Goal: Task Accomplishment & Management: Manage account settings

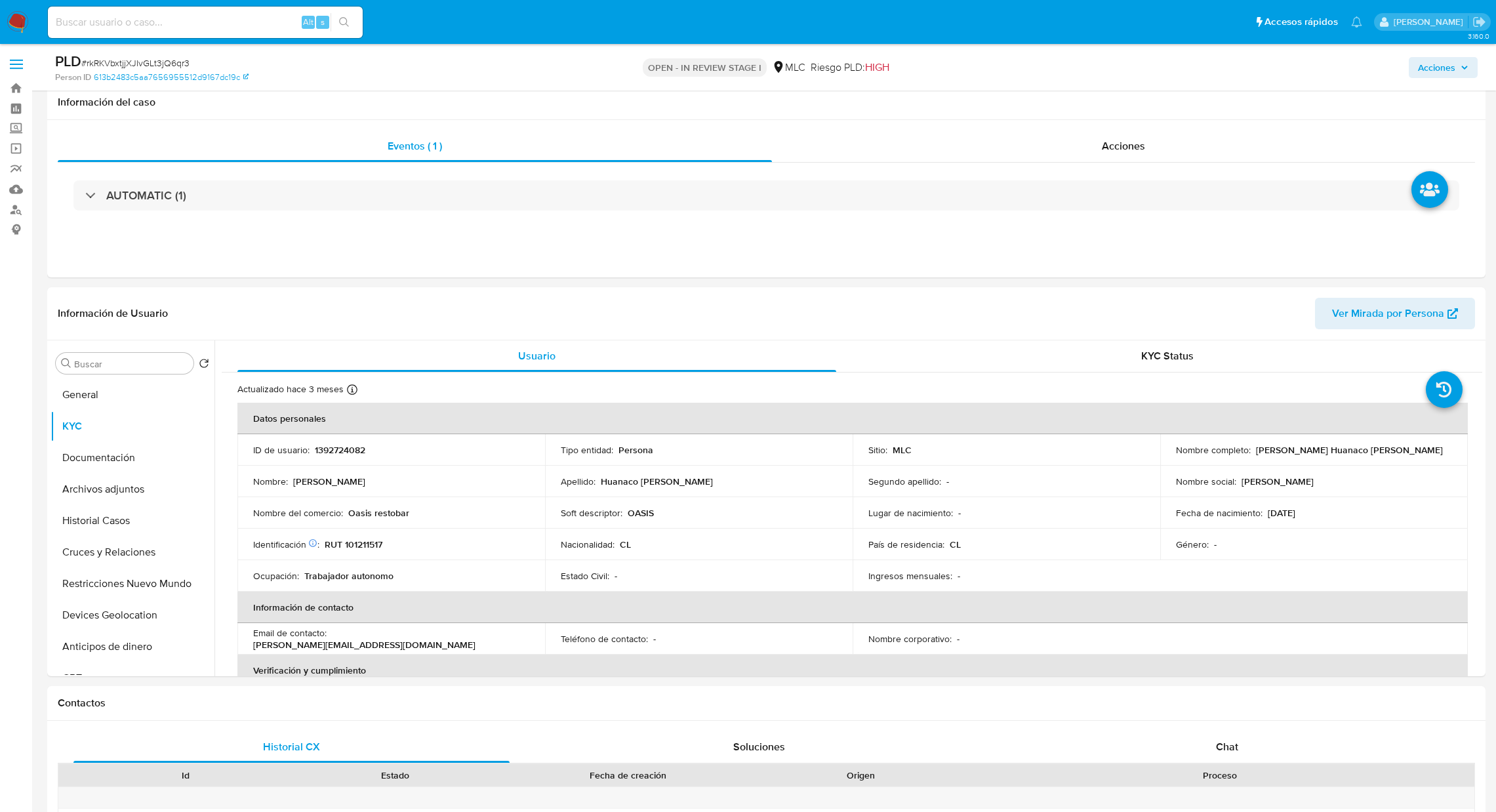
select select "10"
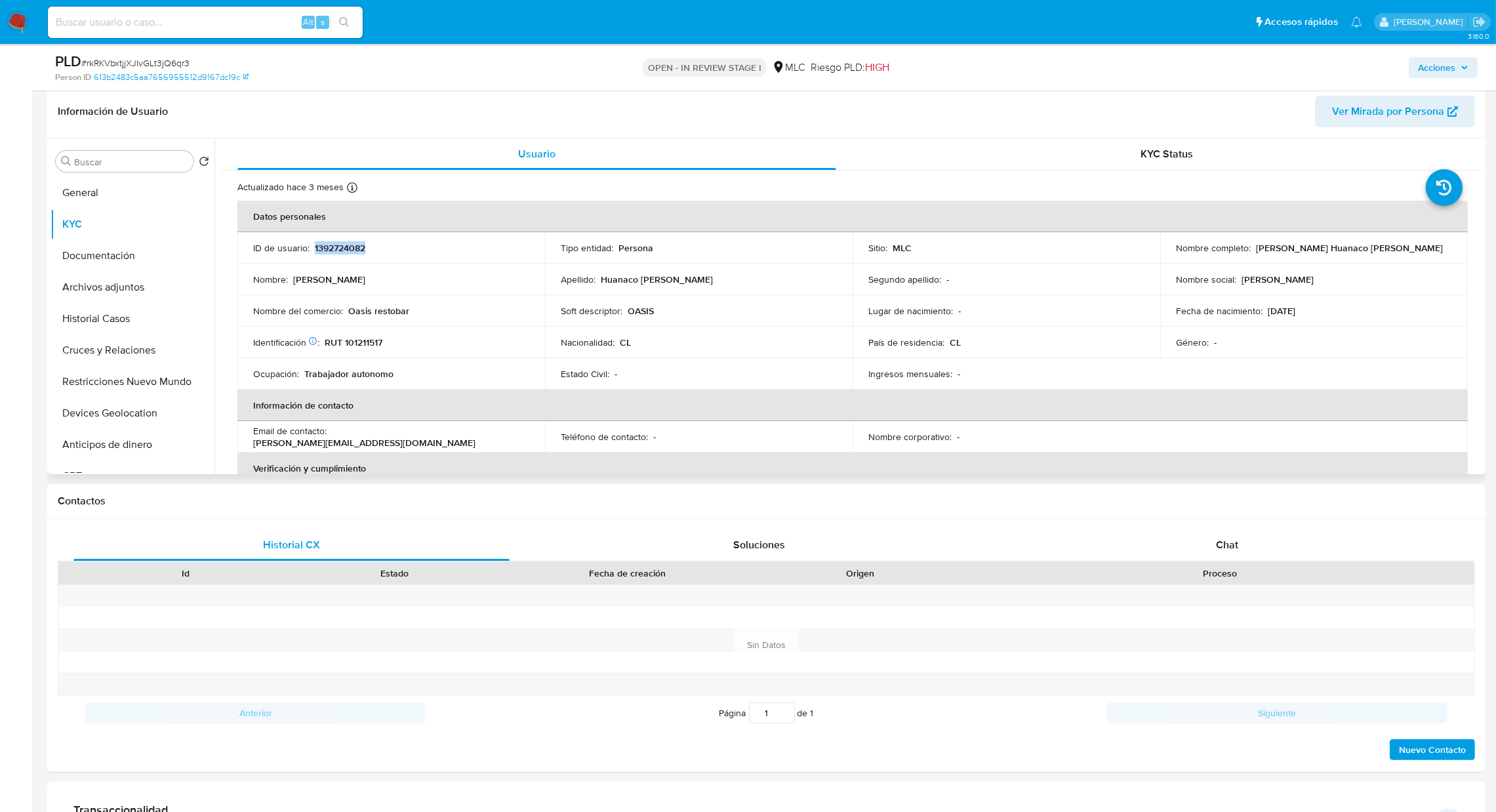
scroll to position [202, 0]
drag, startPoint x: 346, startPoint y: 316, endPoint x: 400, endPoint y: 324, distance: 54.6
click at [400, 324] on td "Nombre del comercio : Oasis restobar" at bounding box center [391, 310] width 308 height 31
copy p "Oasis restobar"
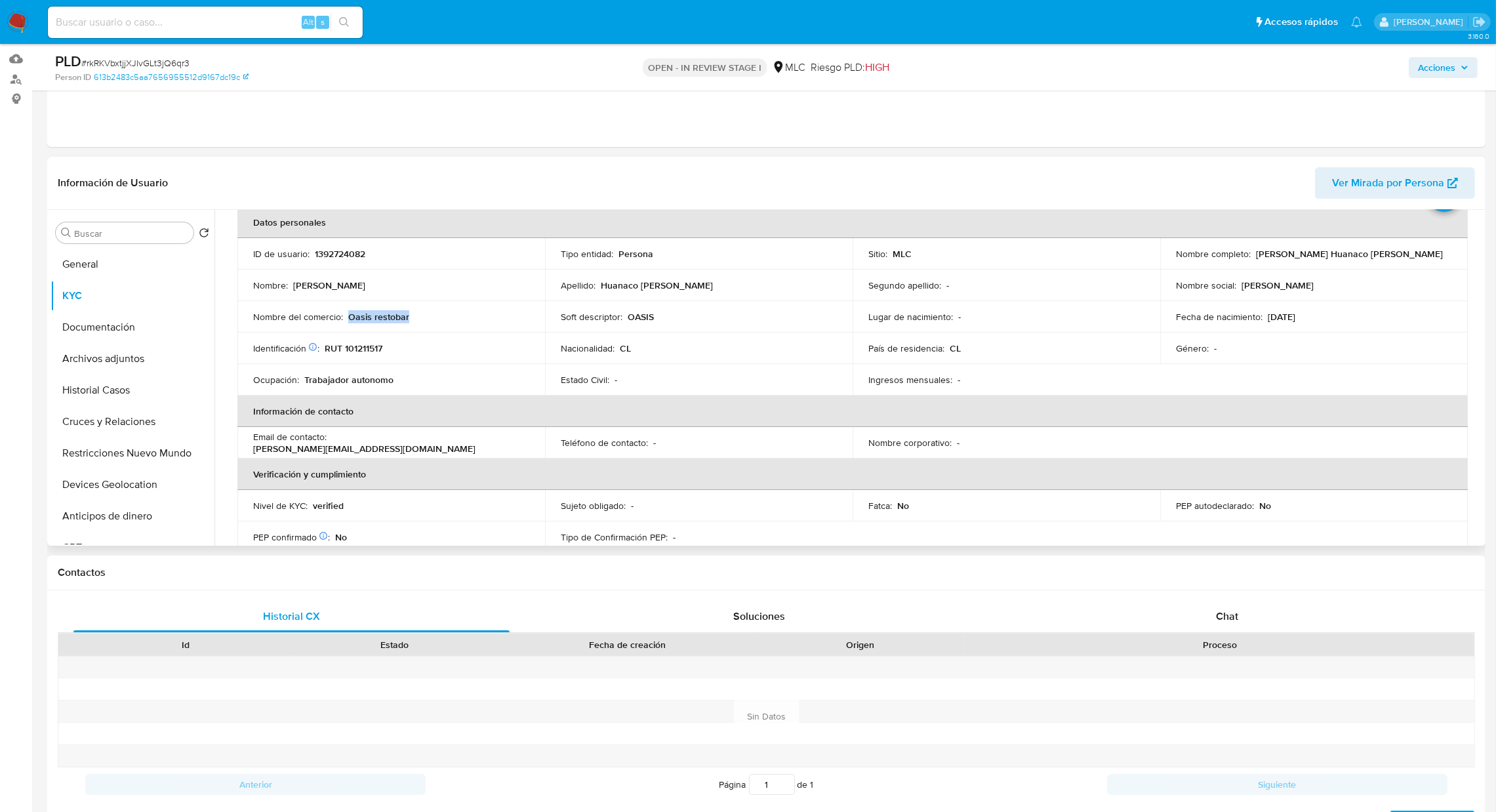
scroll to position [71, 0]
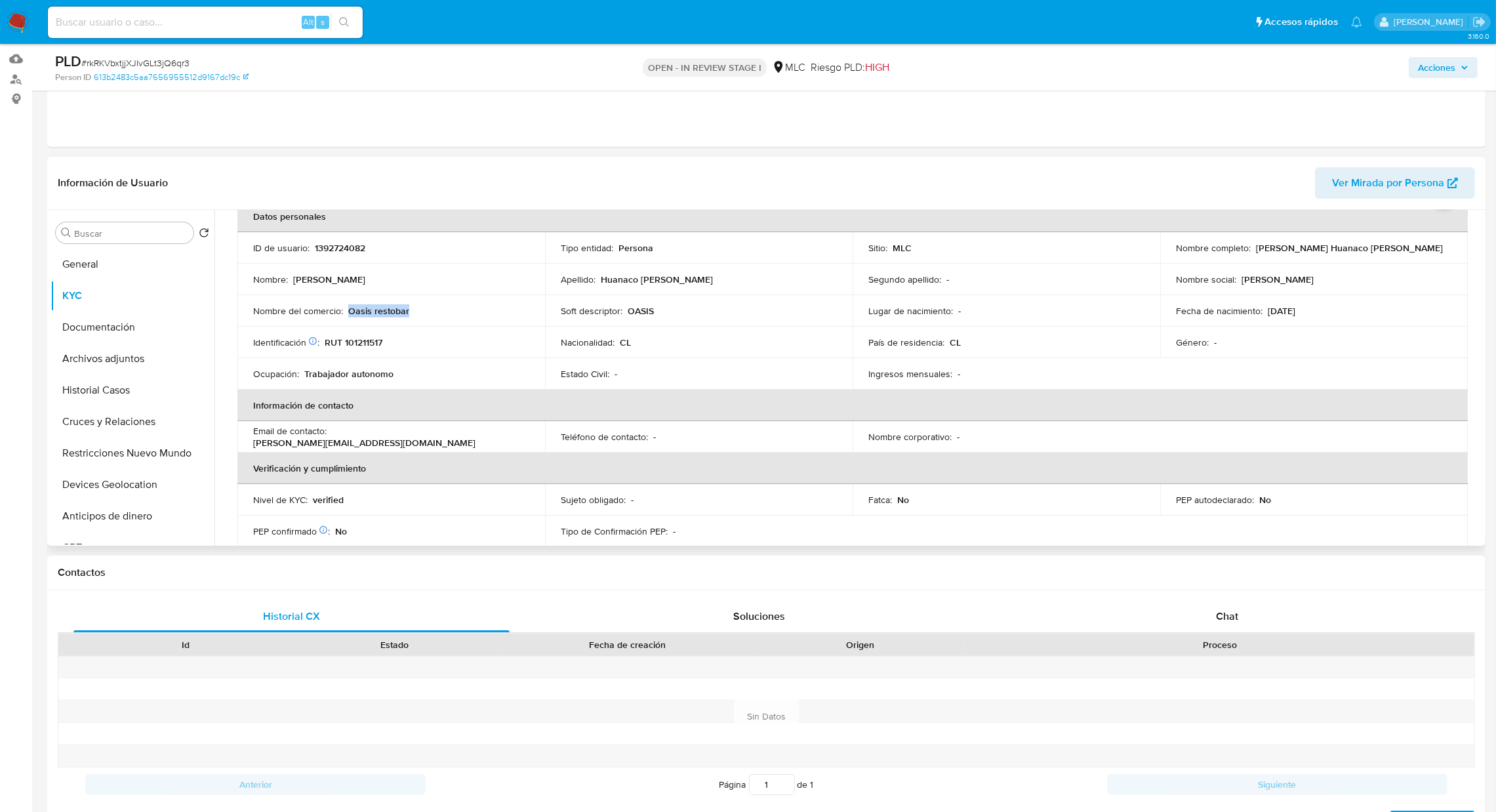
click at [1170, 420] on th "Información de contacto" at bounding box center [852, 405] width 1230 height 31
click at [99, 430] on button "Cruces y Relaciones" at bounding box center [127, 421] width 153 height 31
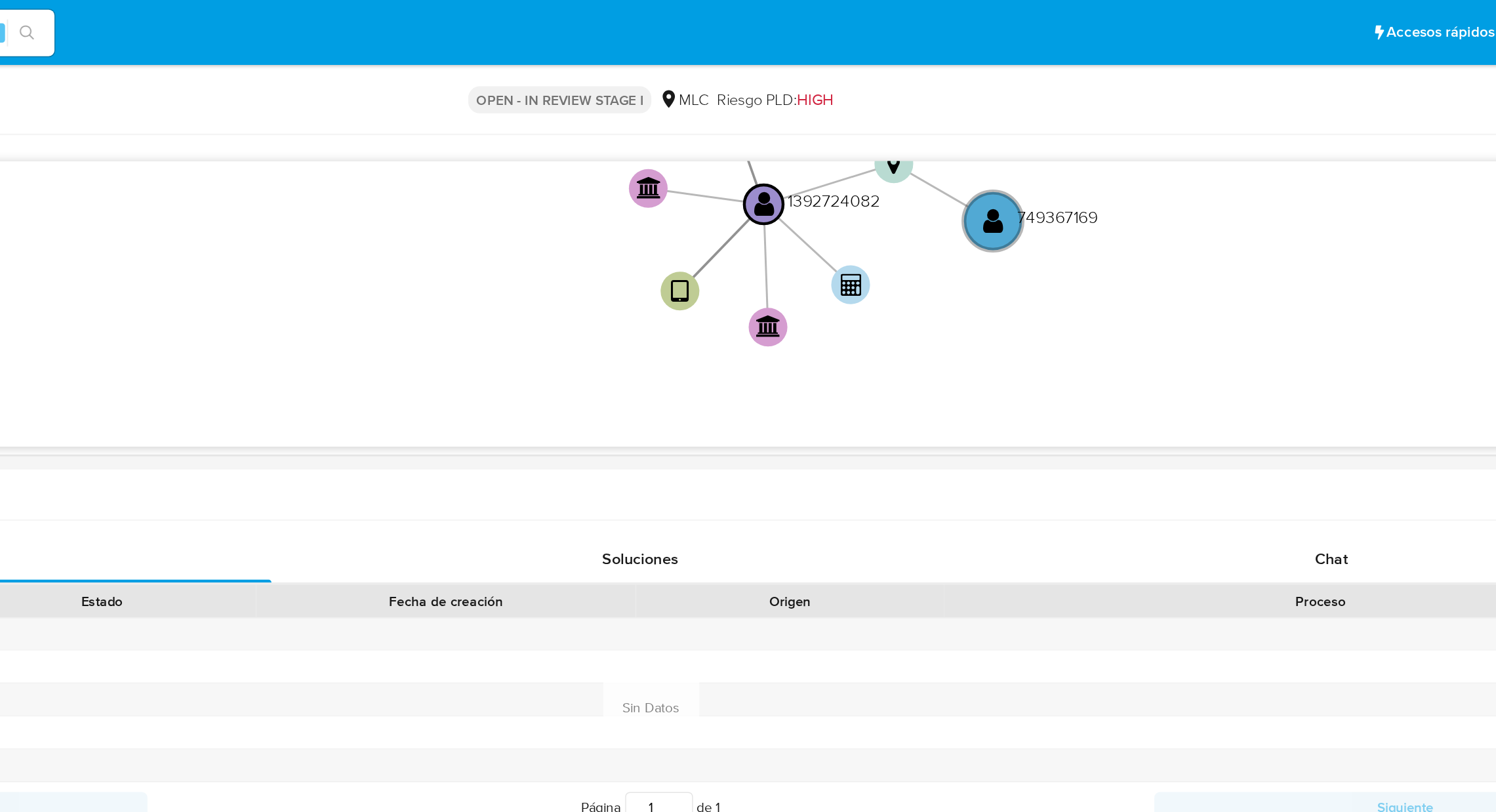
scroll to position [351, 0]
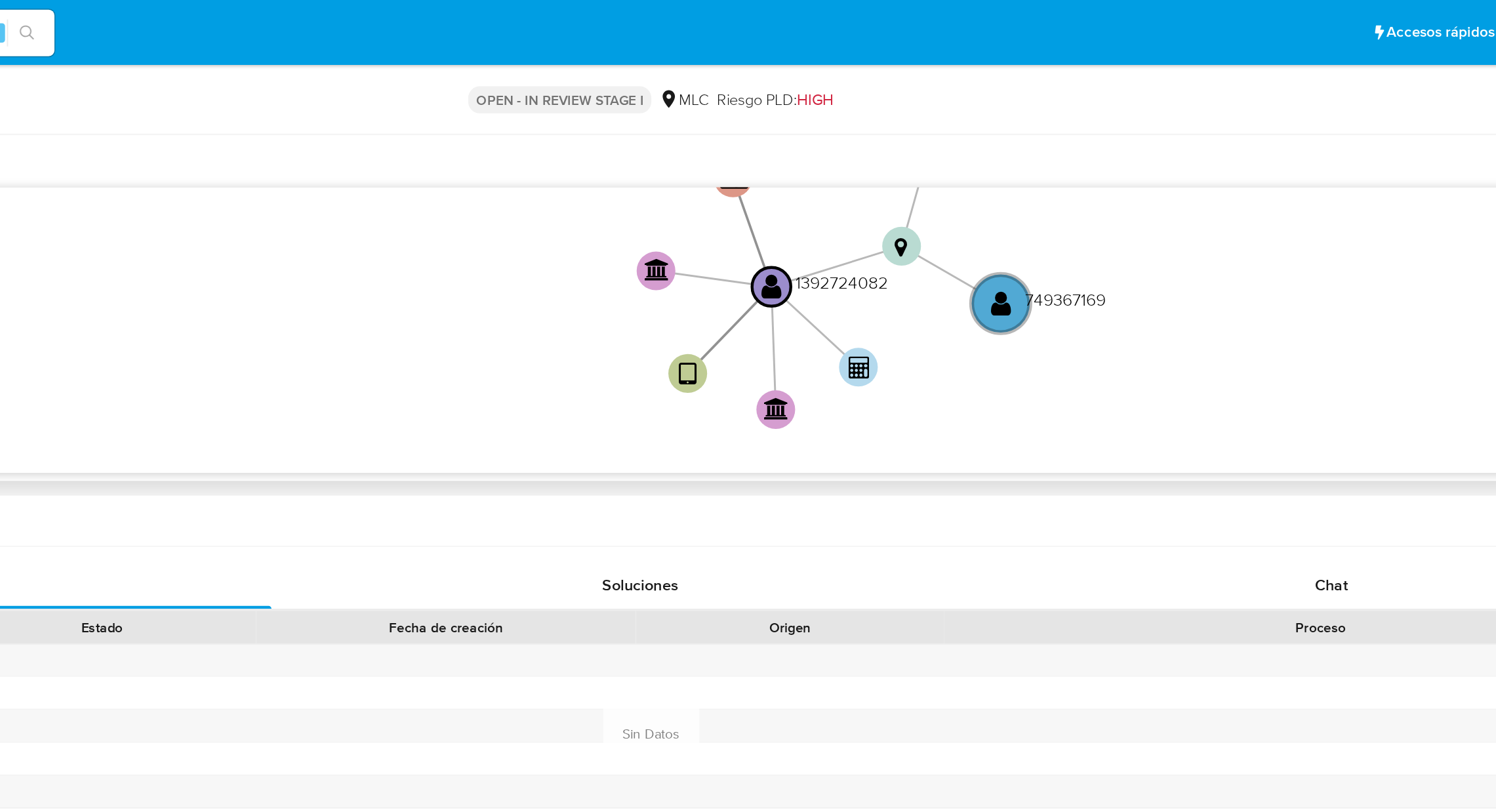
drag, startPoint x: 1068, startPoint y: 198, endPoint x: 1073, endPoint y: 252, distance: 54.2
click at [1073, 252] on icon "user-1392724082  1392724082 device-65b3d706cbe53887771ecb4e  person-613b2483c…" at bounding box center [862, 221] width 1241 height 190
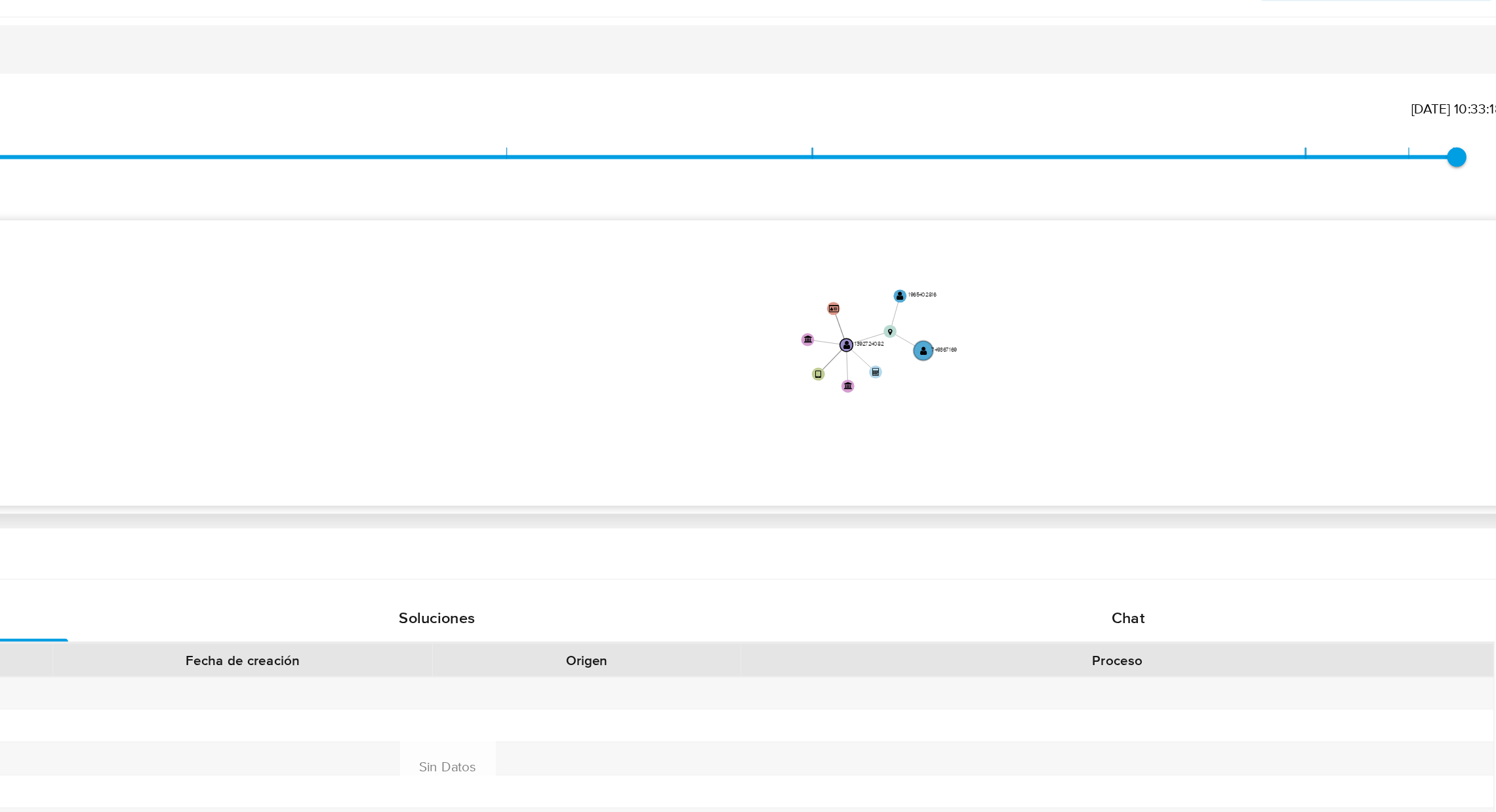
scroll to position [192, 0]
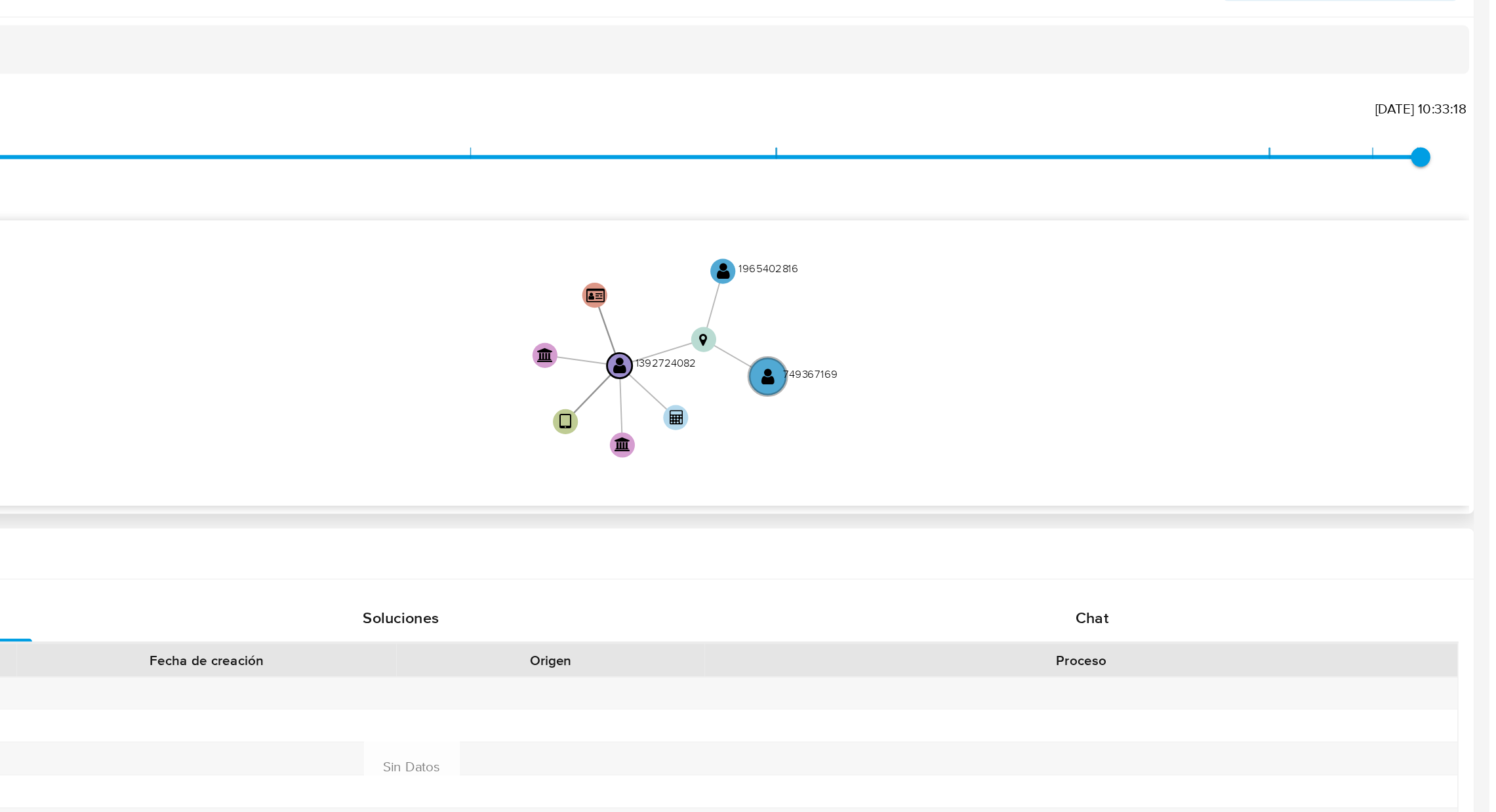
drag, startPoint x: 1122, startPoint y: 370, endPoint x: 1130, endPoint y: 392, distance: 23.4
click at [1130, 392] on icon "user-1392724082  1392724082 device-65b3d706cbe53887771ecb4e  person-613b2483c…" at bounding box center [862, 380] width 1241 height 190
click at [1394, 335] on icon "user-1392724082  1392724082 device-65b3d706cbe53887771ecb4e  person-613b2483c…" at bounding box center [862, 380] width 1241 height 190
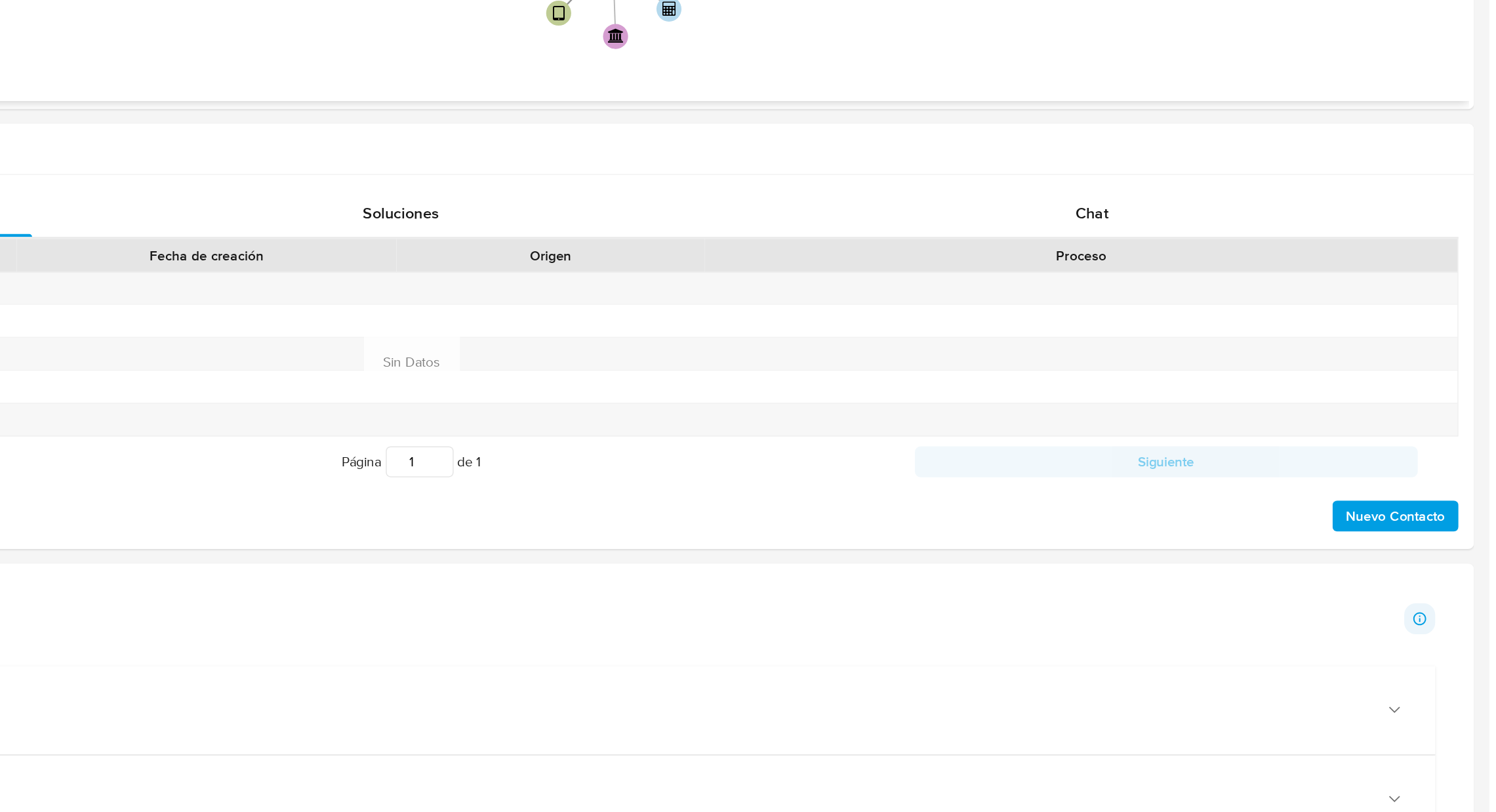
scroll to position [391, 0]
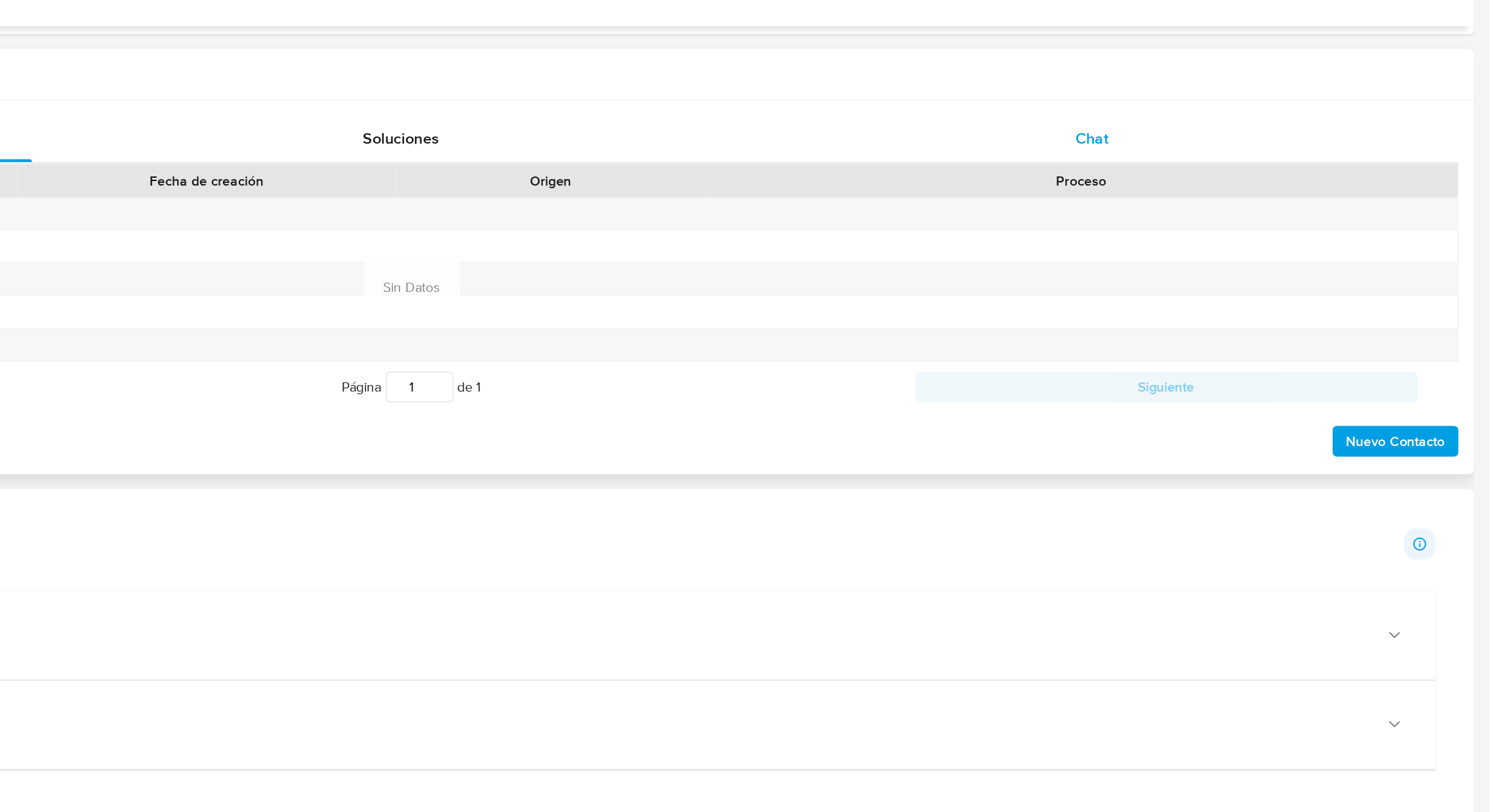
click at [1237, 354] on span "Chat" at bounding box center [1227, 355] width 23 height 15
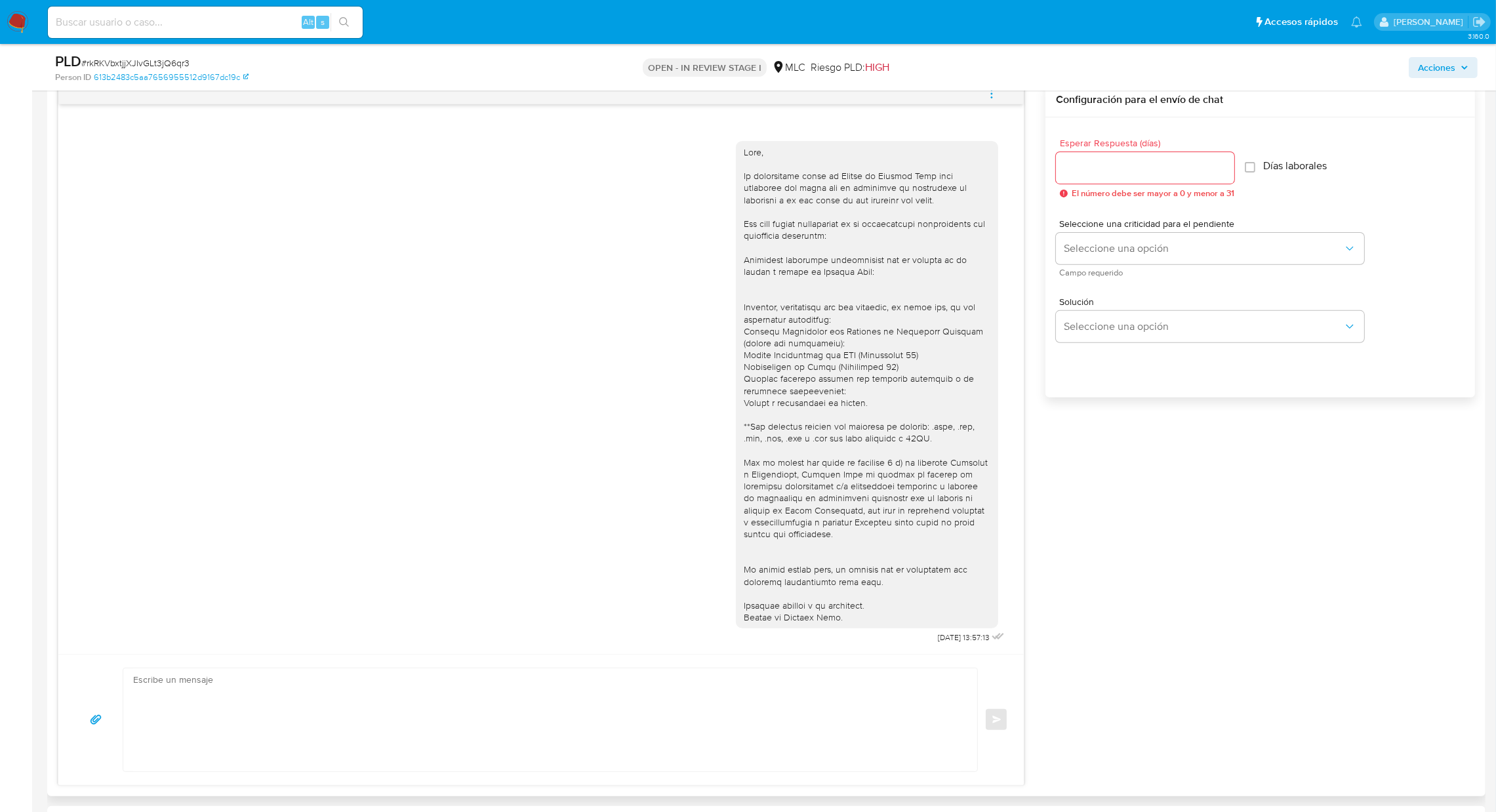
scroll to position [685, 0]
click at [1215, 508] on div "18/08/2025 13:57:13 Enviar Configuración para el envío de chat Esperar Respuest…" at bounding box center [766, 438] width 1417 height 703
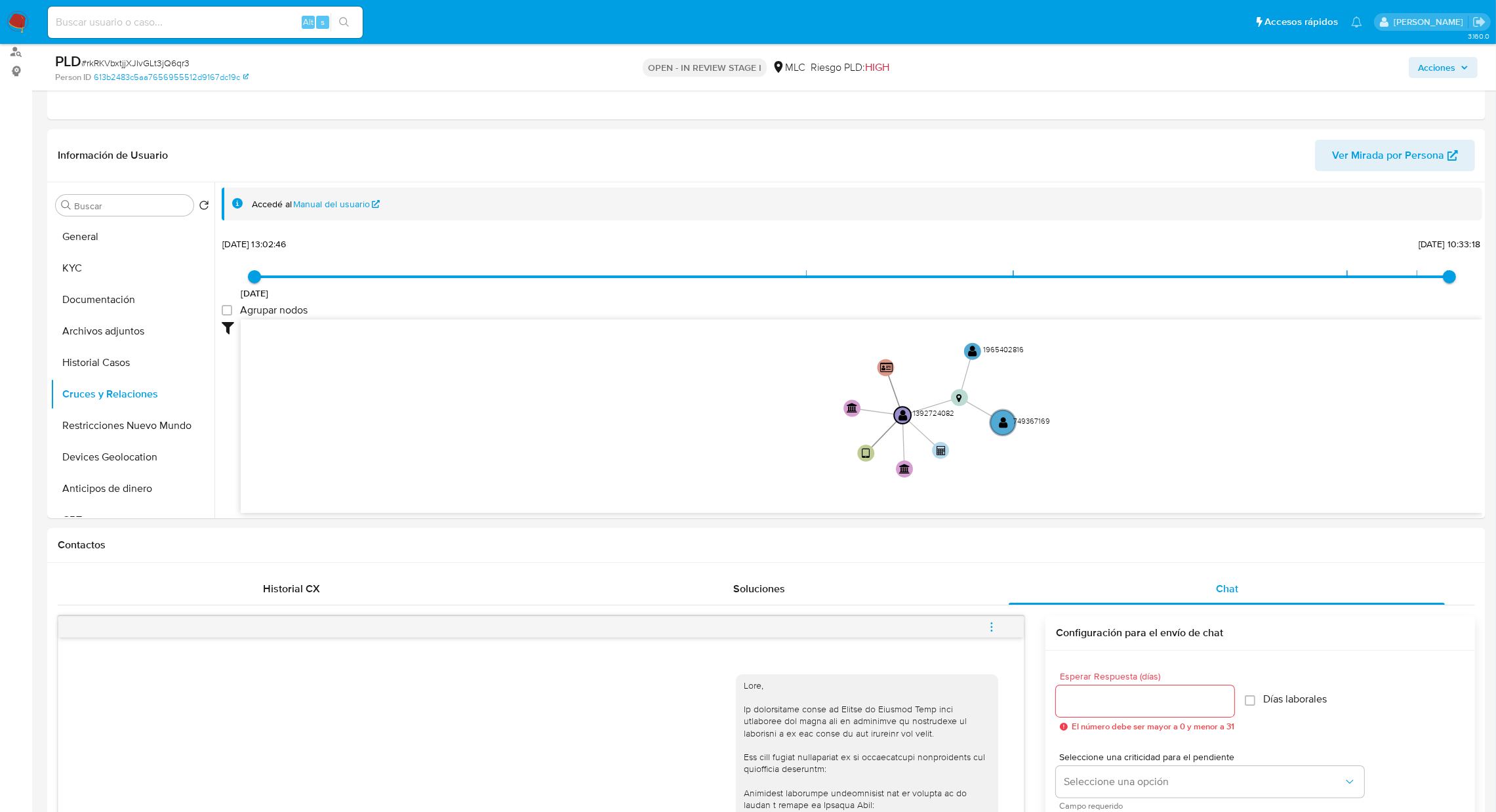
scroll to position [169, 0]
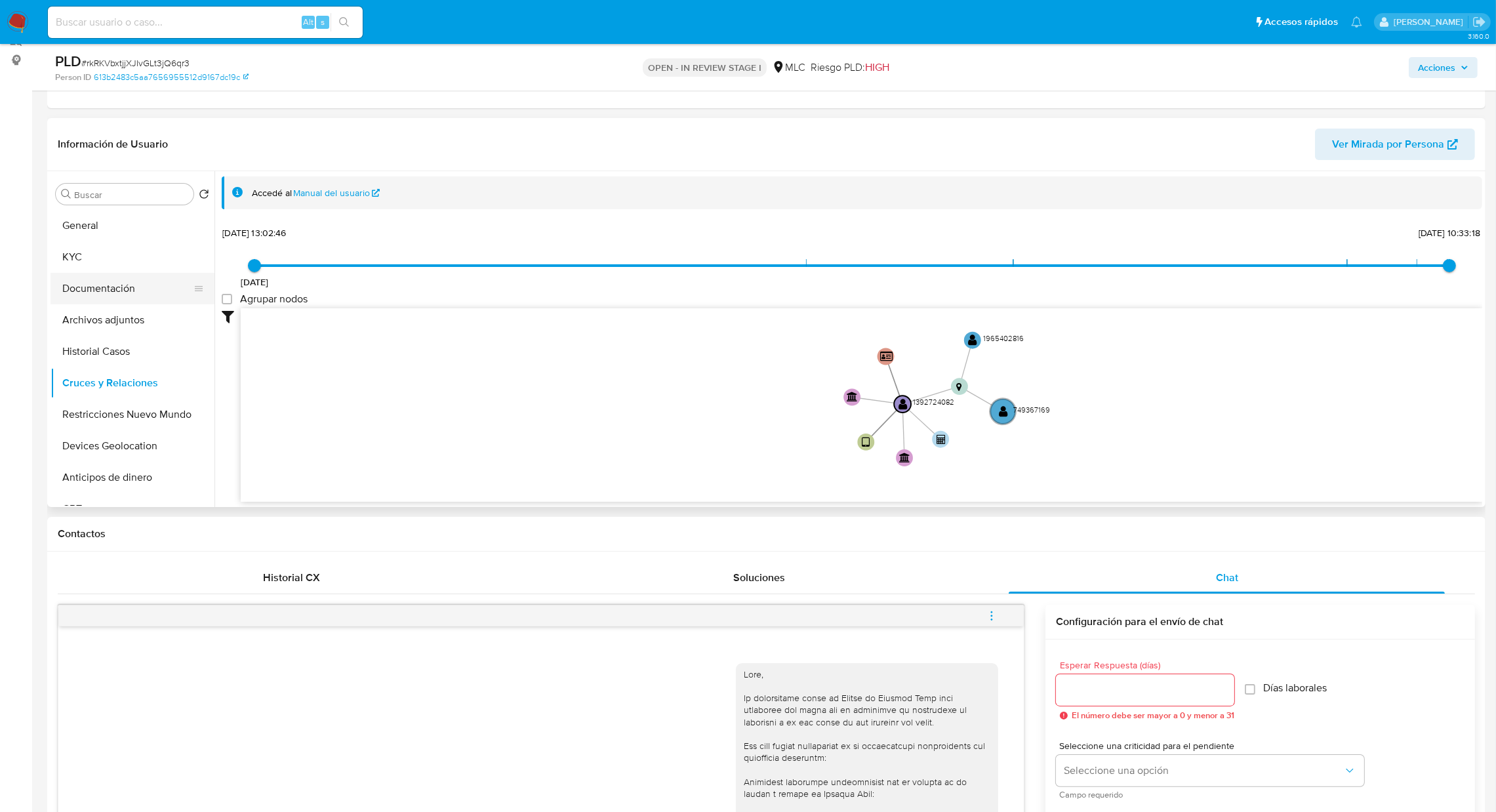
click at [128, 273] on button "Documentación" at bounding box center [127, 289] width 153 height 31
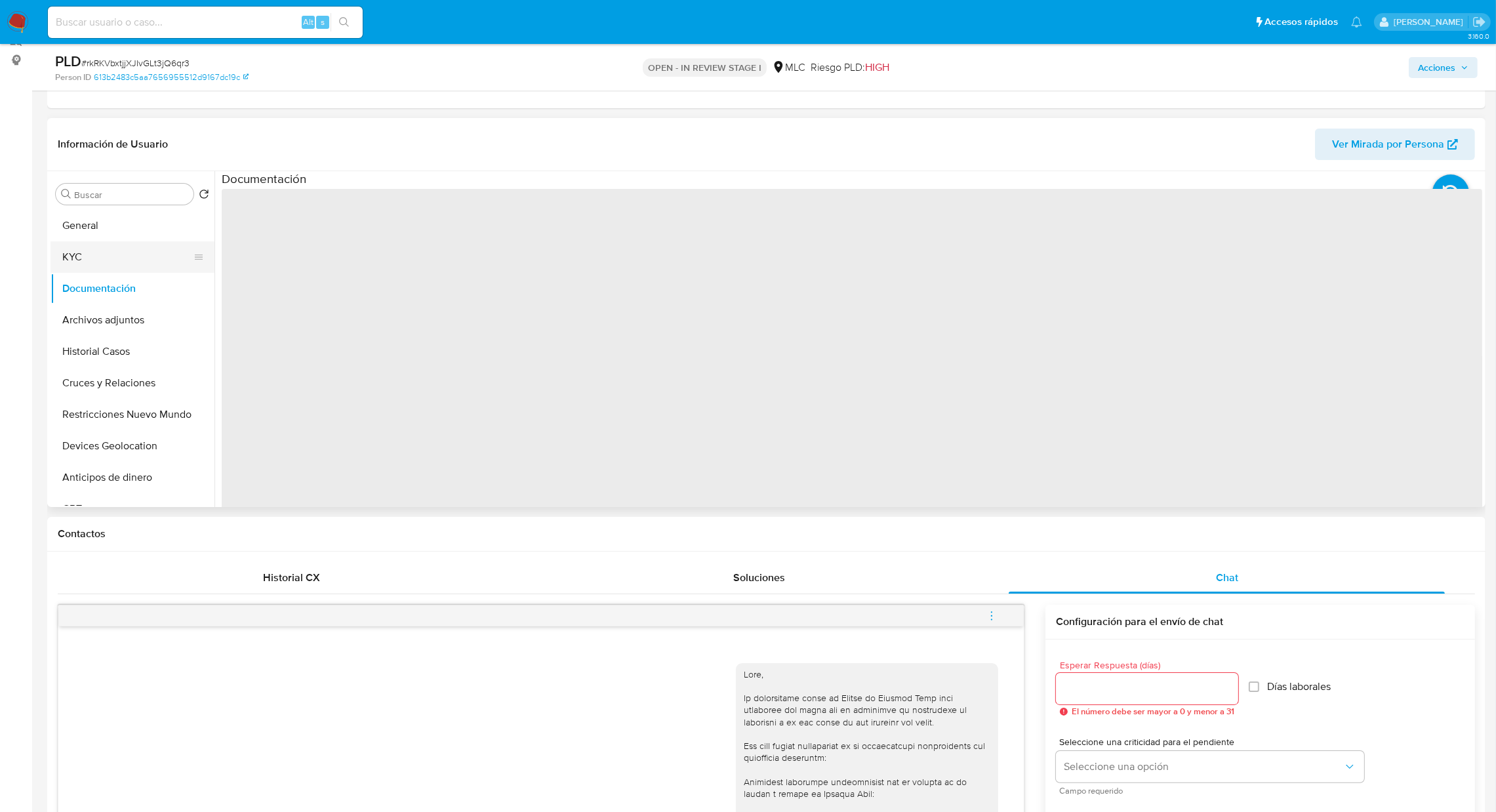
click at [128, 262] on button "KYC" at bounding box center [127, 257] width 153 height 31
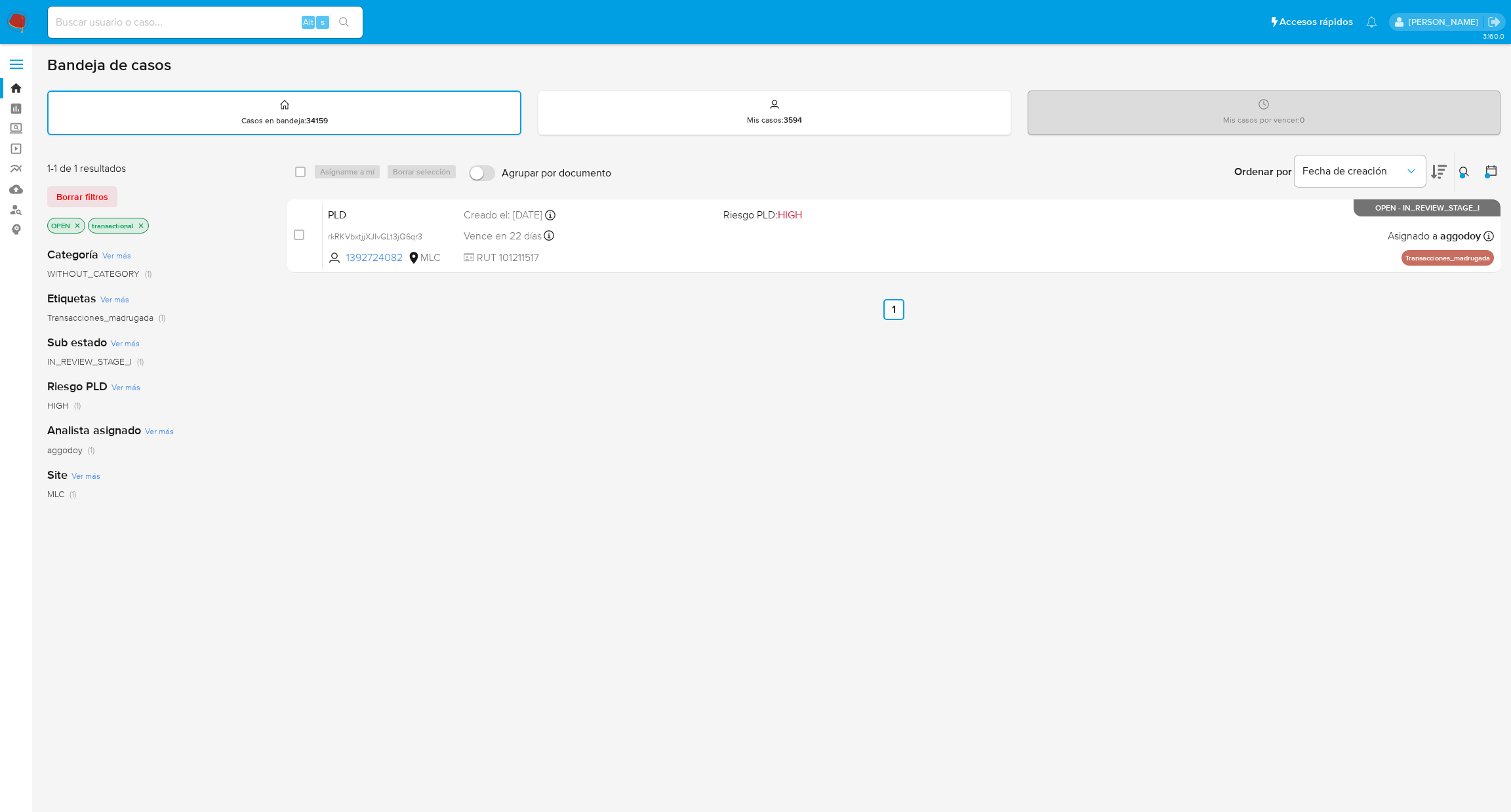
click at [1459, 175] on button at bounding box center [1466, 172] width 22 height 16
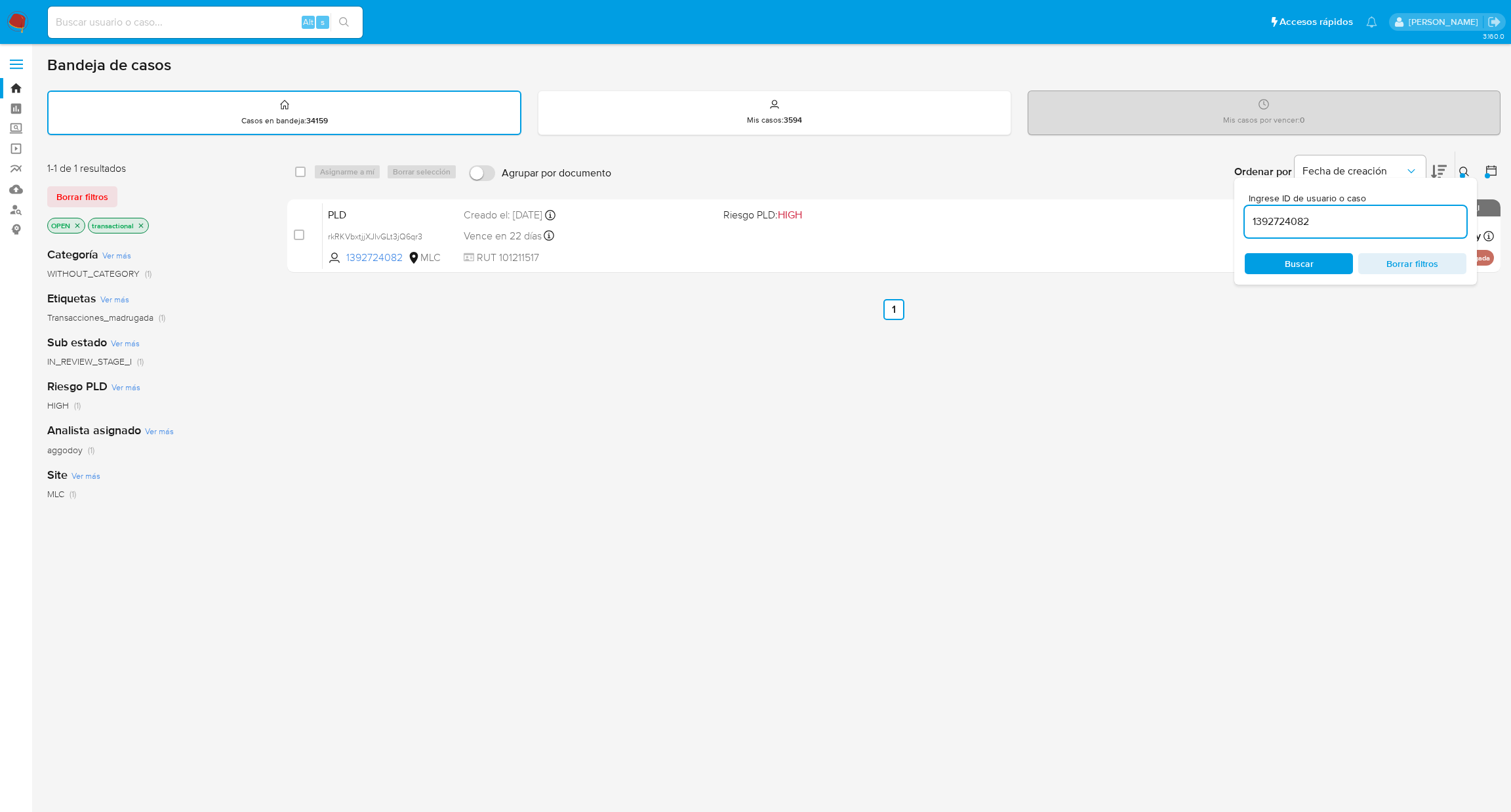
click at [1360, 214] on input "1392724082" at bounding box center [1356, 222] width 222 height 17
type input "745740919"
click at [1462, 173] on div at bounding box center [1462, 176] width 5 height 5
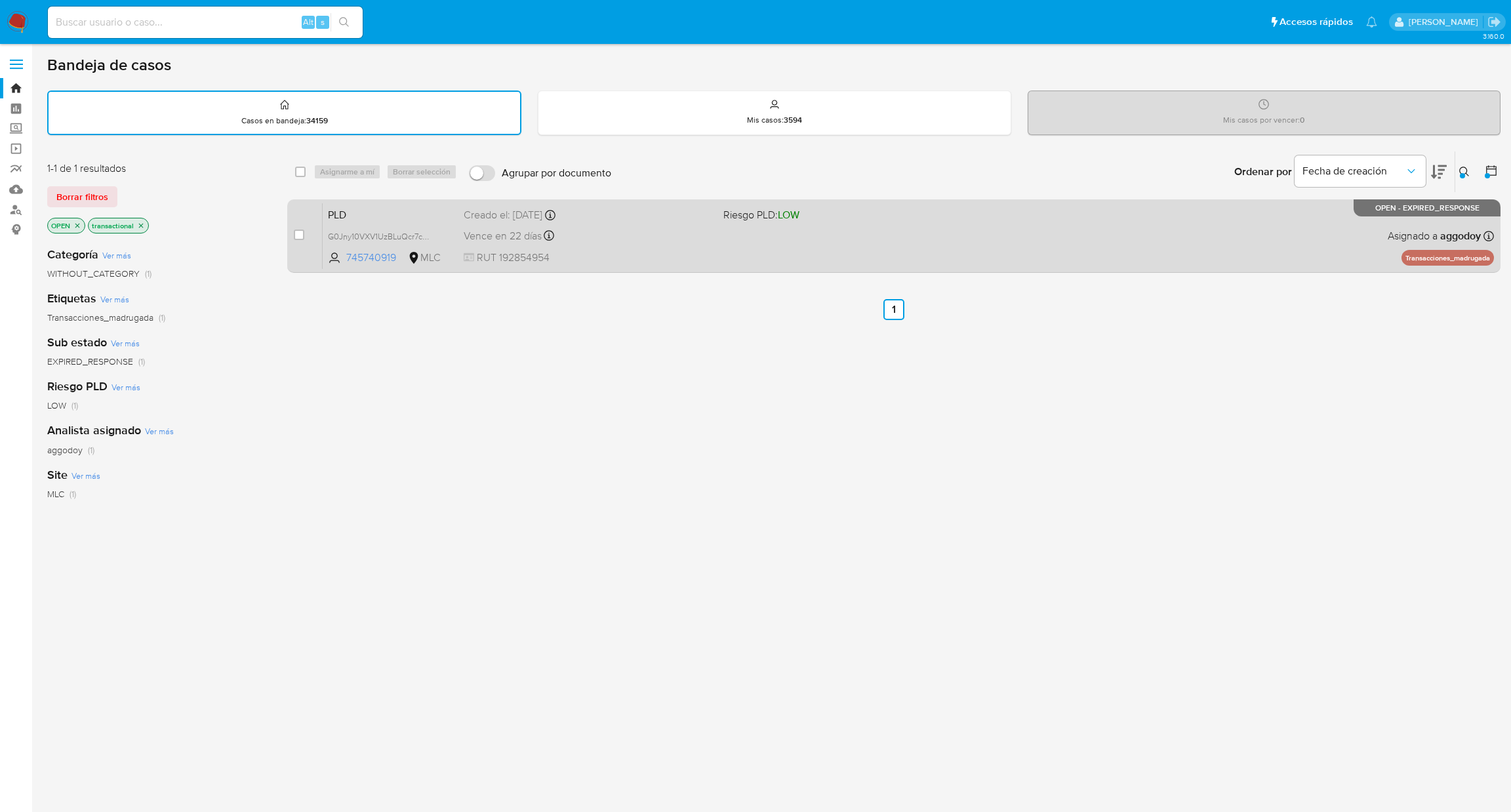
click at [1045, 233] on div "PLD G0Jny10VXV1UzBLuQcr7cSDe 745740919 MLC Riesgo PLD: LOW Creado el: 12/07/202…" at bounding box center [908, 236] width 1171 height 66
click at [300, 230] on input "checkbox" at bounding box center [299, 235] width 10 height 10
checkbox input "true"
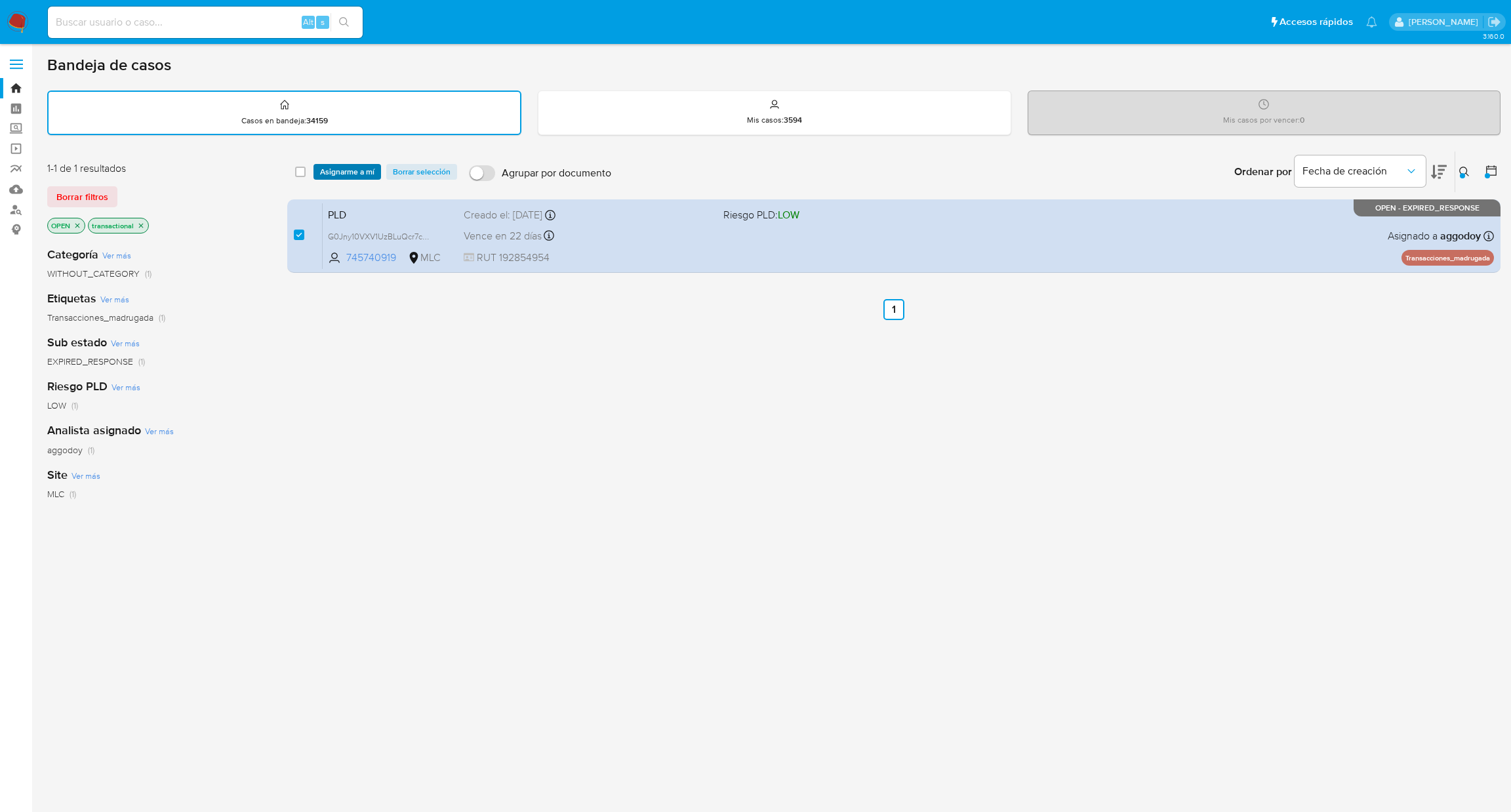
click at [343, 174] on span "Asignarme a mí" at bounding box center [347, 172] width 55 height 13
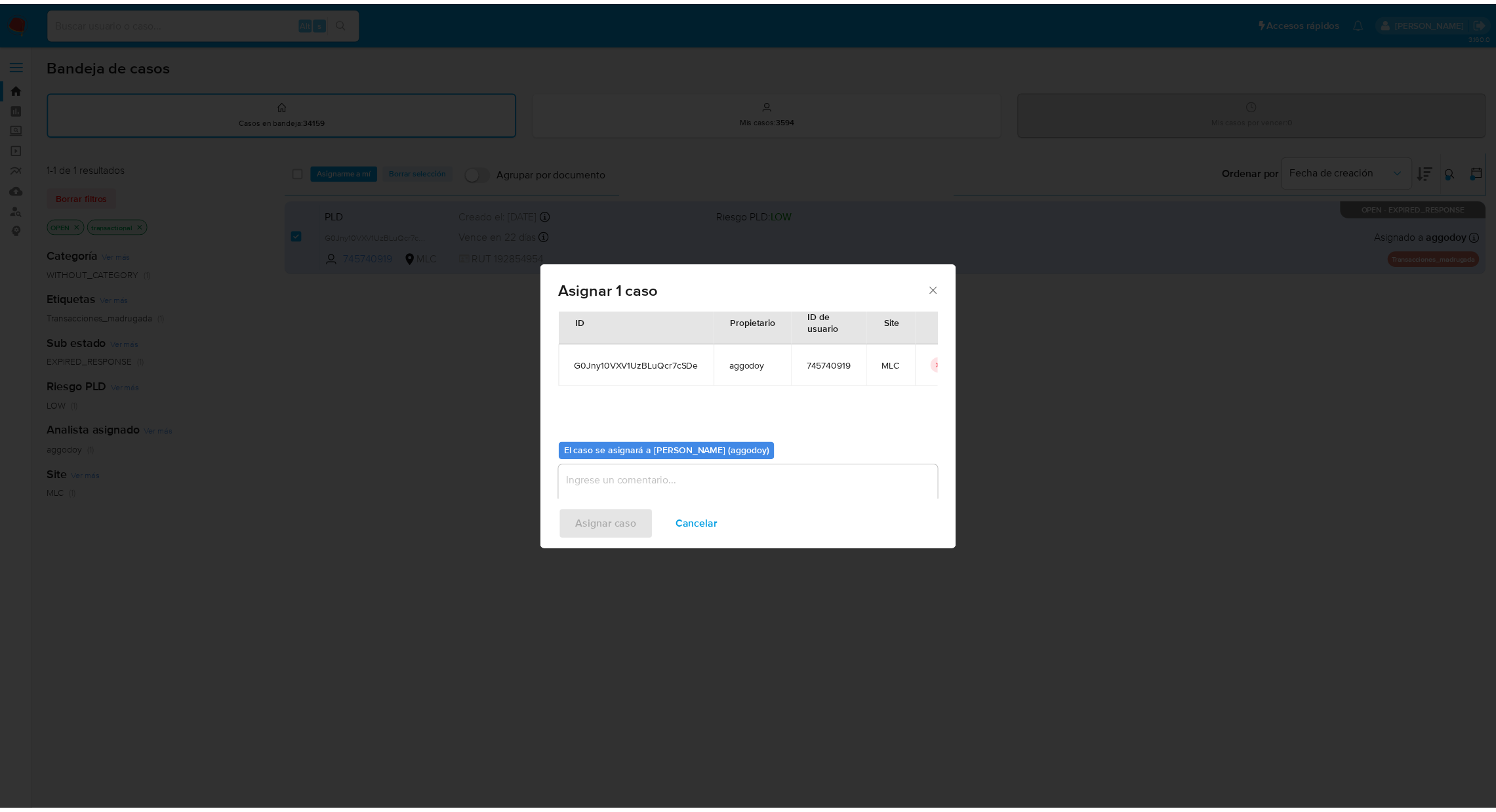
scroll to position [68, 0]
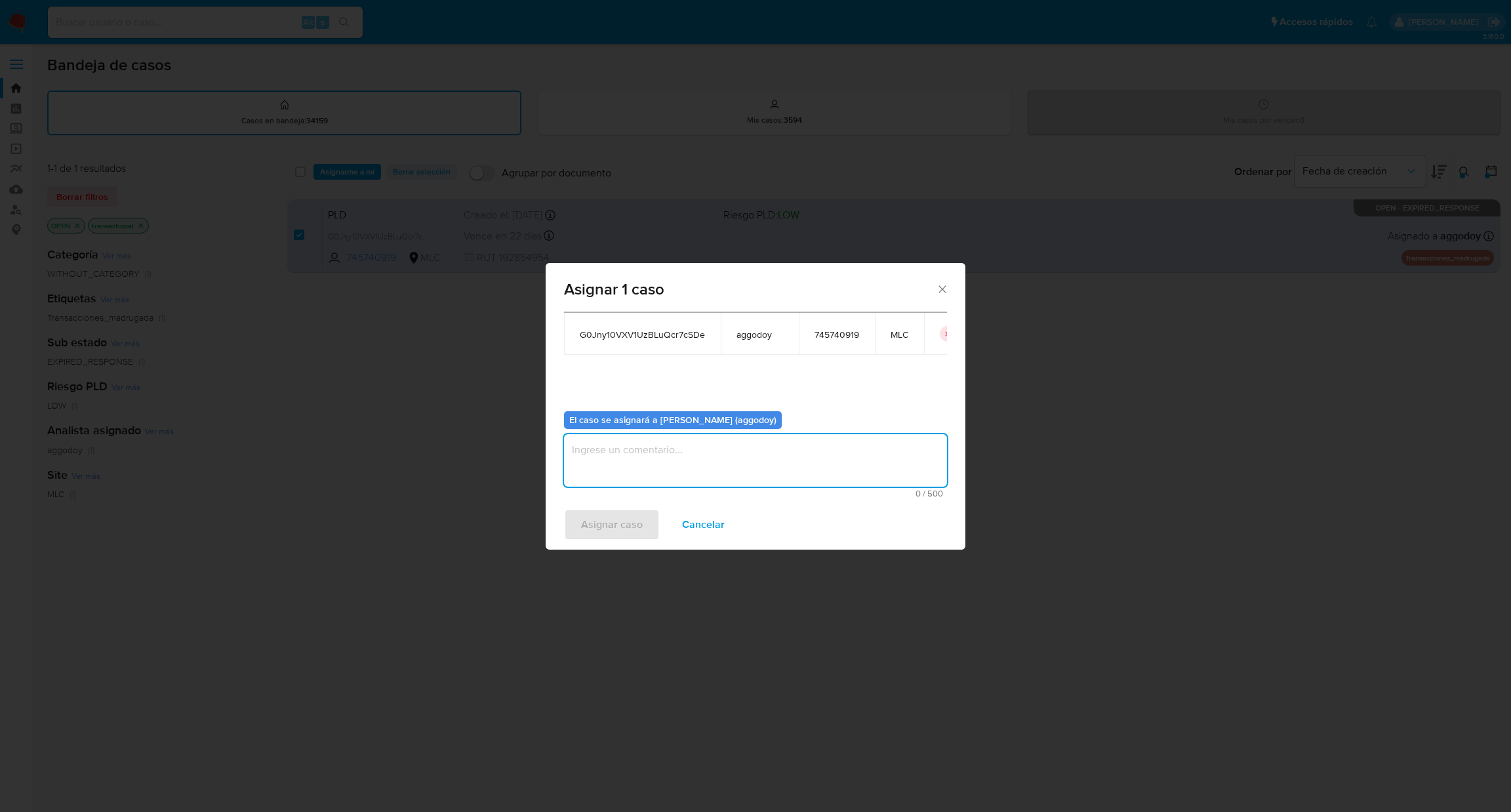
click at [768, 440] on textarea "assign-modal" at bounding box center [756, 460] width 383 height 53
type textarea "-"
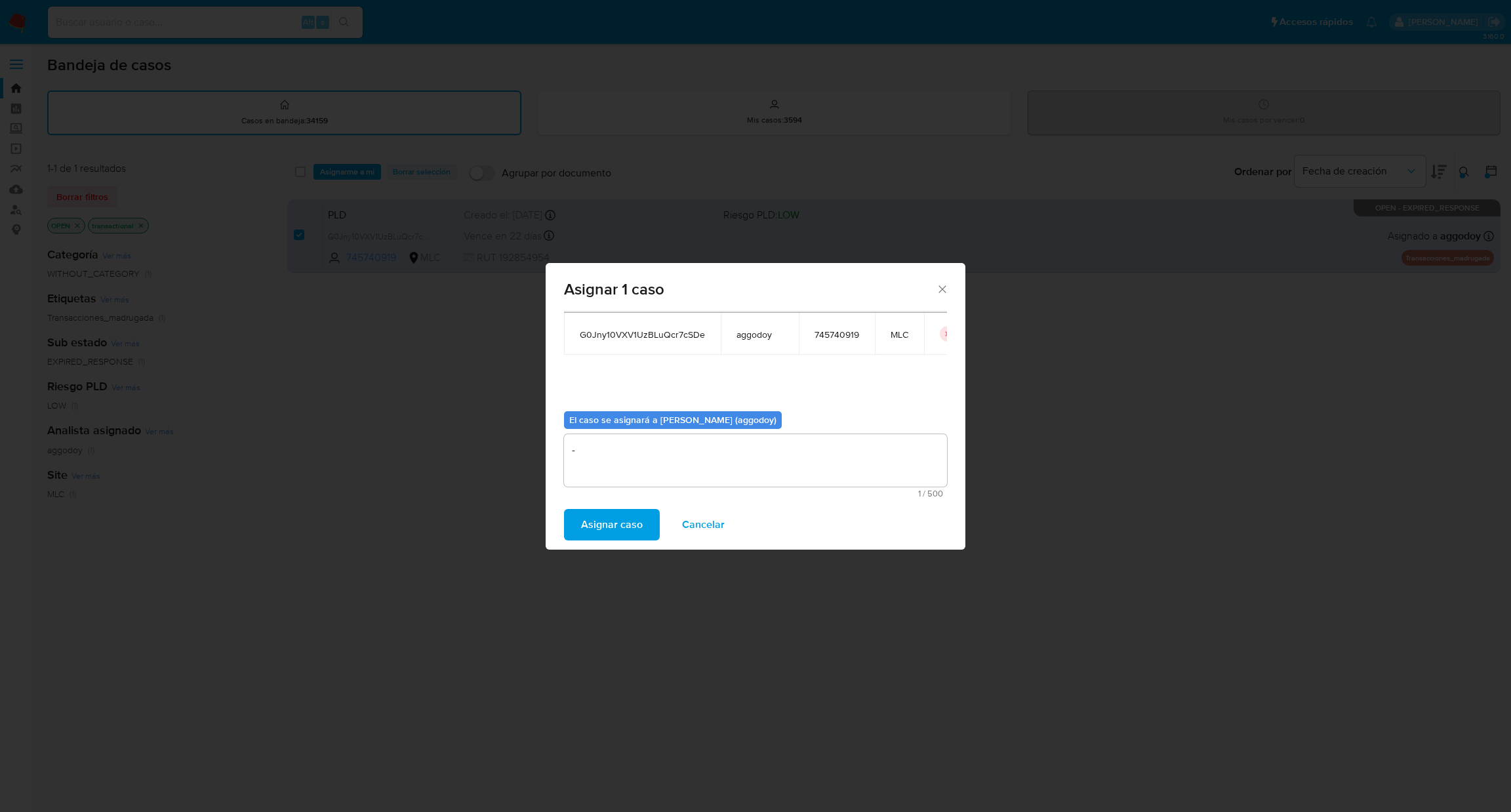
click at [575, 523] on button "Asignar caso" at bounding box center [612, 524] width 95 height 31
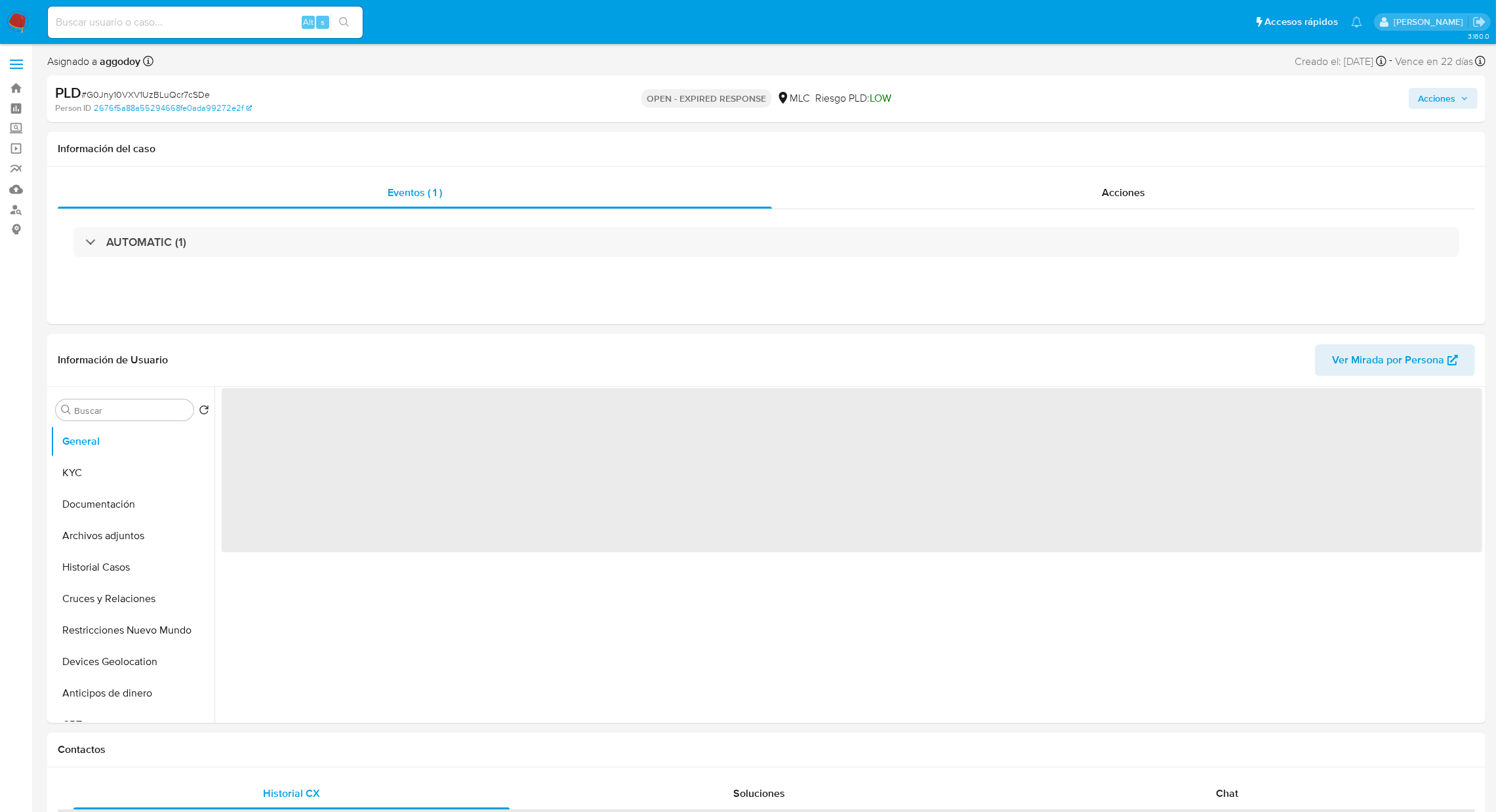
select select "10"
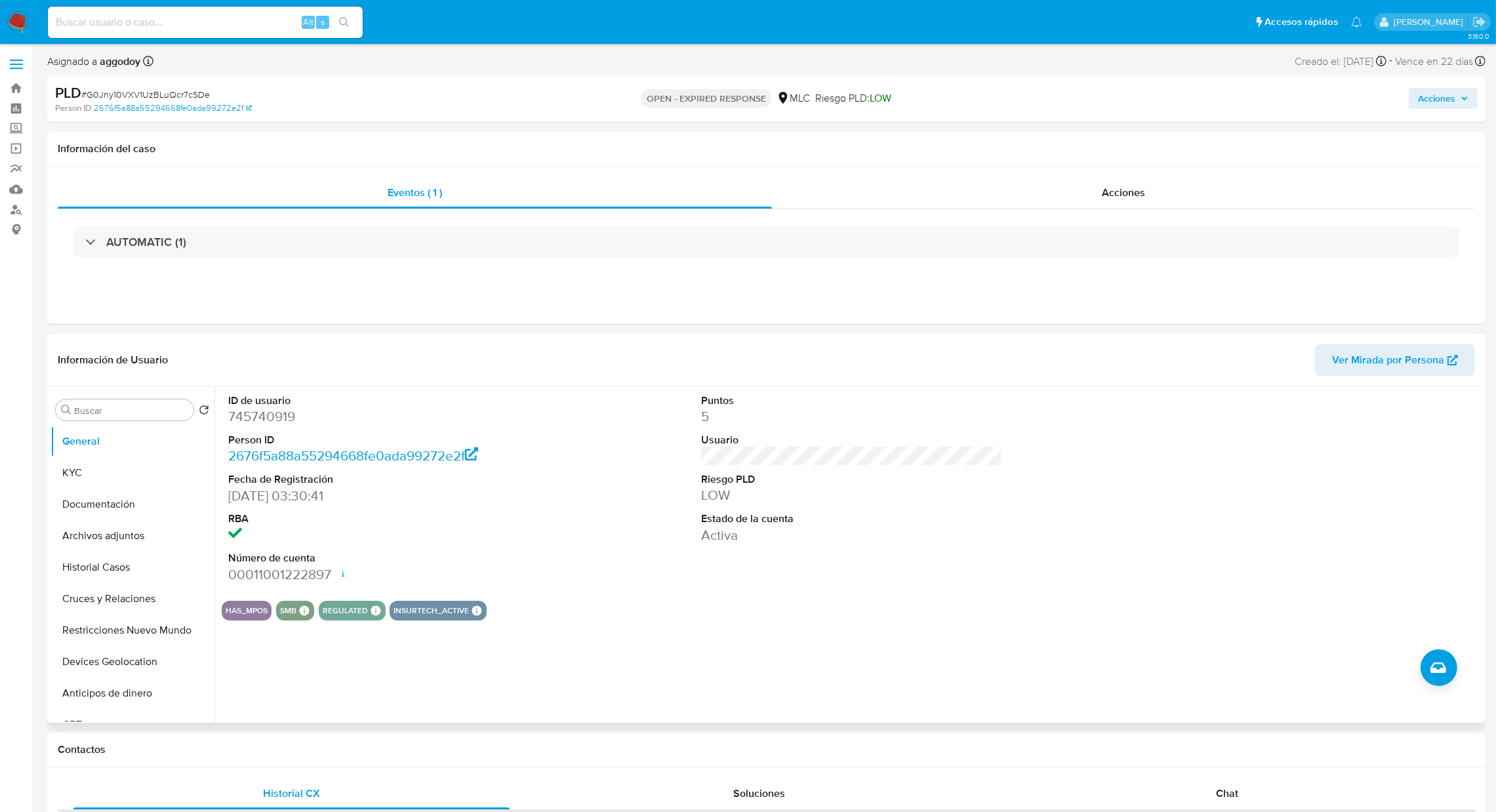
click at [306, 425] on dd "745740919" at bounding box center [379, 416] width 302 height 18
click at [265, 411] on dd "745740919" at bounding box center [379, 416] width 302 height 18
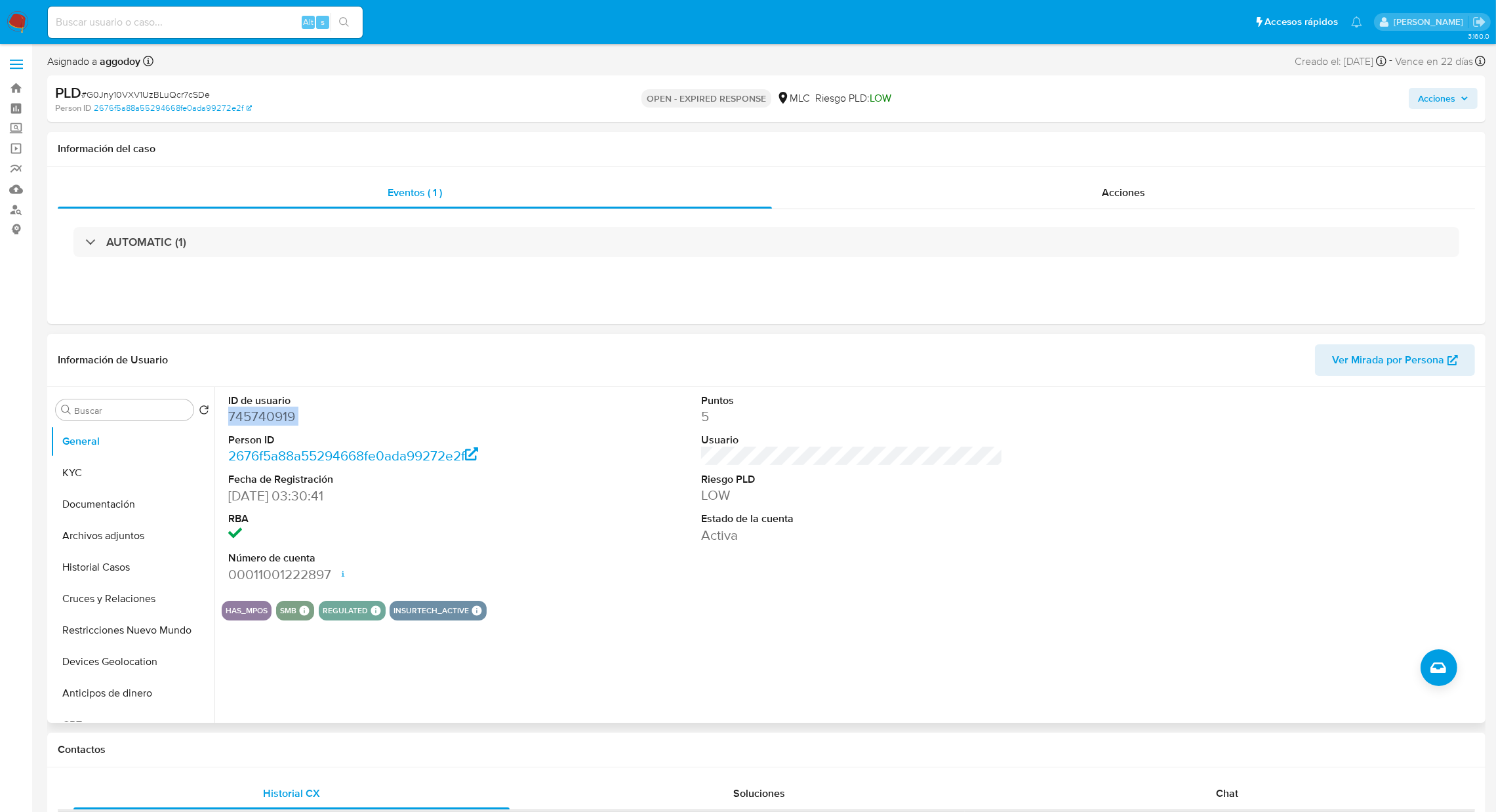
click at [282, 421] on dd "745740919" at bounding box center [379, 416] width 302 height 18
copy dd "745740919"
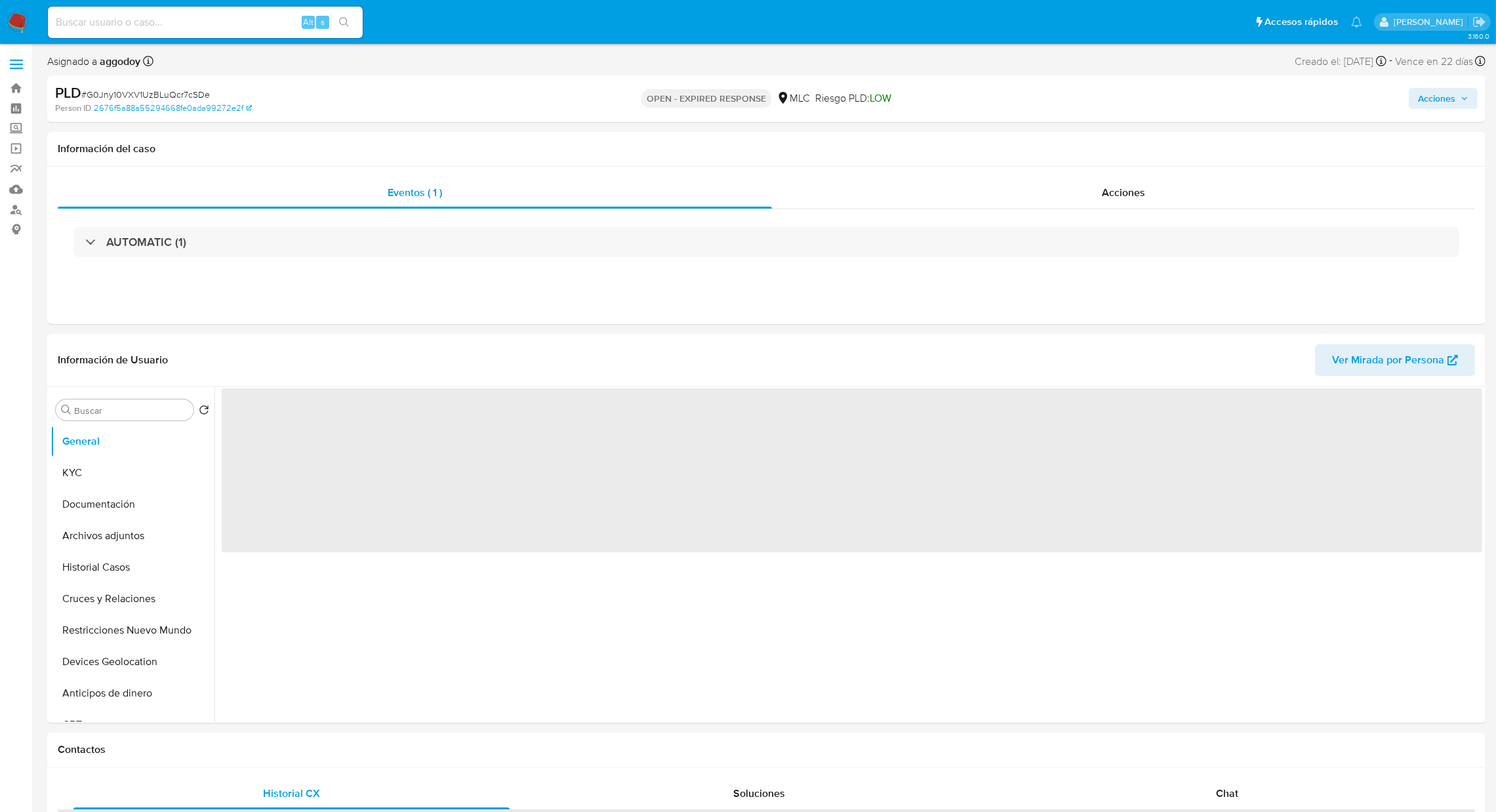
select select "10"
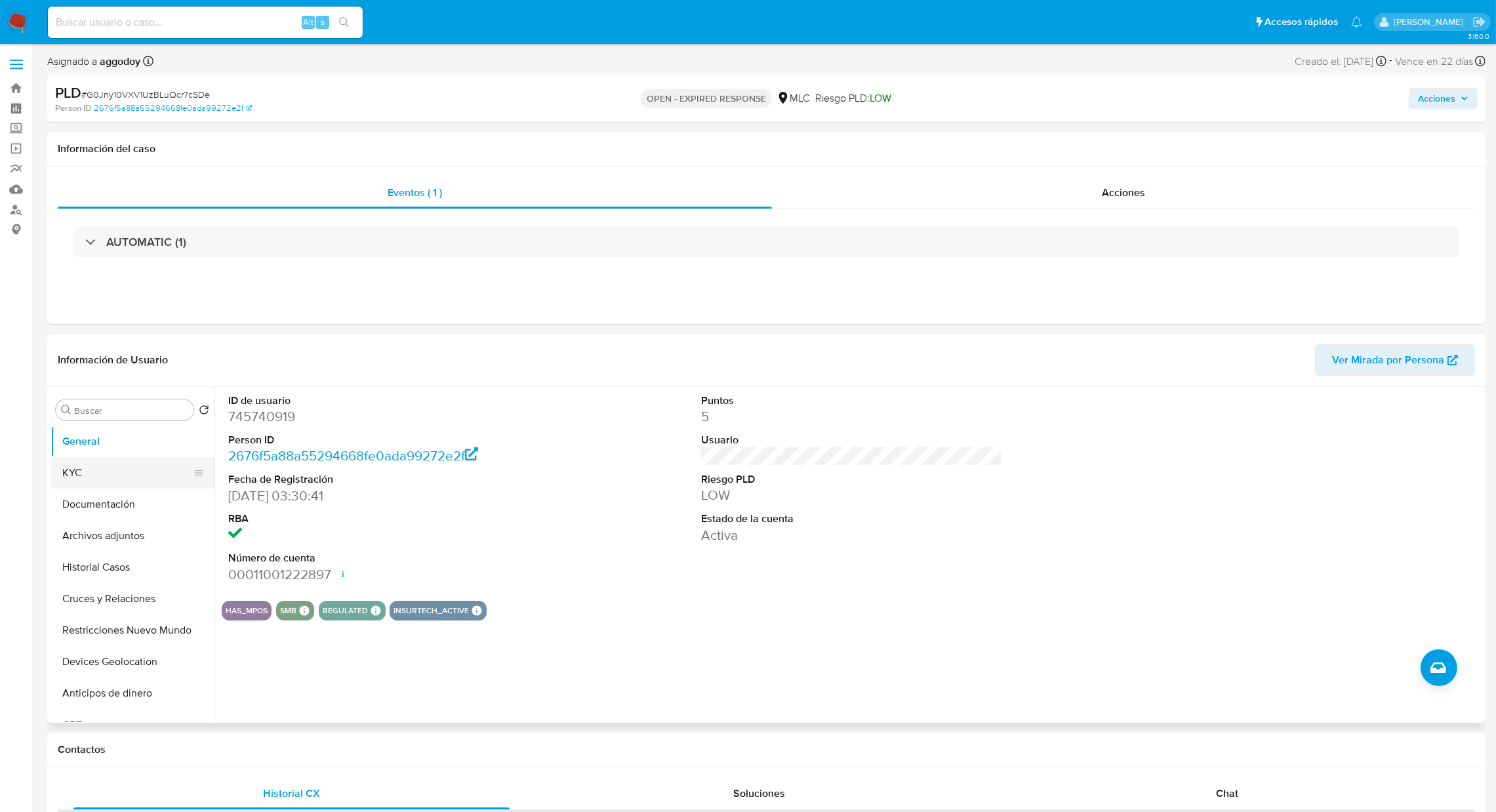
click at [125, 462] on button "KYC" at bounding box center [127, 472] width 153 height 31
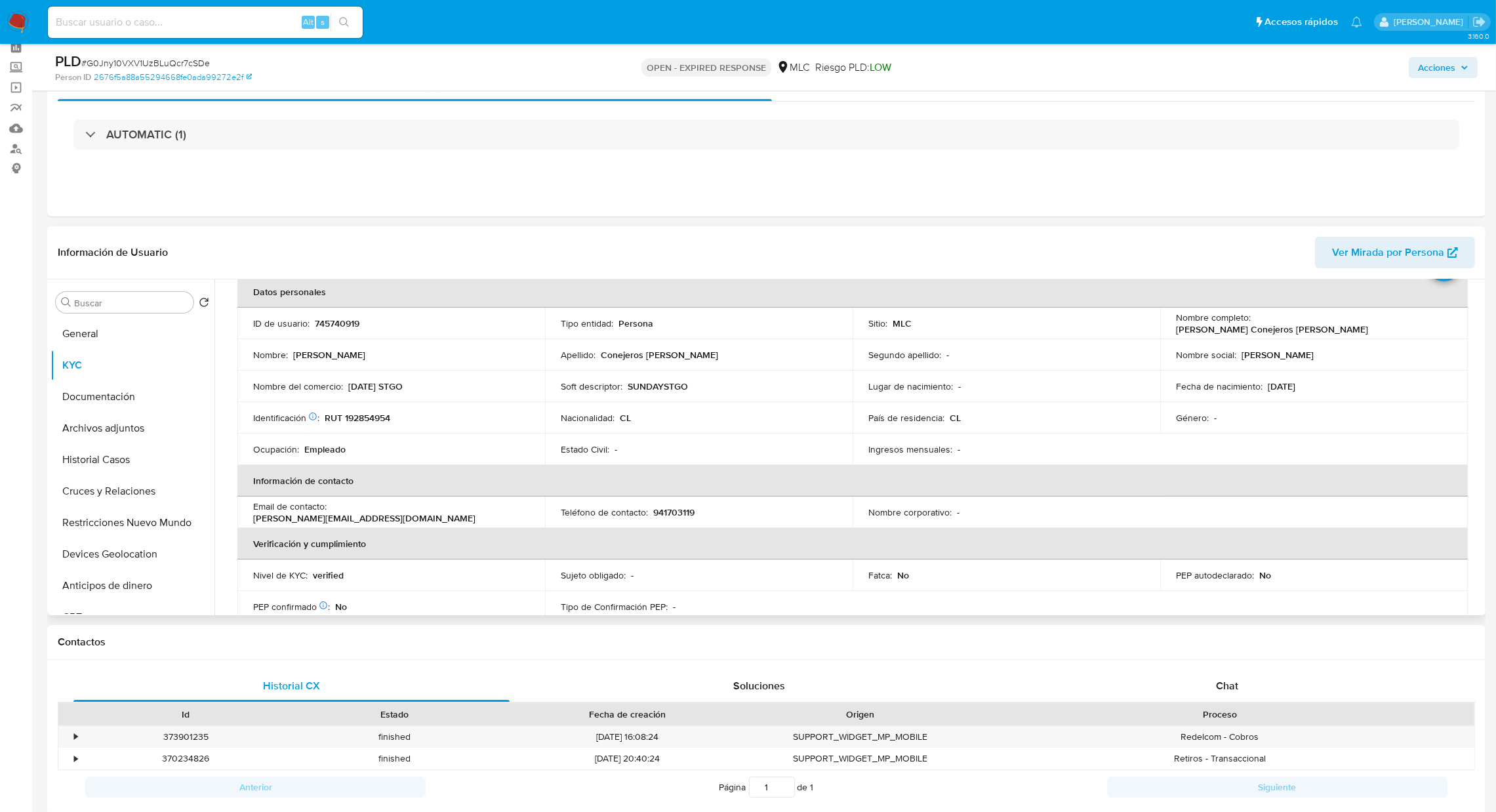
scroll to position [68, 0]
click at [1245, 350] on p "[PERSON_NAME]" at bounding box center [1277, 352] width 72 height 12
click at [402, 381] on p "[DATE] STGO" at bounding box center [375, 383] width 55 height 12
drag, startPoint x: 411, startPoint y: 384, endPoint x: 346, endPoint y: 381, distance: 65.1
click at [346, 381] on div "Nombre del comercio : SUNDAY STGO" at bounding box center [391, 383] width 276 height 12
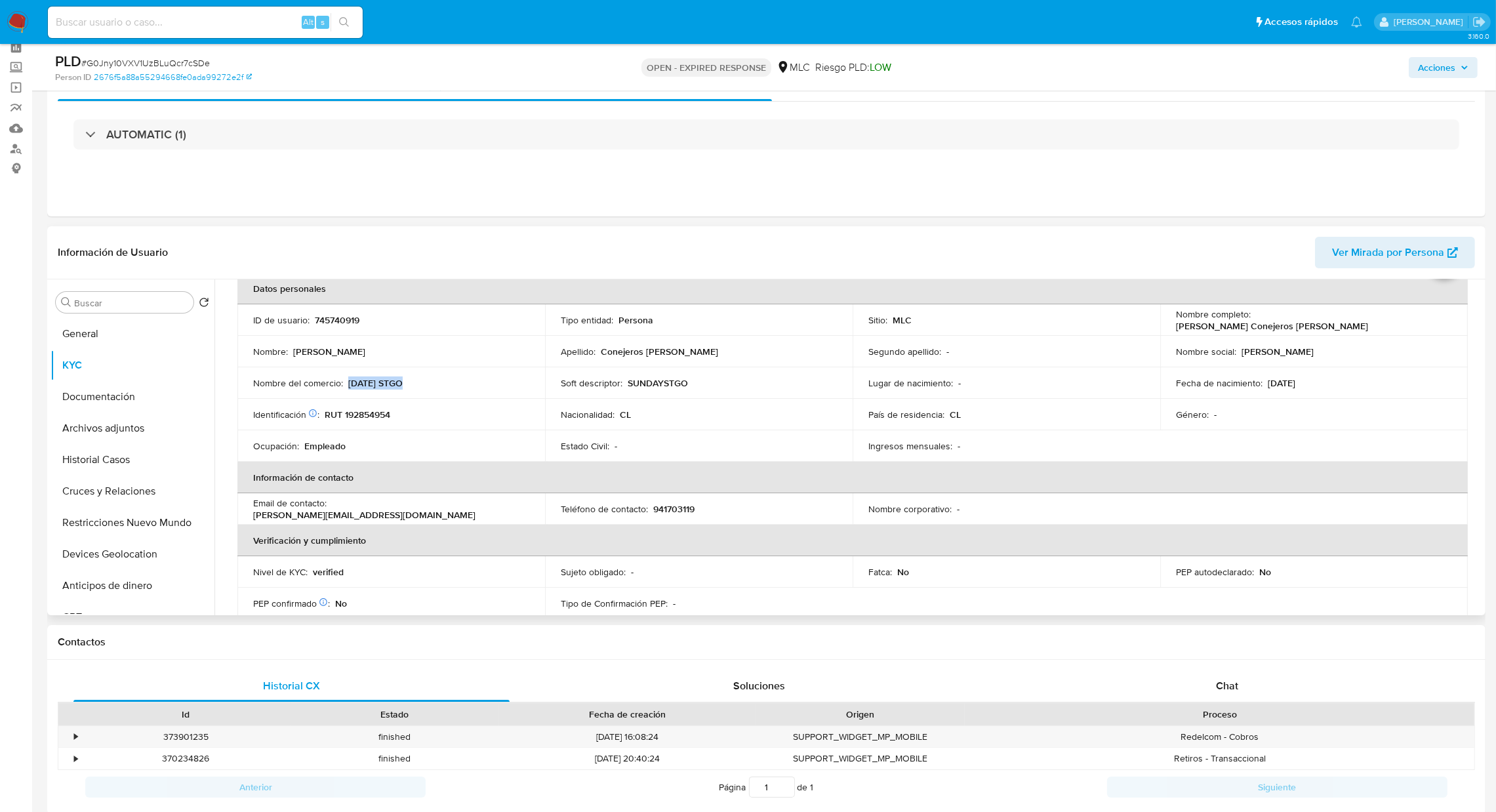
copy p "SUNDAY STGO"
click at [377, 411] on p "RUT 192854954" at bounding box center [357, 414] width 66 height 12
copy p "192854954"
click at [144, 403] on button "Documentación" at bounding box center [127, 397] width 153 height 31
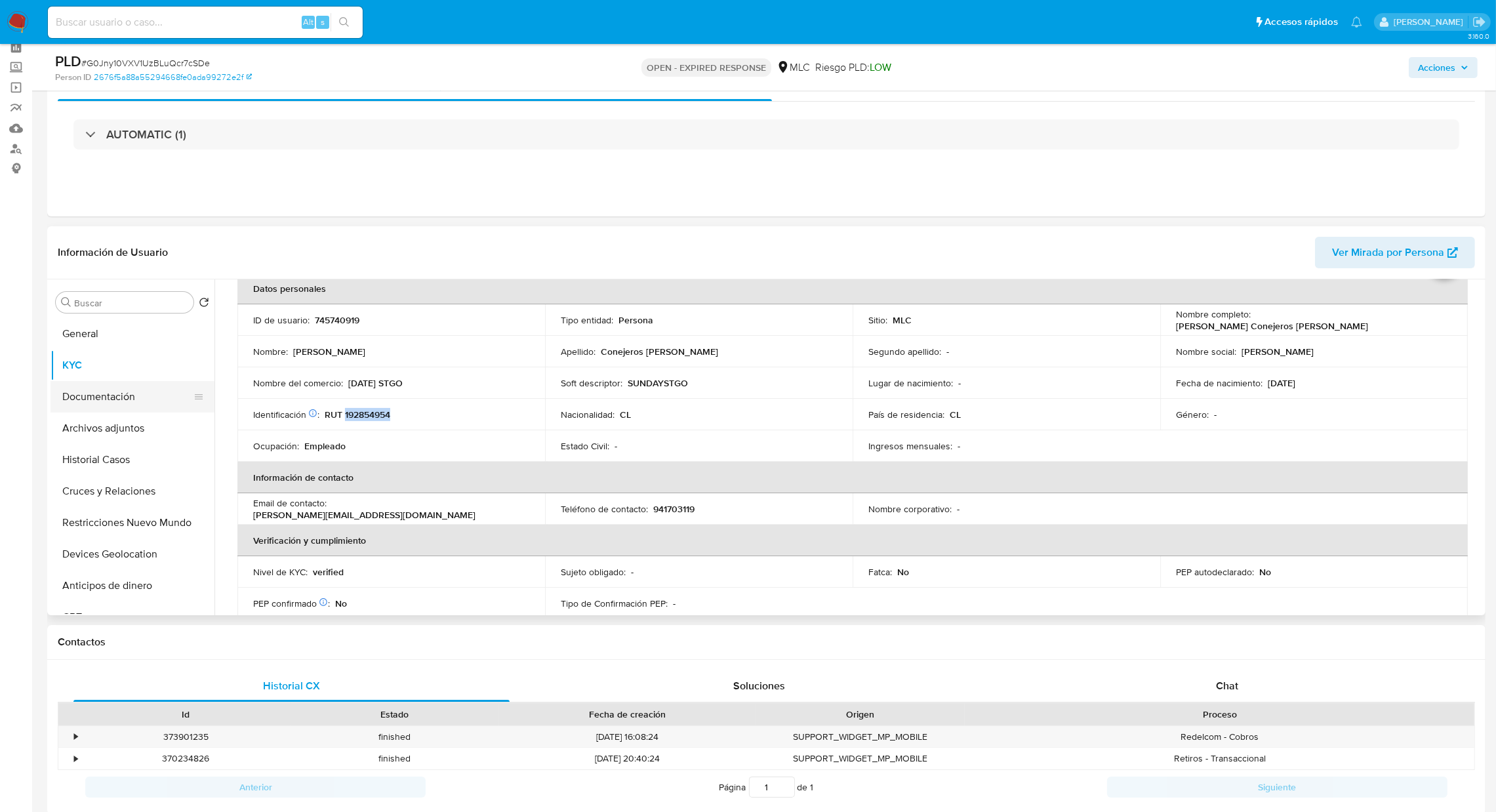
scroll to position [0, 0]
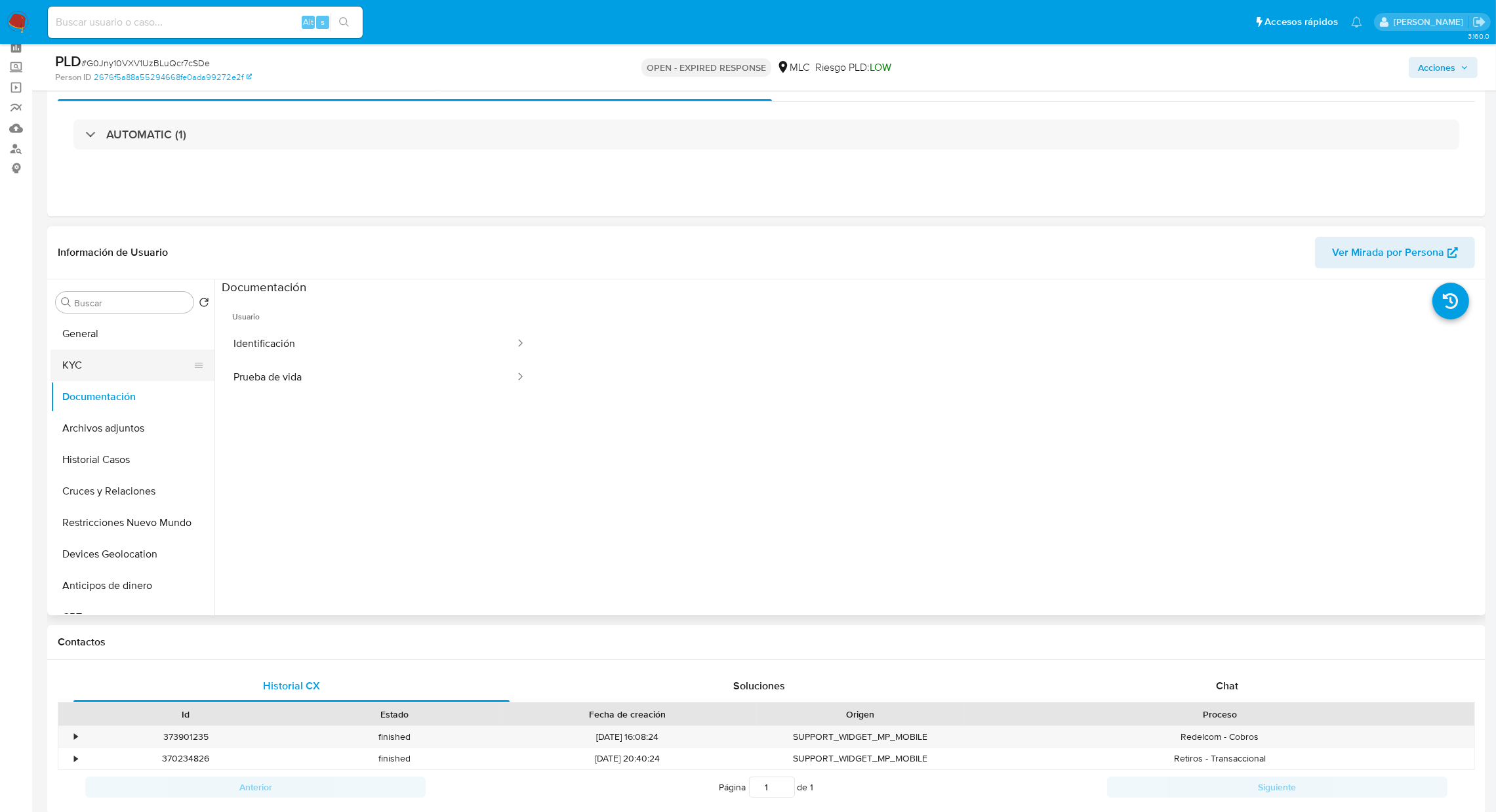
click at [85, 351] on button "KYC" at bounding box center [127, 365] width 153 height 31
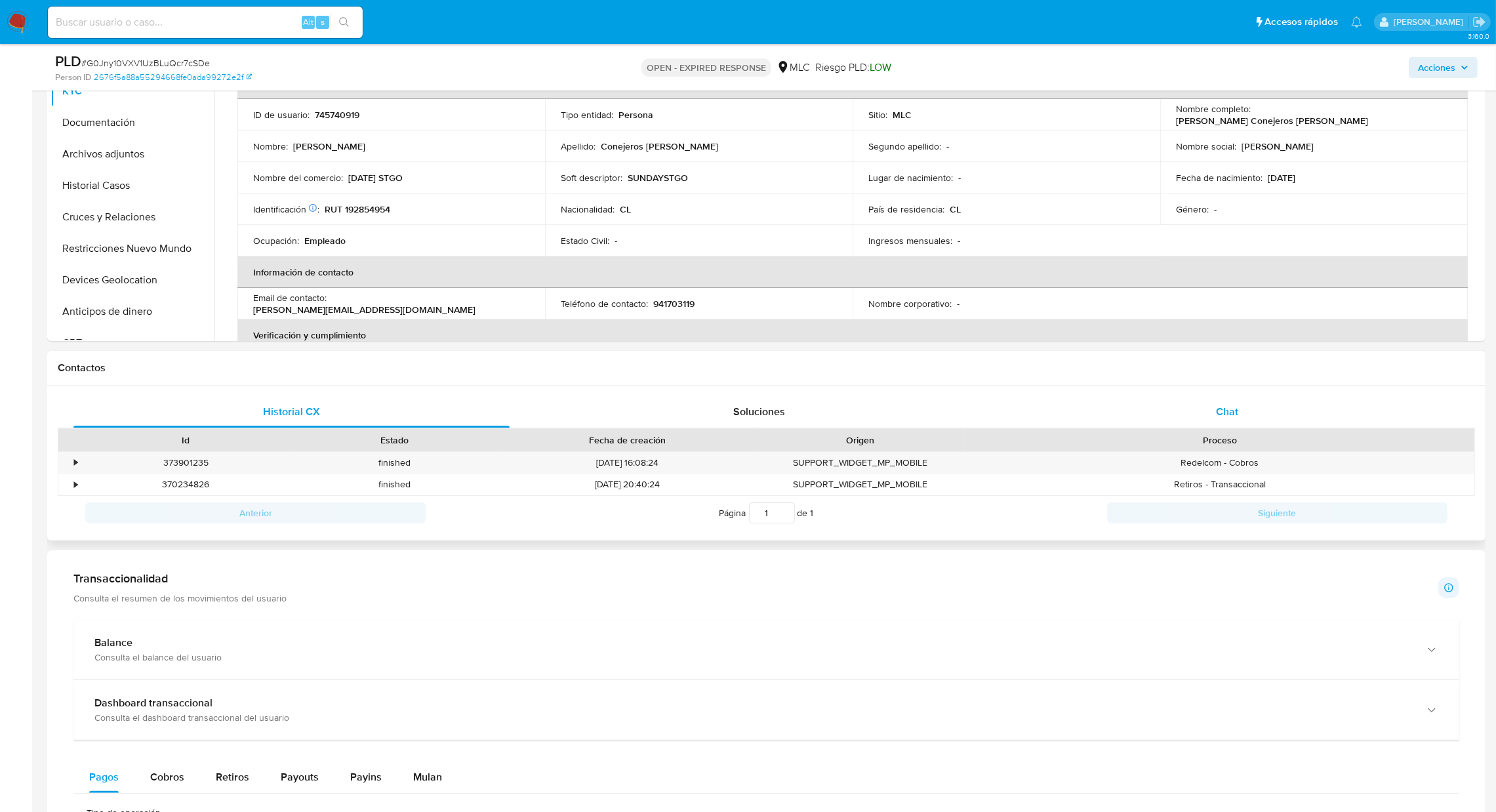
click at [1290, 400] on div "Chat" at bounding box center [1226, 412] width 436 height 31
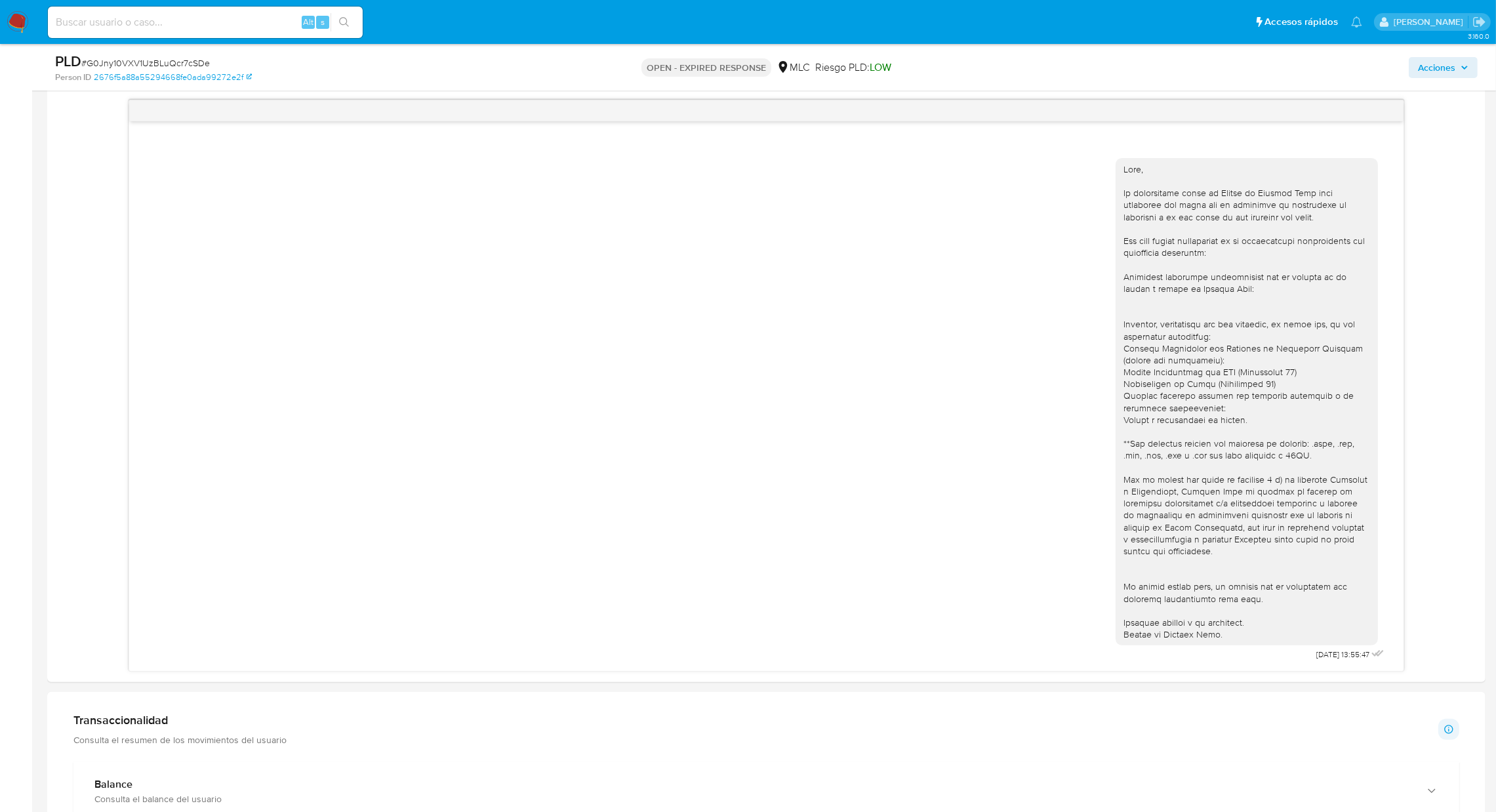
scroll to position [677, 0]
click at [1178, 240] on div at bounding box center [1246, 399] width 246 height 477
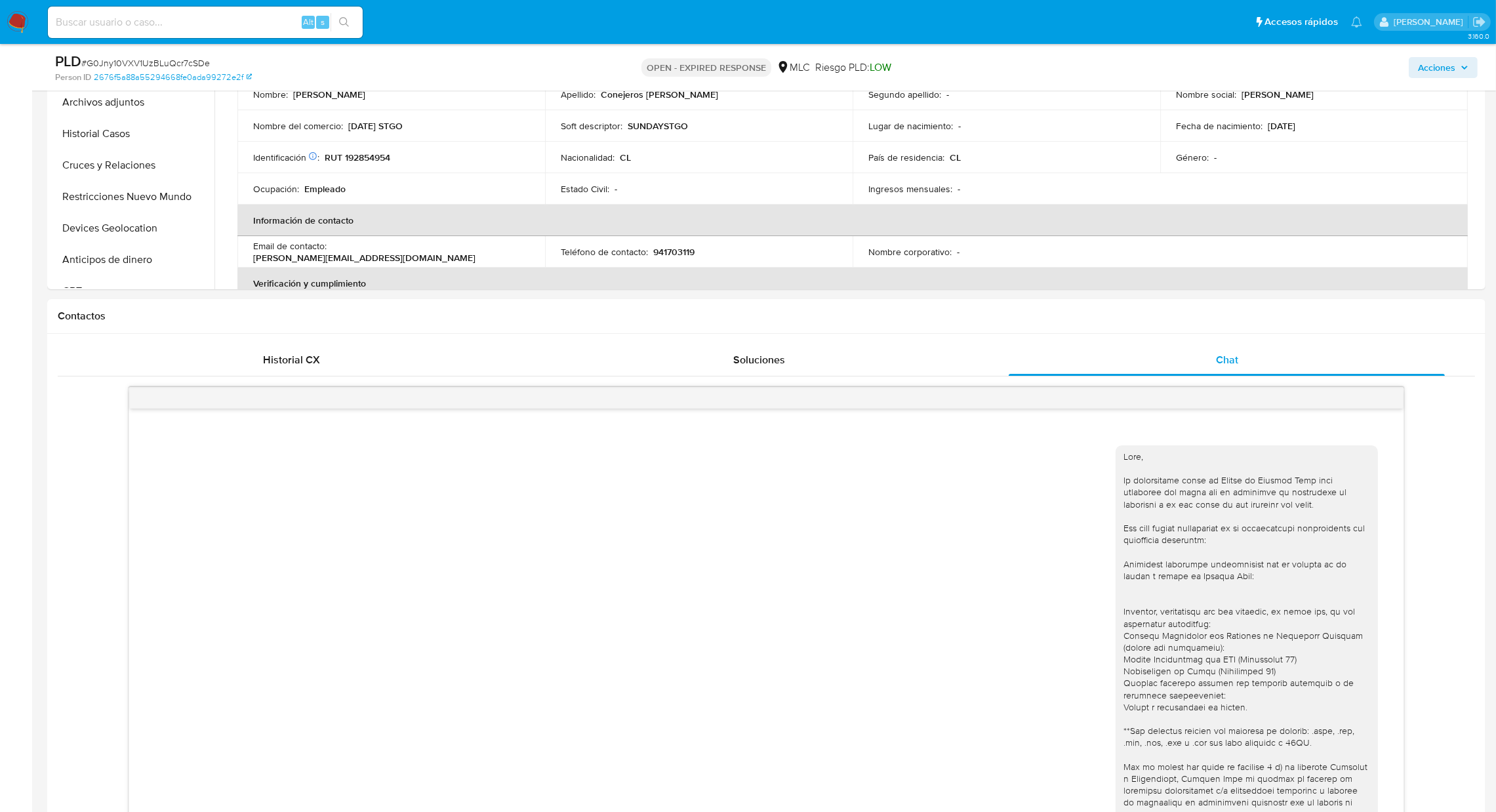
scroll to position [300, 0]
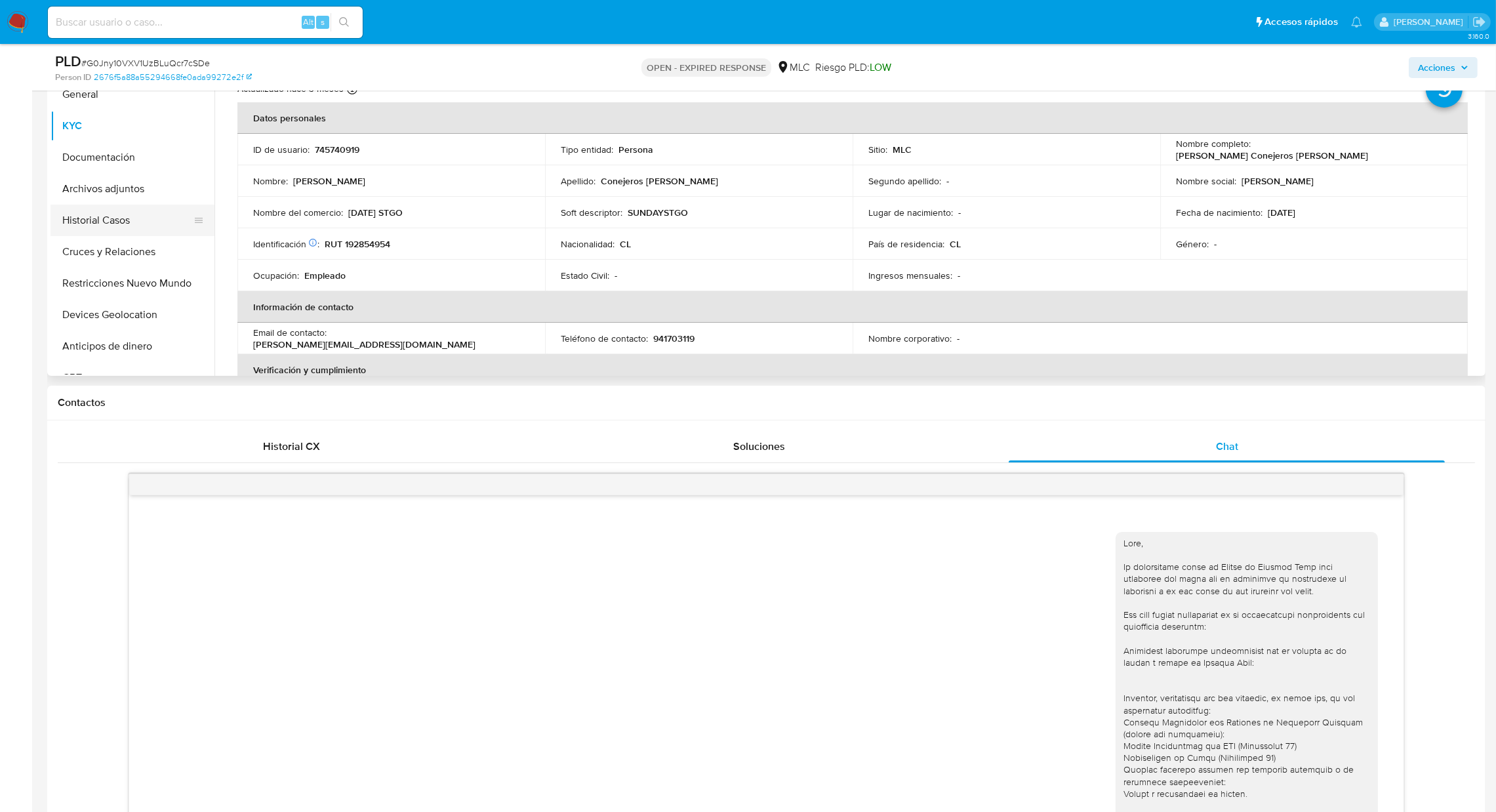
click at [131, 231] on button "Historial Casos" at bounding box center [127, 220] width 153 height 31
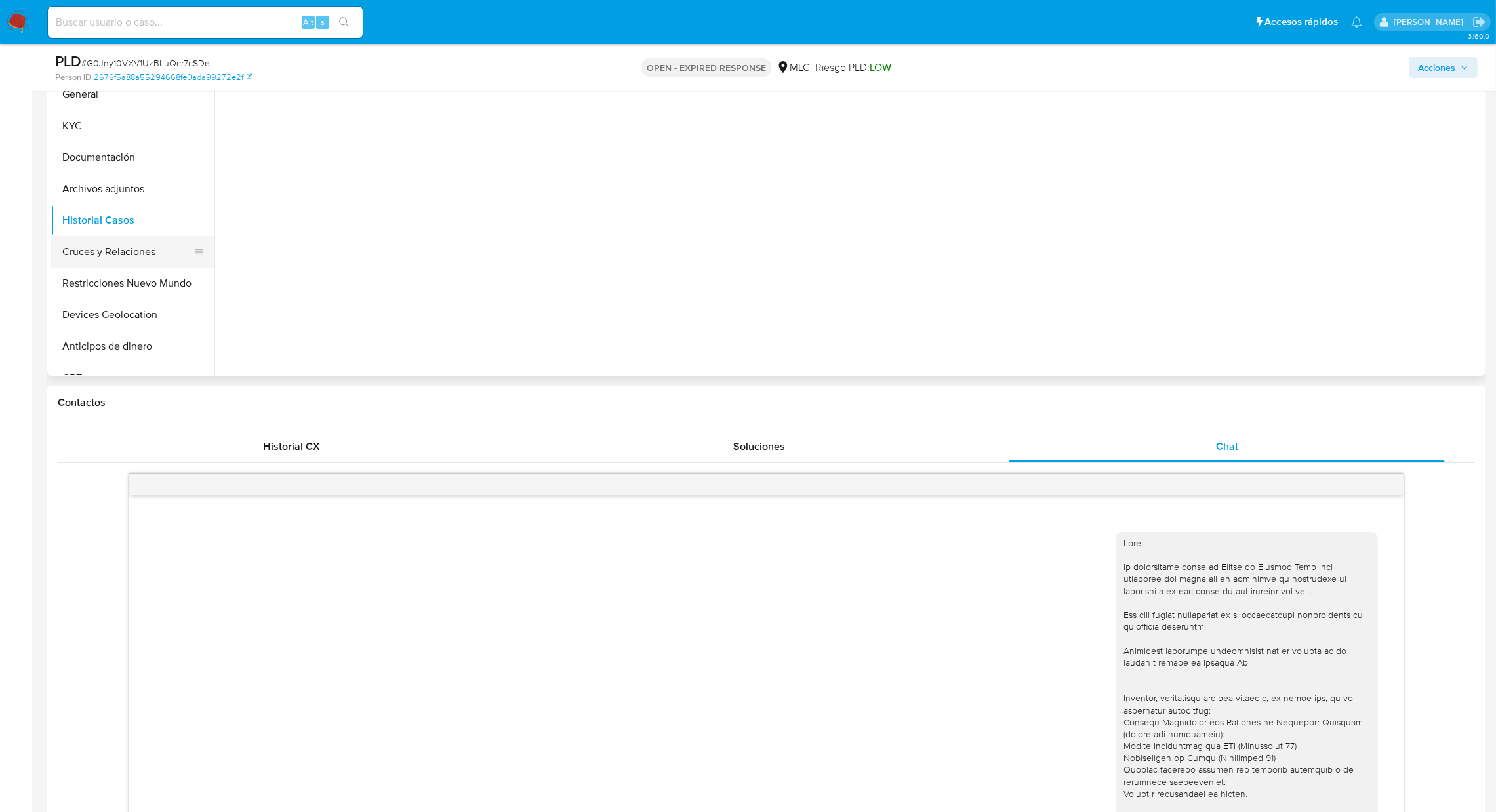
click at [128, 240] on button "Cruces y Relaciones" at bounding box center [127, 251] width 153 height 31
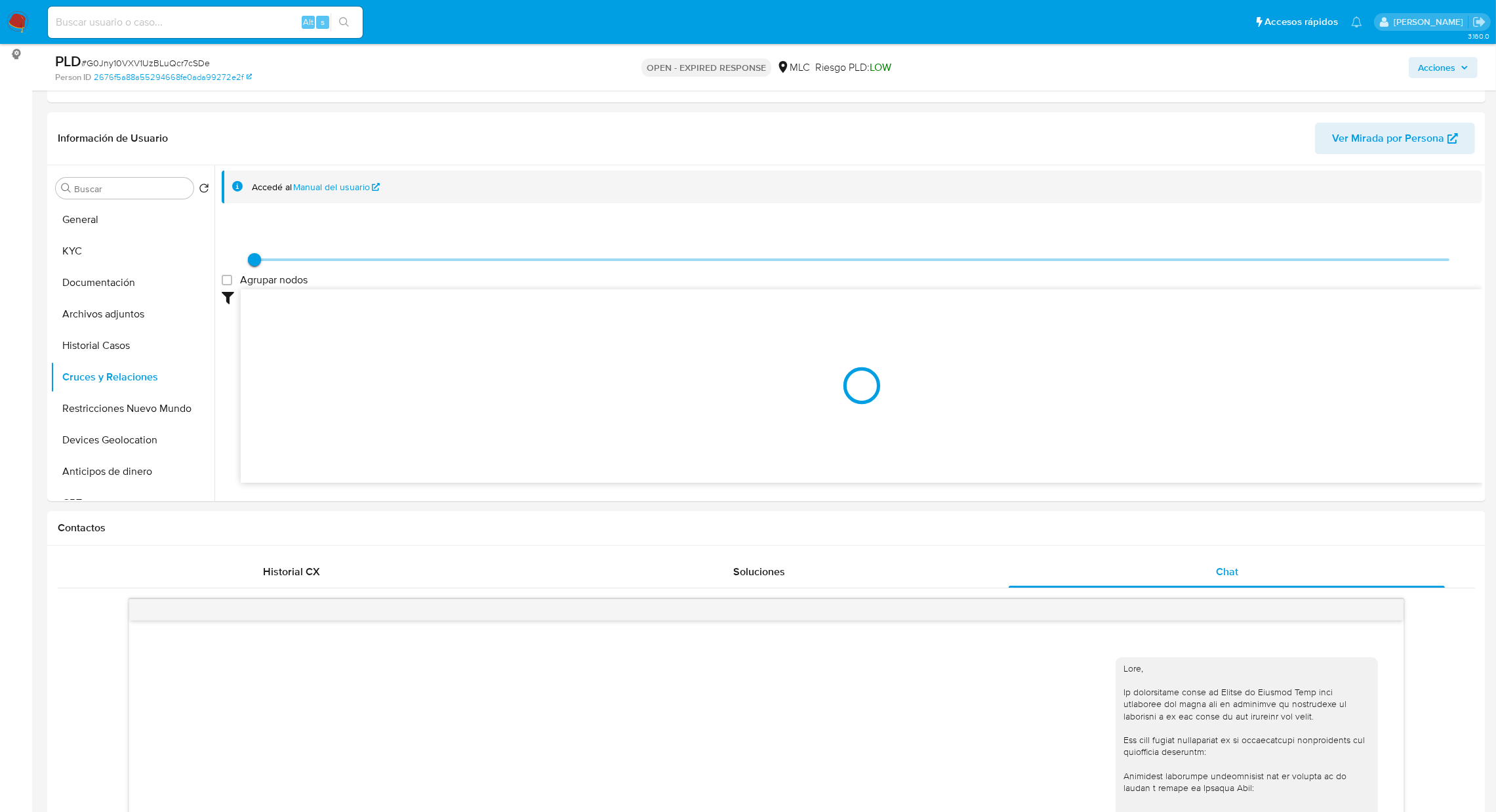
scroll to position [144, 0]
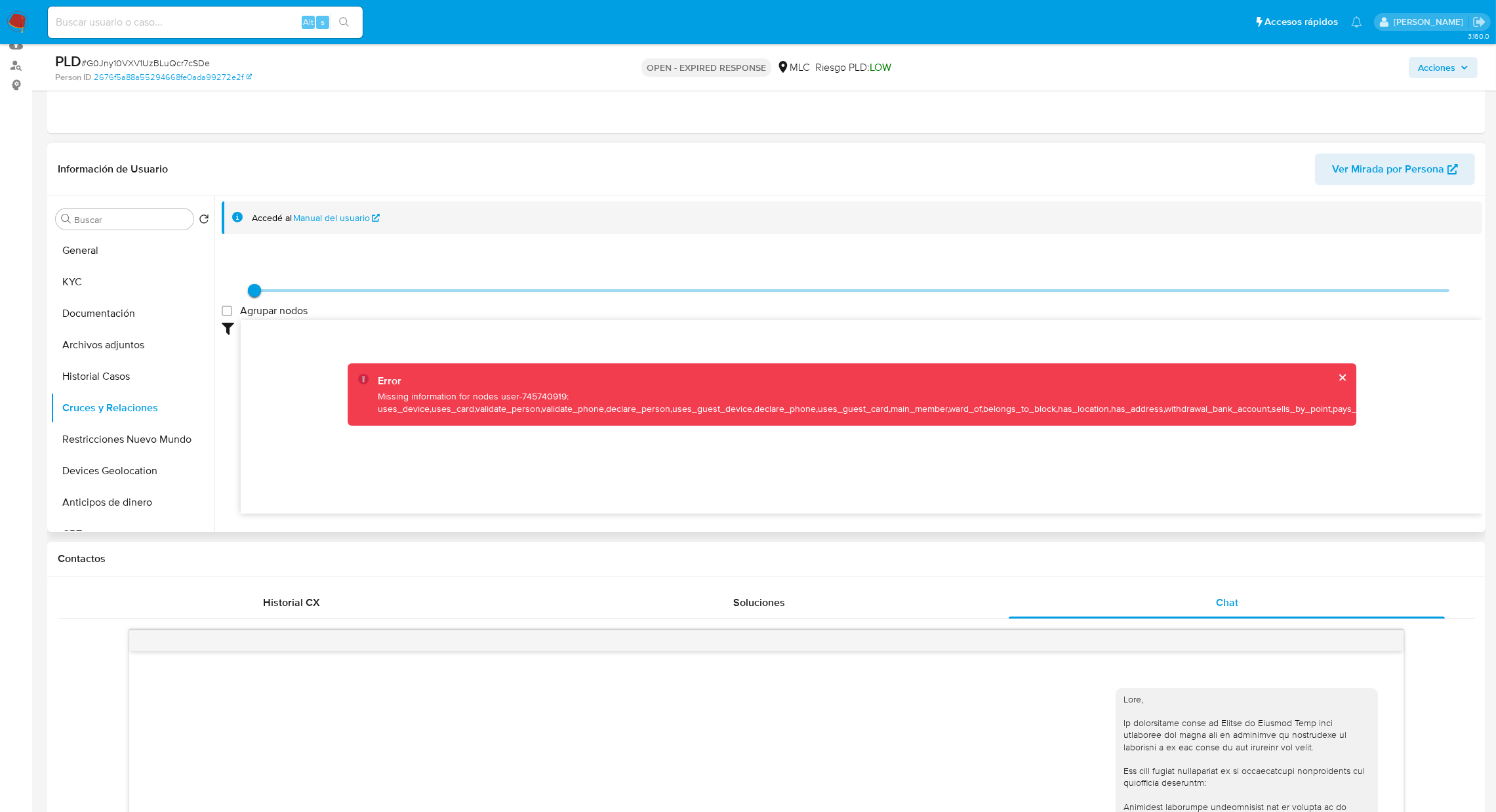
click at [195, 438] on icon at bounding box center [198, 439] width 10 height 10
click at [145, 415] on button "Cruces y Relaciones" at bounding box center [127, 407] width 153 height 31
click at [145, 424] on button "Restricciones Nuevo Mundo" at bounding box center [127, 439] width 153 height 31
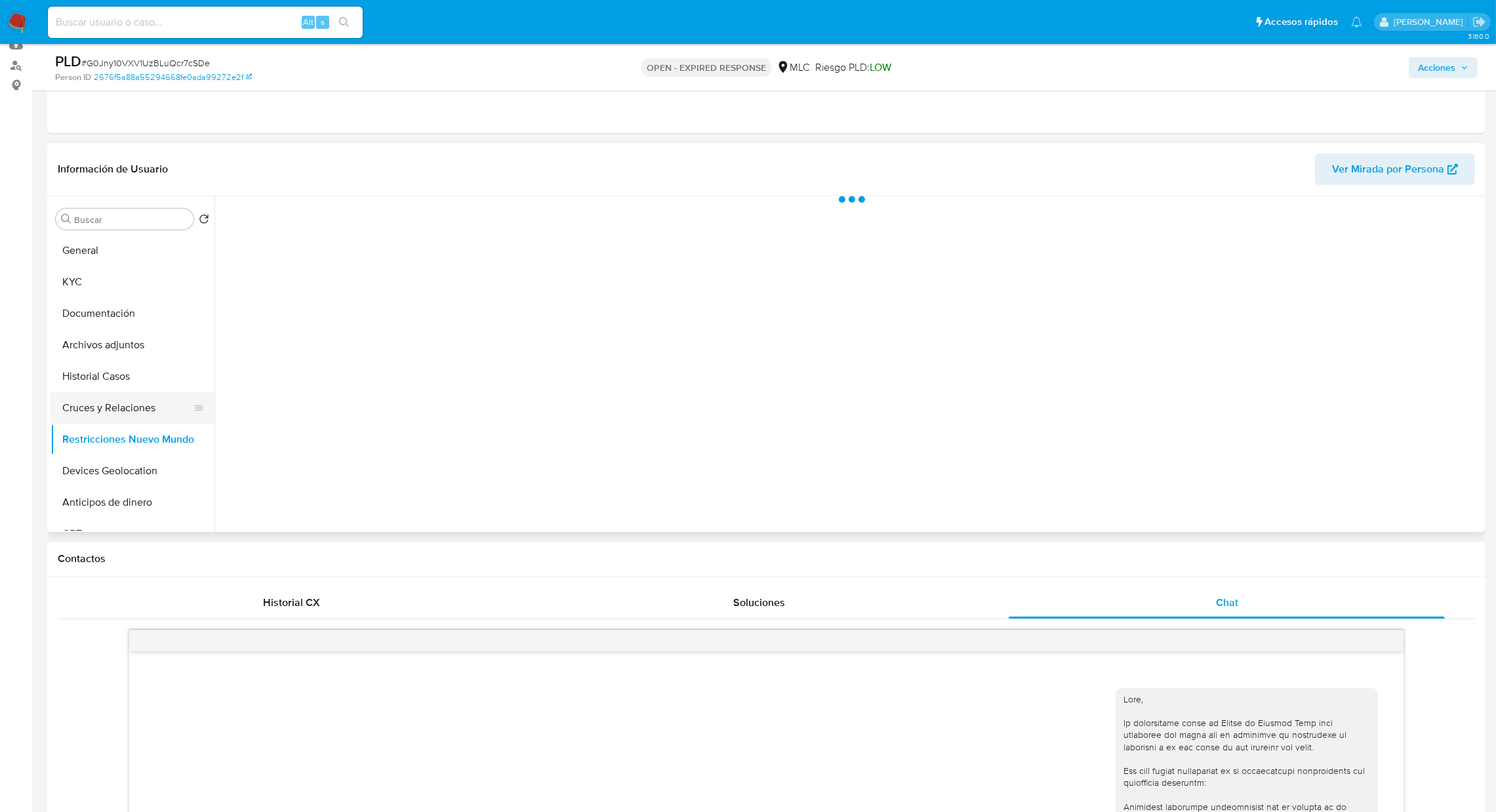
click at [133, 406] on button "Cruces y Relaciones" at bounding box center [127, 407] width 153 height 31
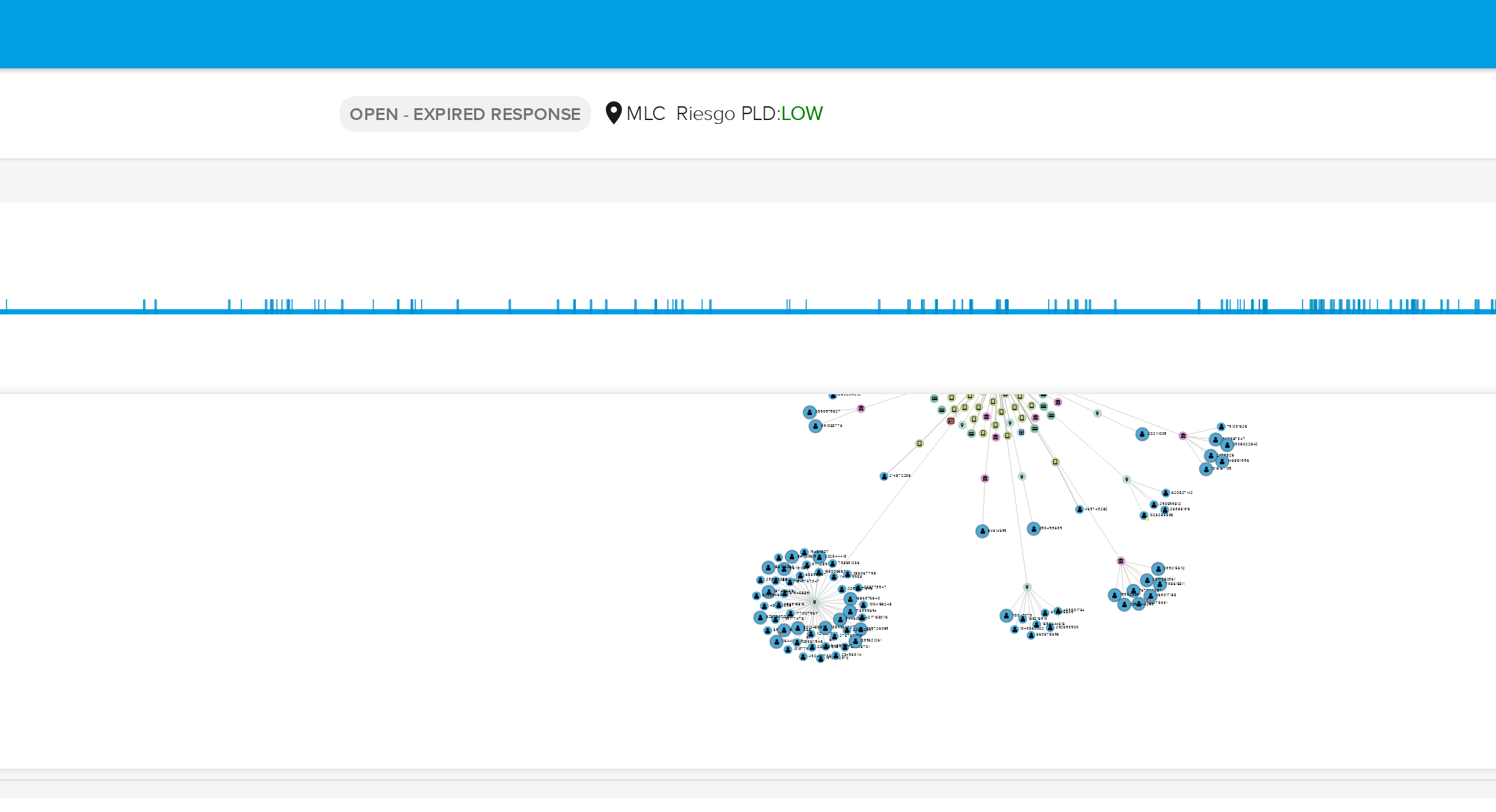
scroll to position [265, 0]
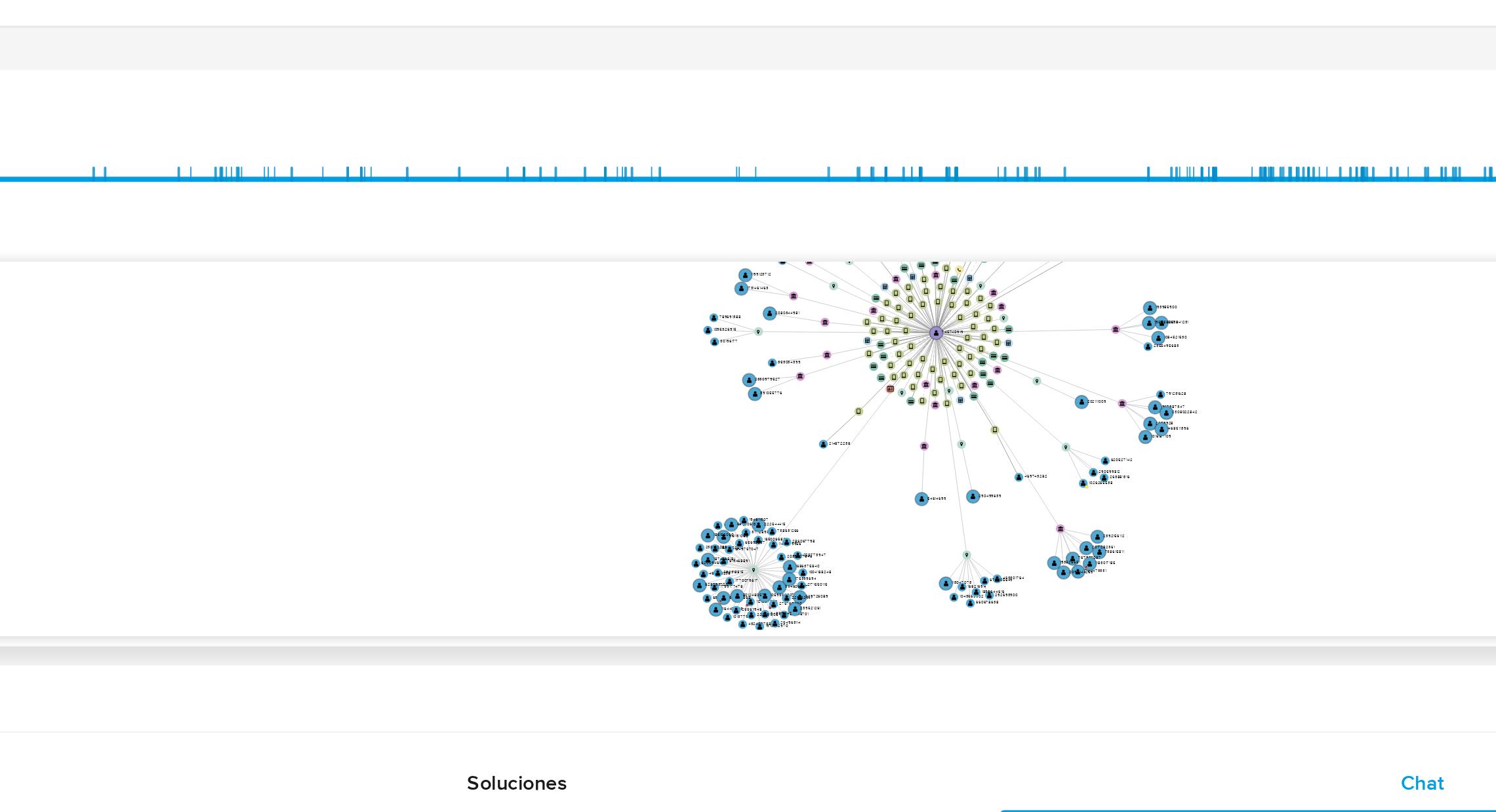
drag, startPoint x: 1126, startPoint y: 257, endPoint x: 1114, endPoint y: 299, distance: 43.7
click at [1119, 306] on icon "device-67ed95116623f6cfeb5838f0  user-745740919  745740919 device-64fd8621cf2…" at bounding box center [862, 307] width 1241 height 190
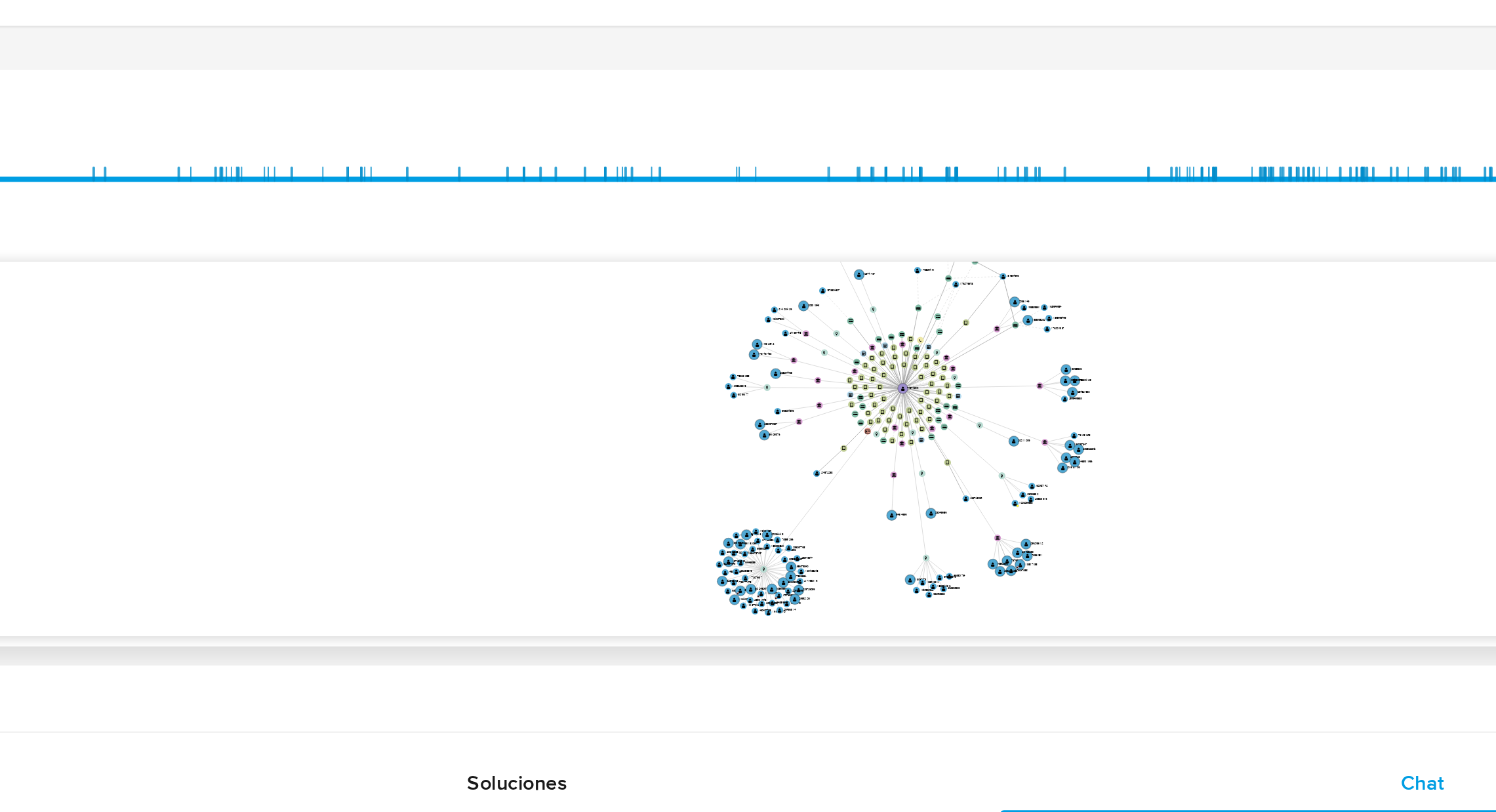
drag, startPoint x: 1182, startPoint y: 284, endPoint x: 1134, endPoint y: 303, distance: 51.6
click at [1134, 303] on icon "device-67ed95116623f6cfeb5838f0  user-745740919  745740919 device-64fd8621cf2…" at bounding box center [862, 307] width 1241 height 190
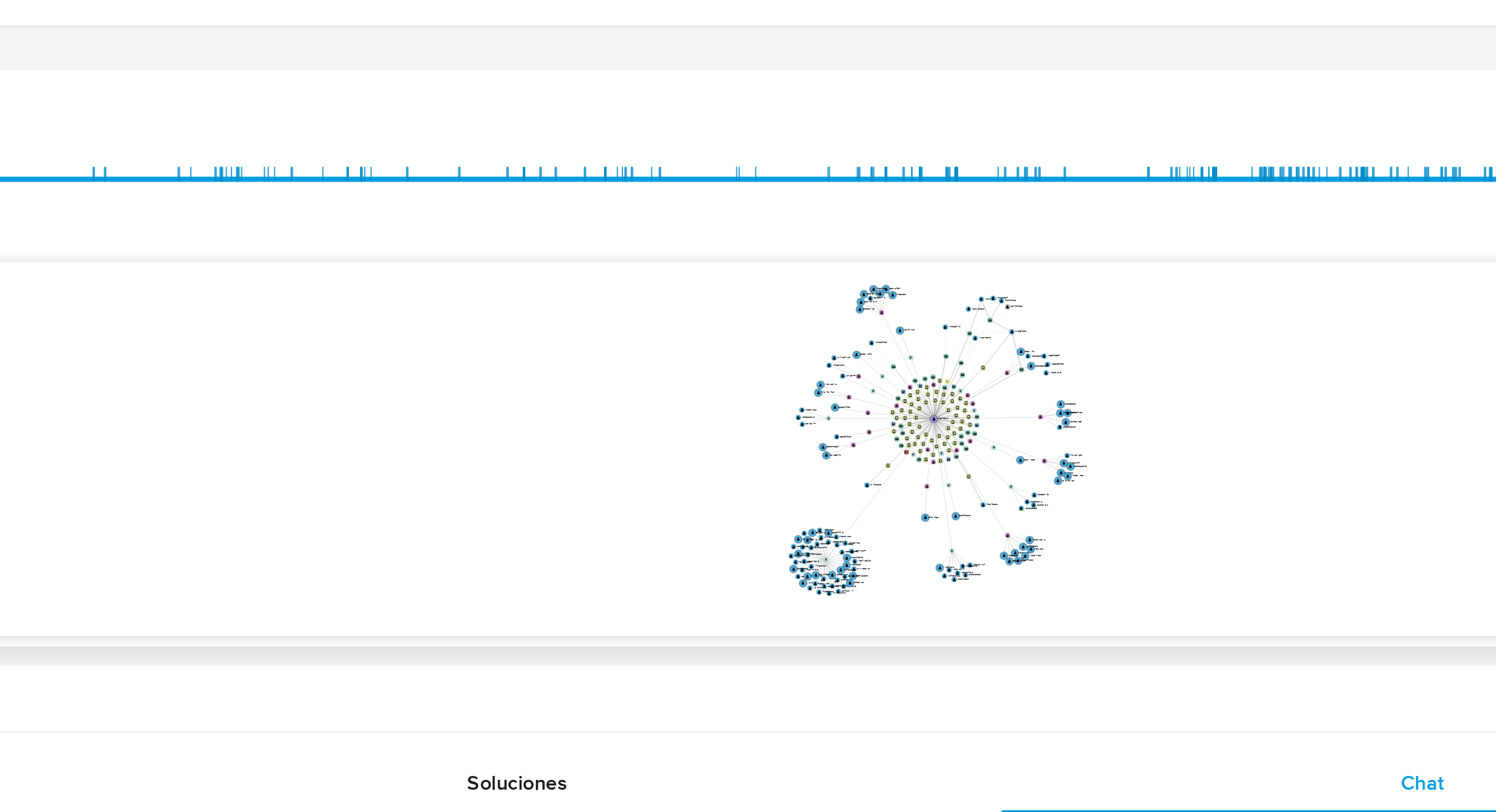
drag, startPoint x: 1134, startPoint y: 302, endPoint x: 1109, endPoint y: 311, distance: 26.6
click at [1109, 311] on icon "device-67ed95116623f6cfeb5838f0  user-745740919  745740919 device-64fd8621cf2…" at bounding box center [862, 307] width 1241 height 190
click at [1159, 262] on icon "device-67ed95116623f6cfeb5838f0  user-745740919  745740919 device-64fd8621cf2…" at bounding box center [862, 307] width 1241 height 190
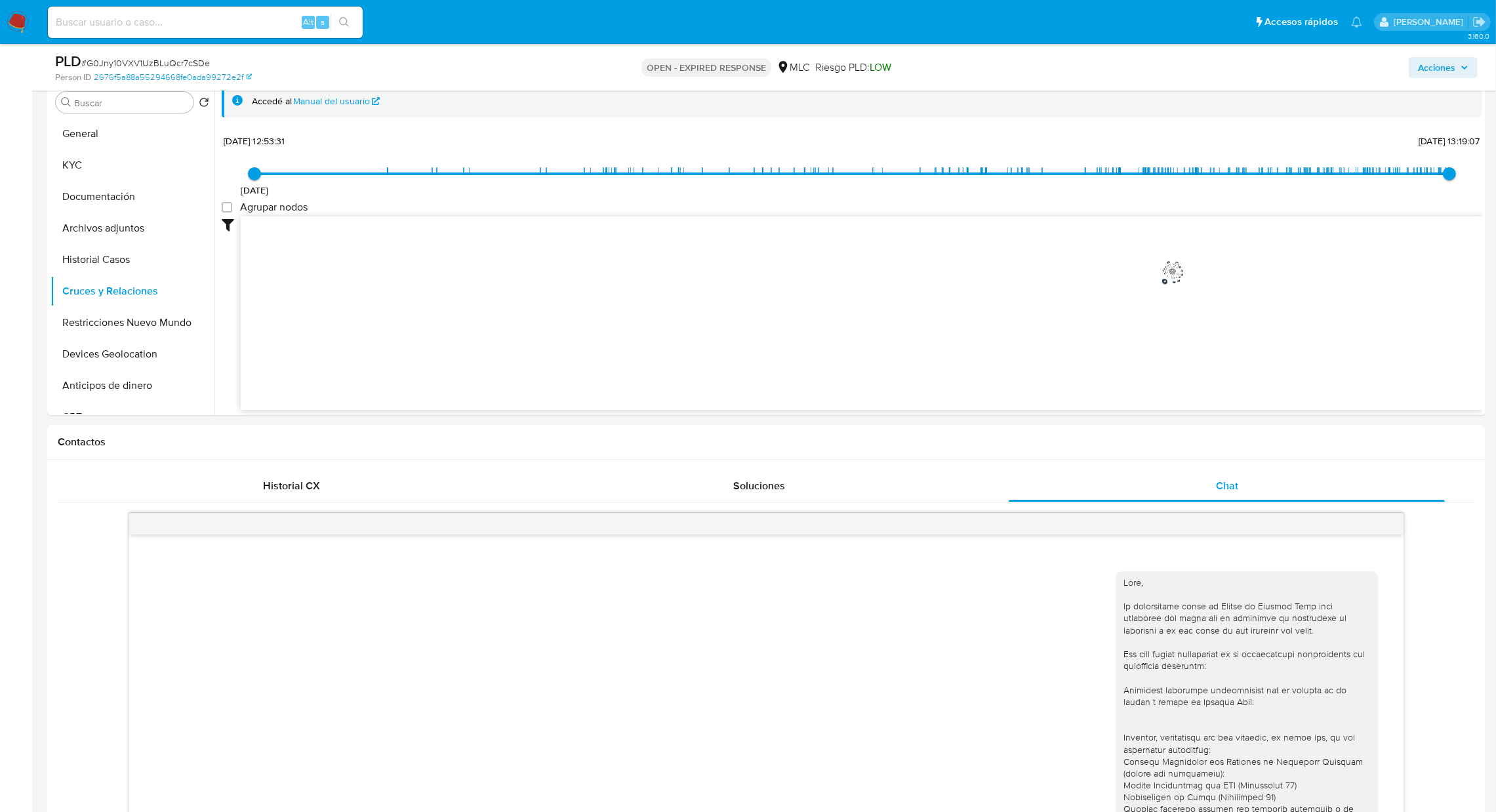
scroll to position [239, 0]
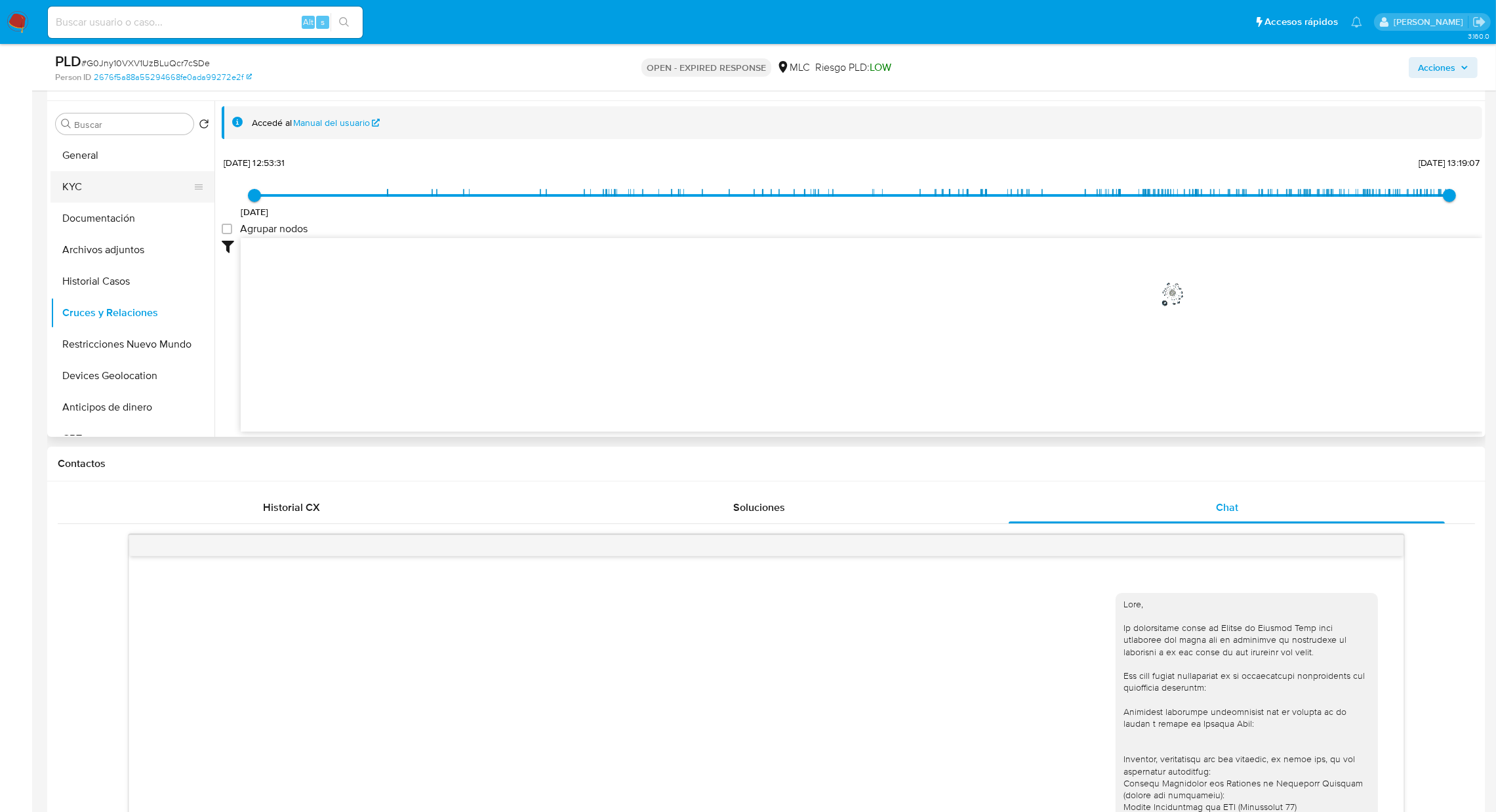
click at [68, 198] on button "KYC" at bounding box center [127, 186] width 153 height 31
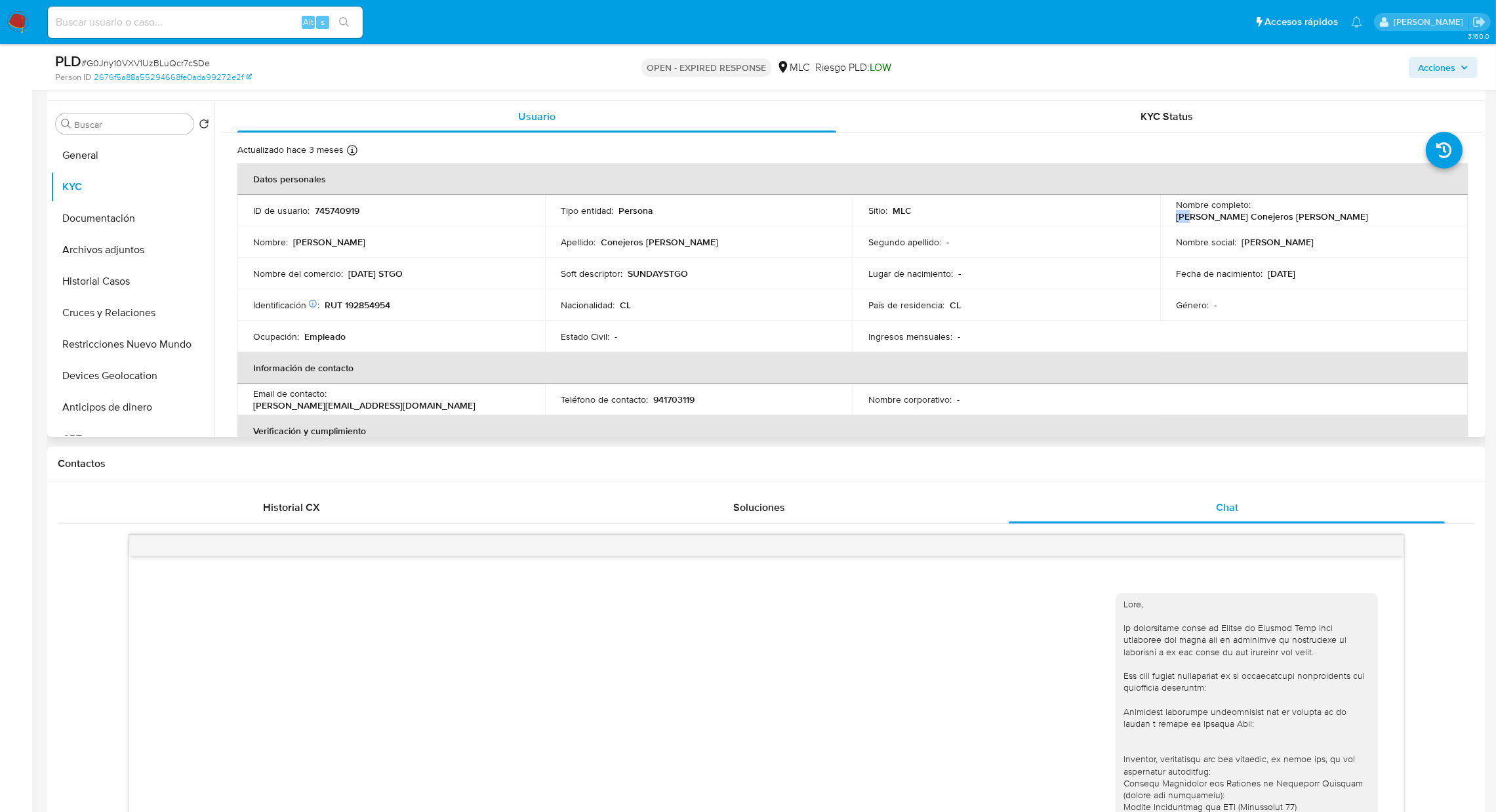
drag, startPoint x: 1251, startPoint y: 208, endPoint x: 1266, endPoint y: 206, distance: 15.1
click at [1266, 211] on p "[PERSON_NAME] Conejeros [PERSON_NAME]" at bounding box center [1272, 217] width 192 height 12
drag, startPoint x: 1394, startPoint y: 210, endPoint x: 1248, endPoint y: 211, distance: 146.0
click at [1248, 211] on div "Nombre completo : Franco Rodrigo Conejeros Uriarte" at bounding box center [1313, 210] width 276 height 23
copy div "[PERSON_NAME] Conejeros [PERSON_NAME]"
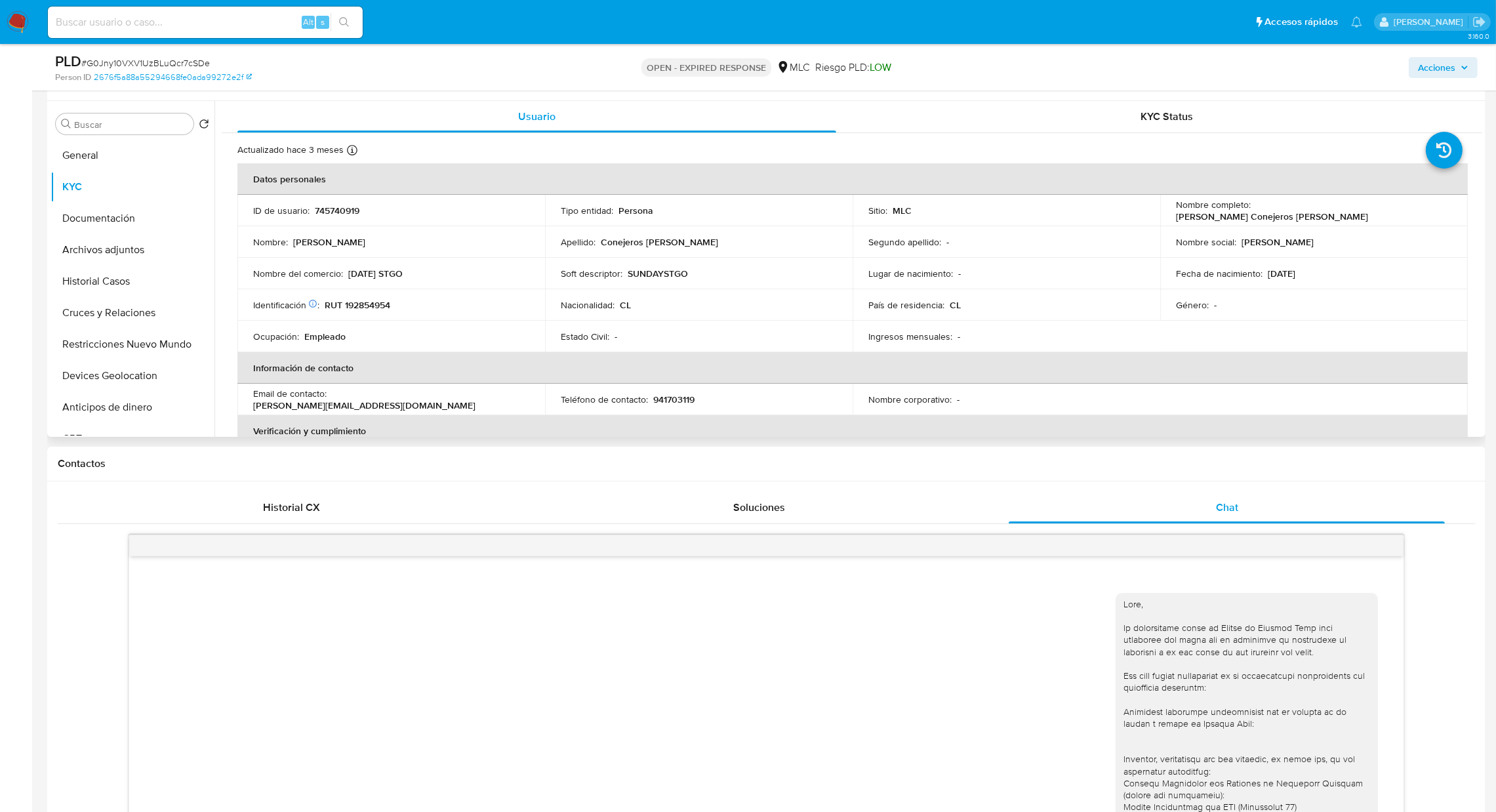
click at [969, 163] on th "Datos personales" at bounding box center [852, 179] width 1230 height 31
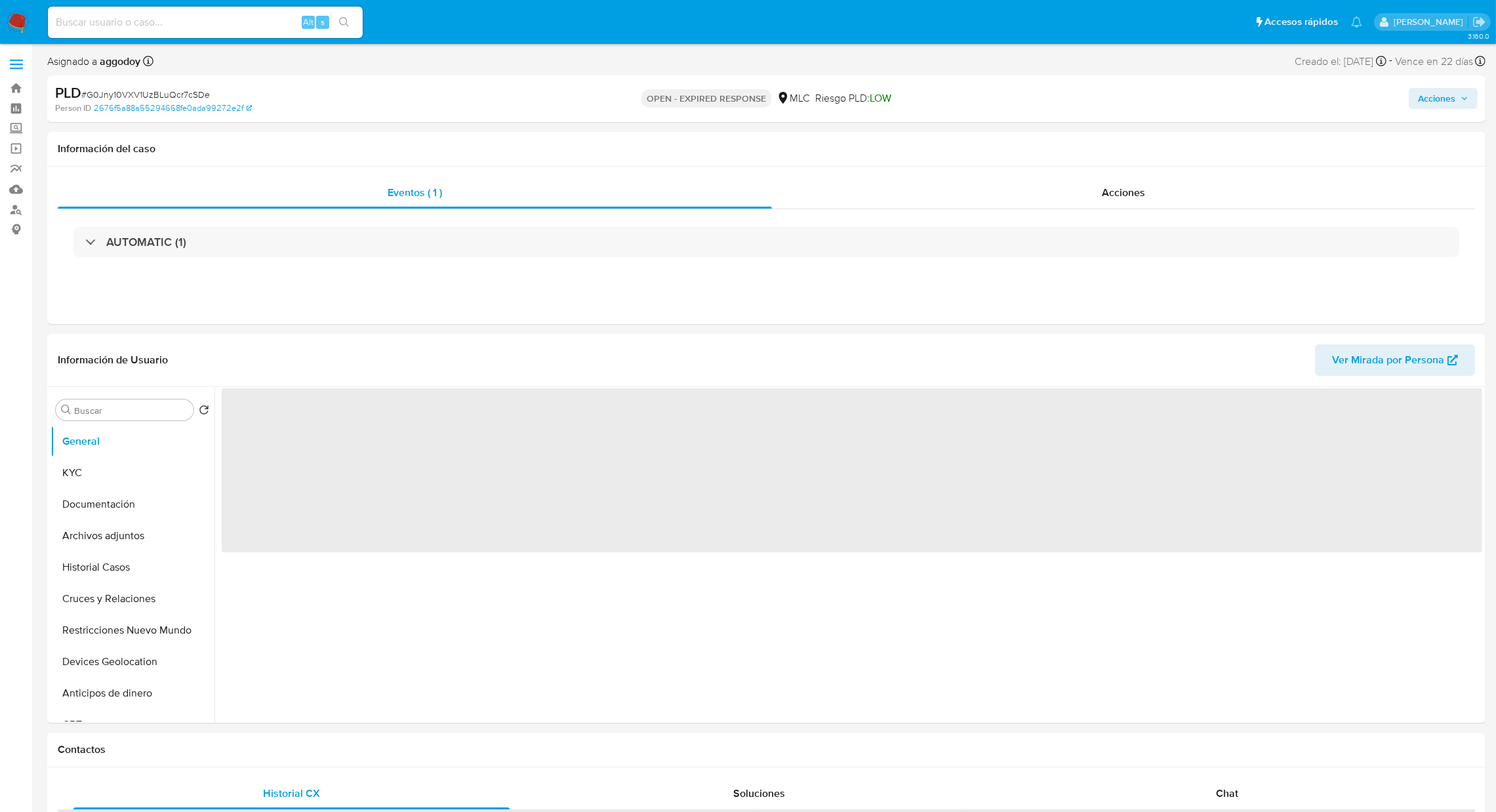
select select "10"
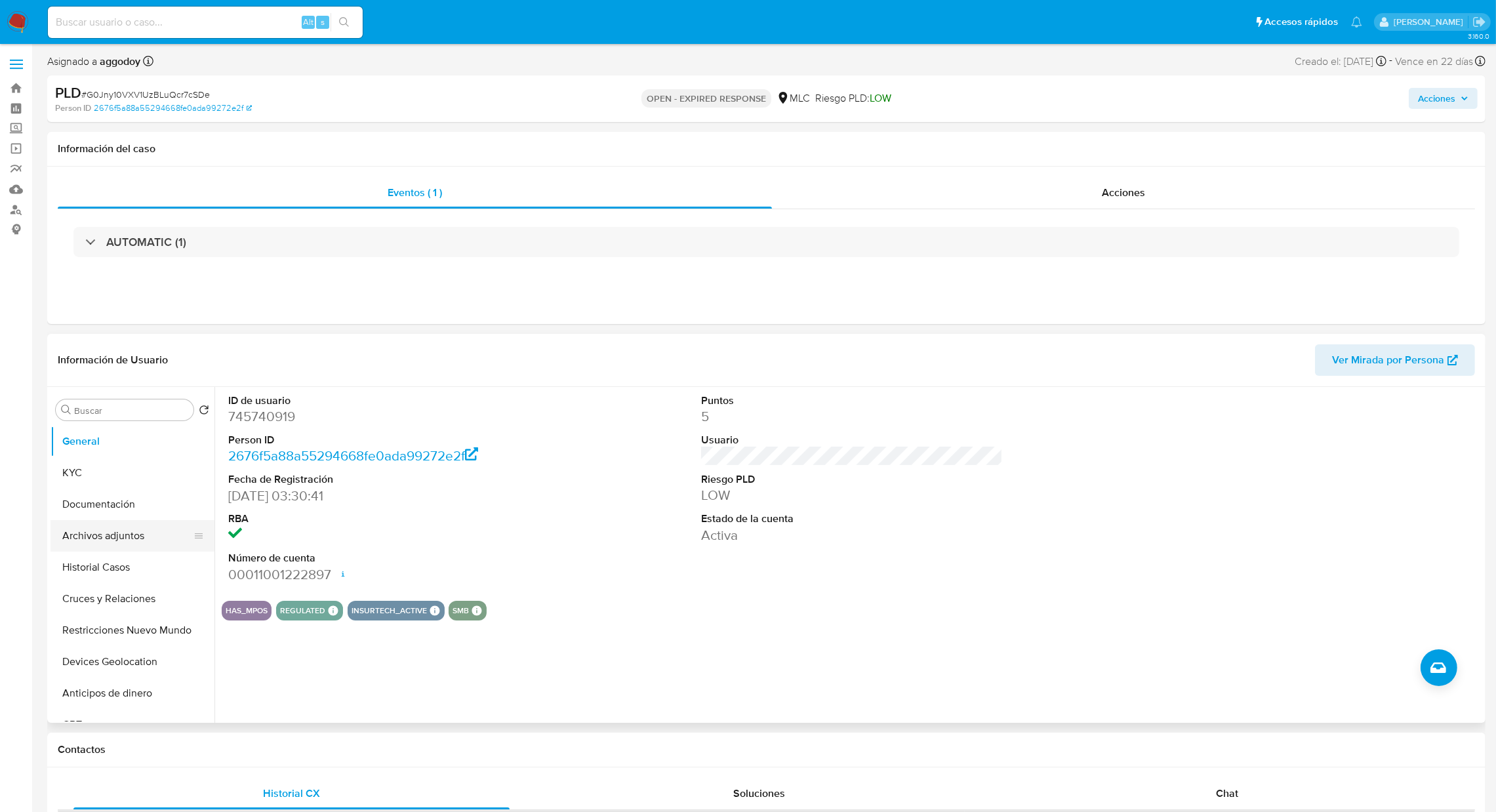
click at [120, 542] on button "Archivos adjuntos" at bounding box center [127, 536] width 153 height 31
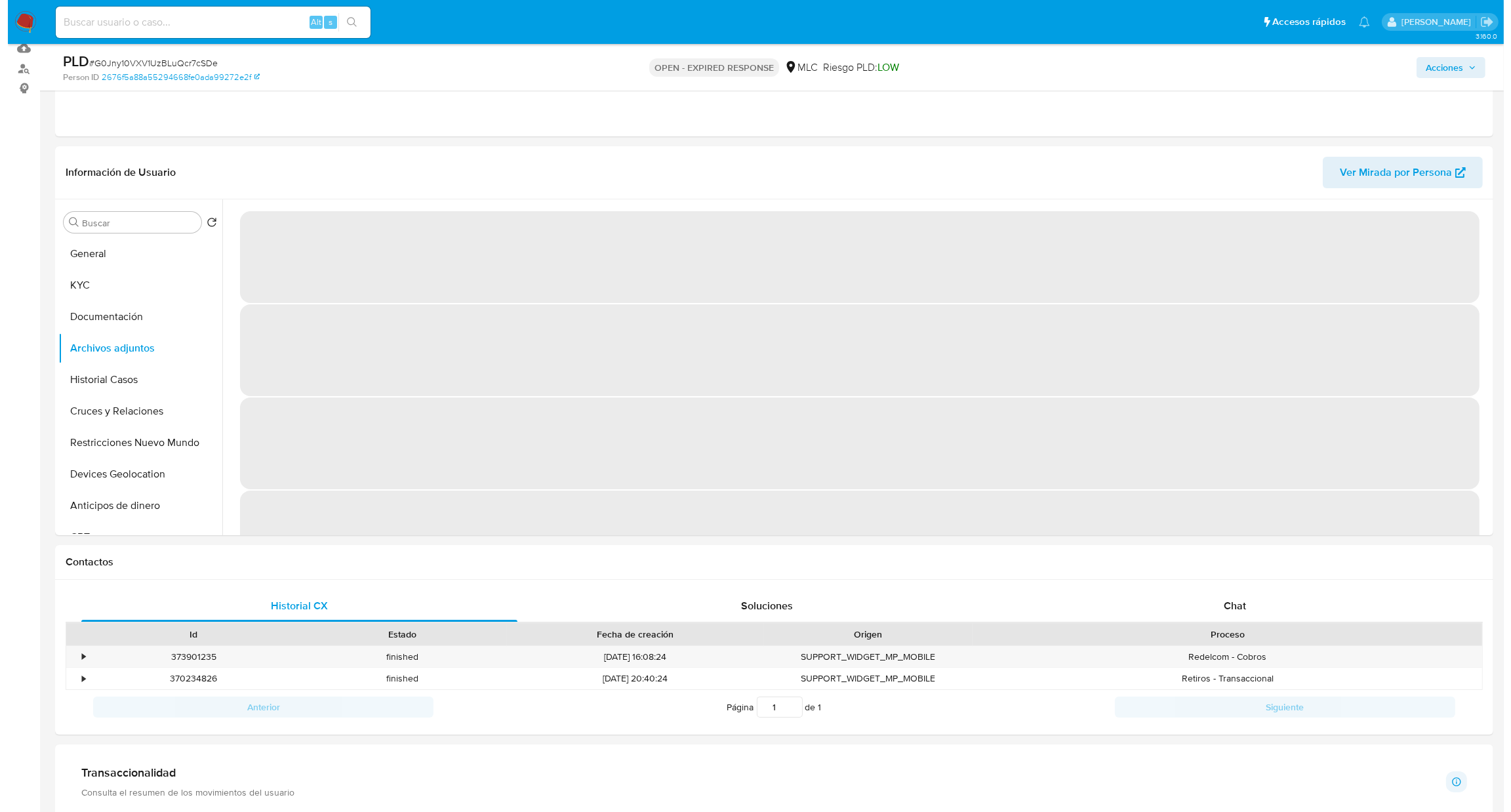
scroll to position [145, 0]
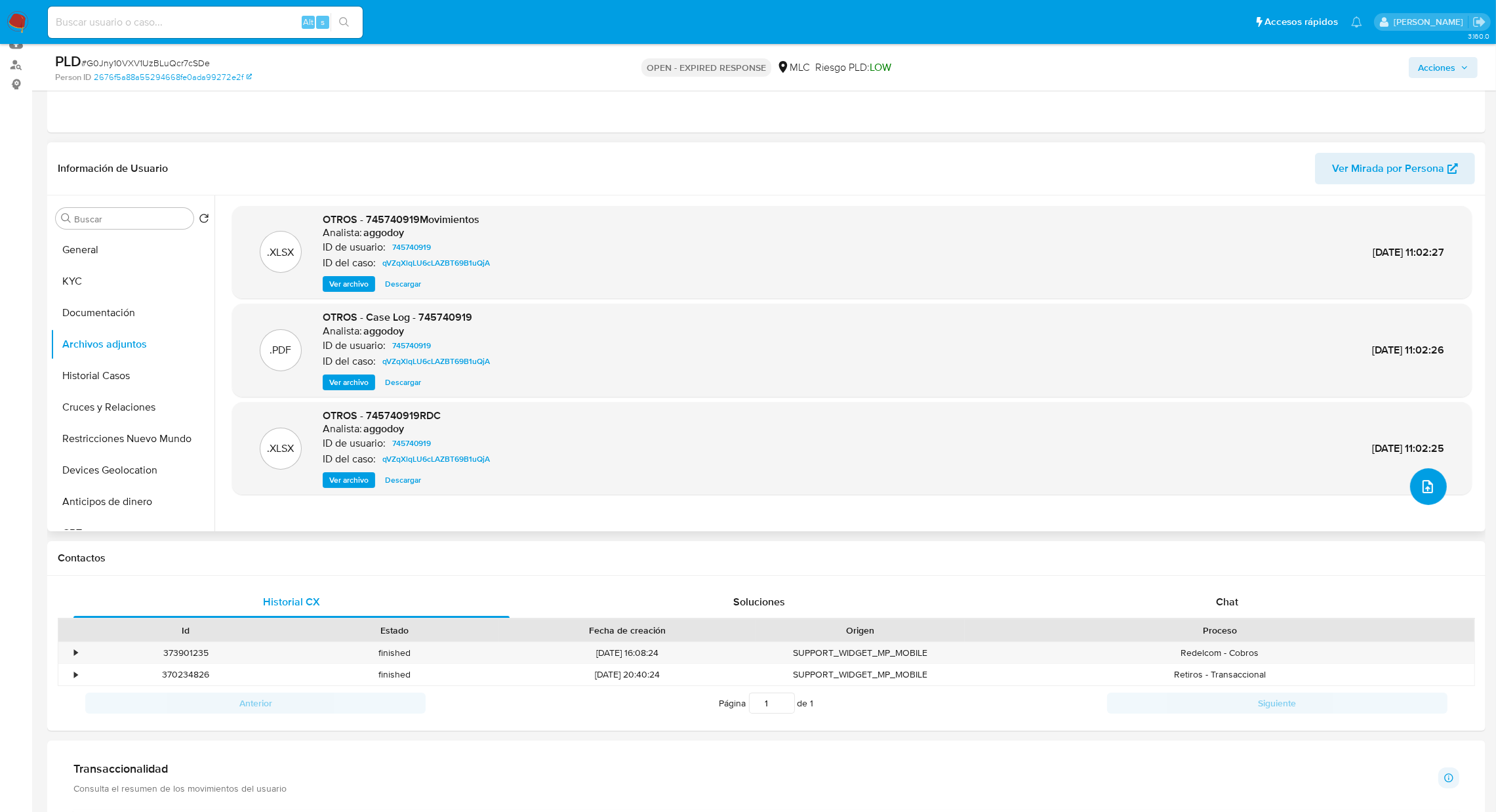
click at [1420, 485] on icon "upload-file" at bounding box center [1428, 486] width 16 height 16
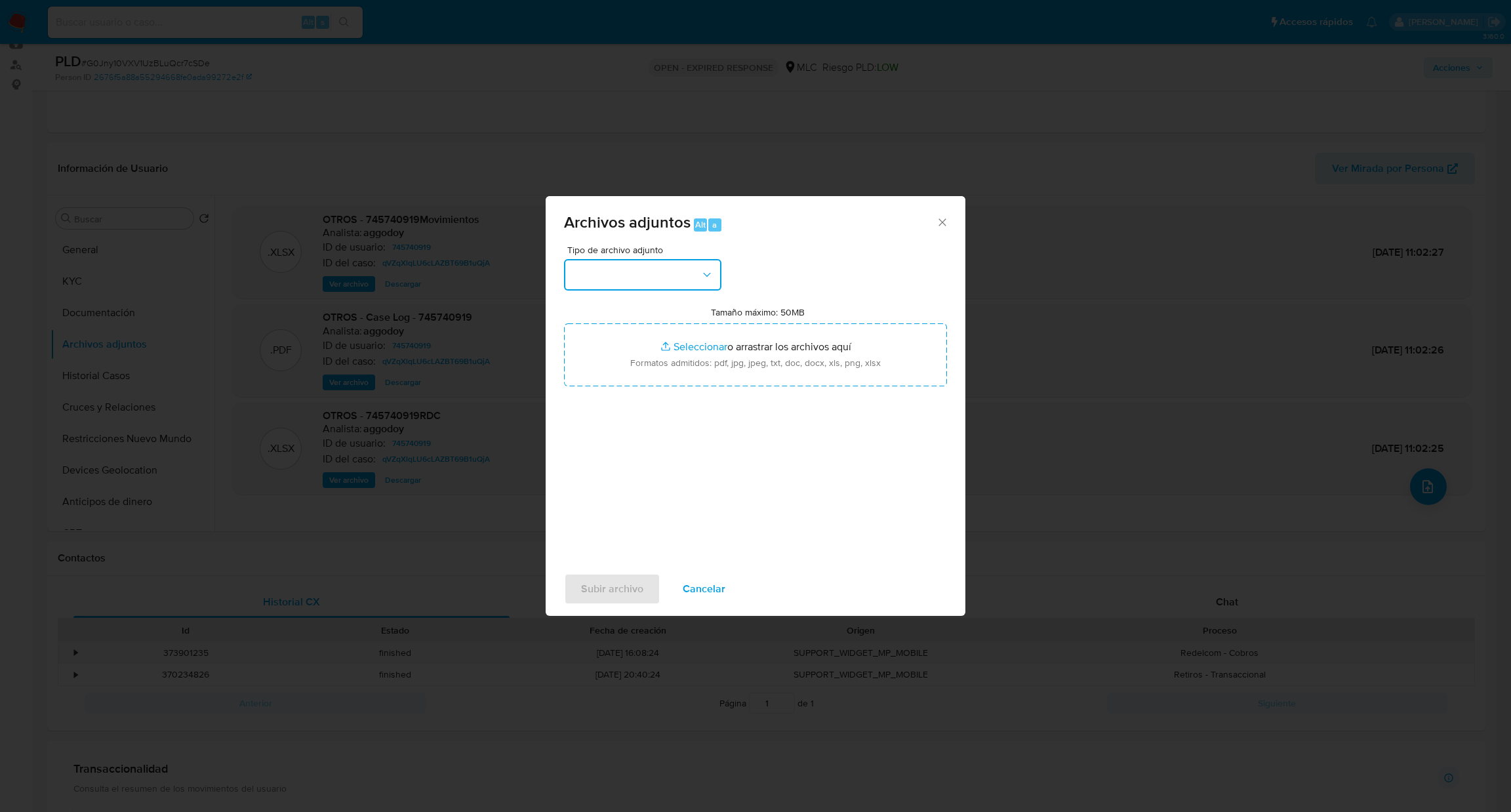
click at [619, 277] on button "button" at bounding box center [643, 275] width 158 height 31
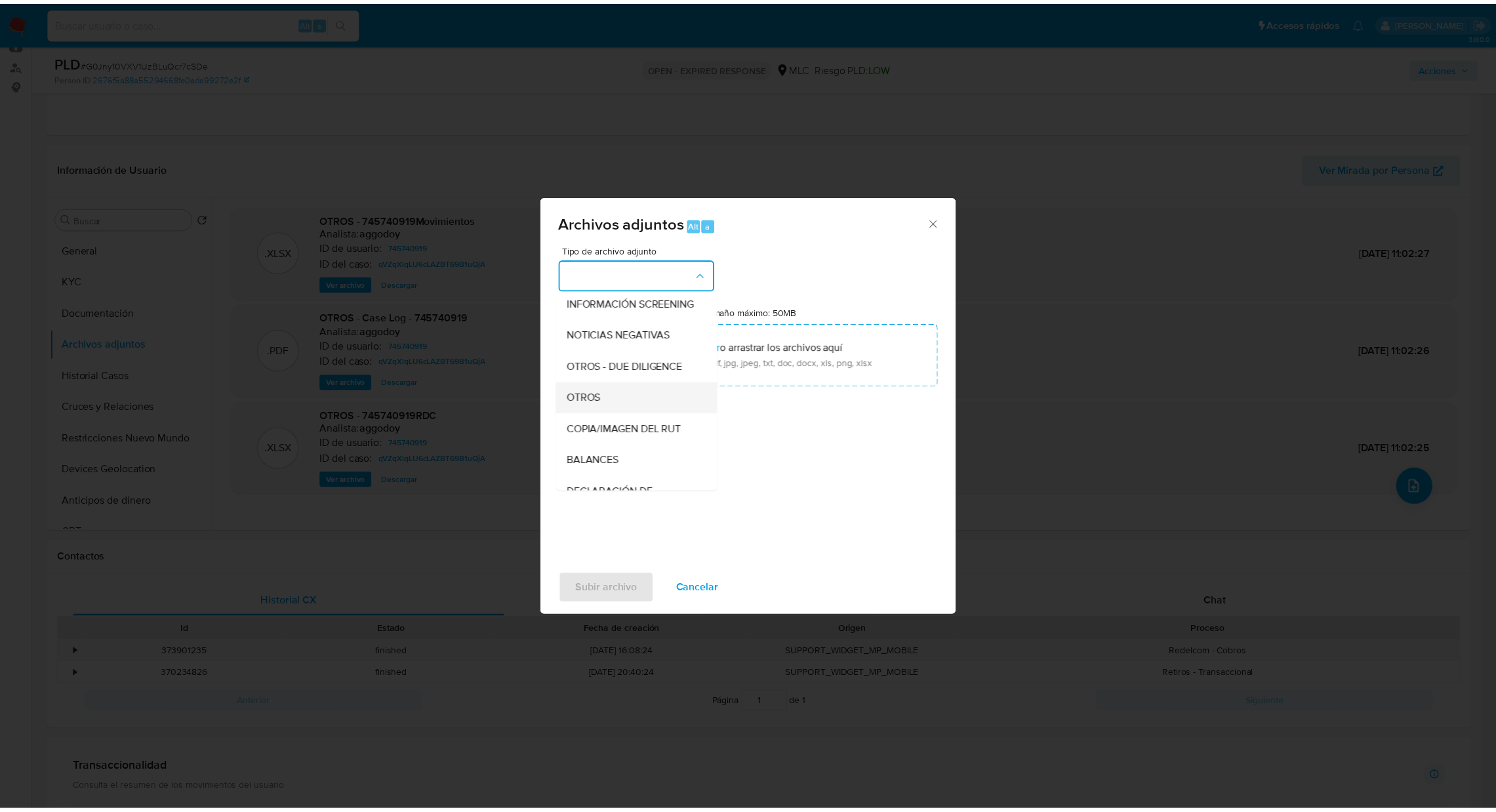
scroll to position [170, 0]
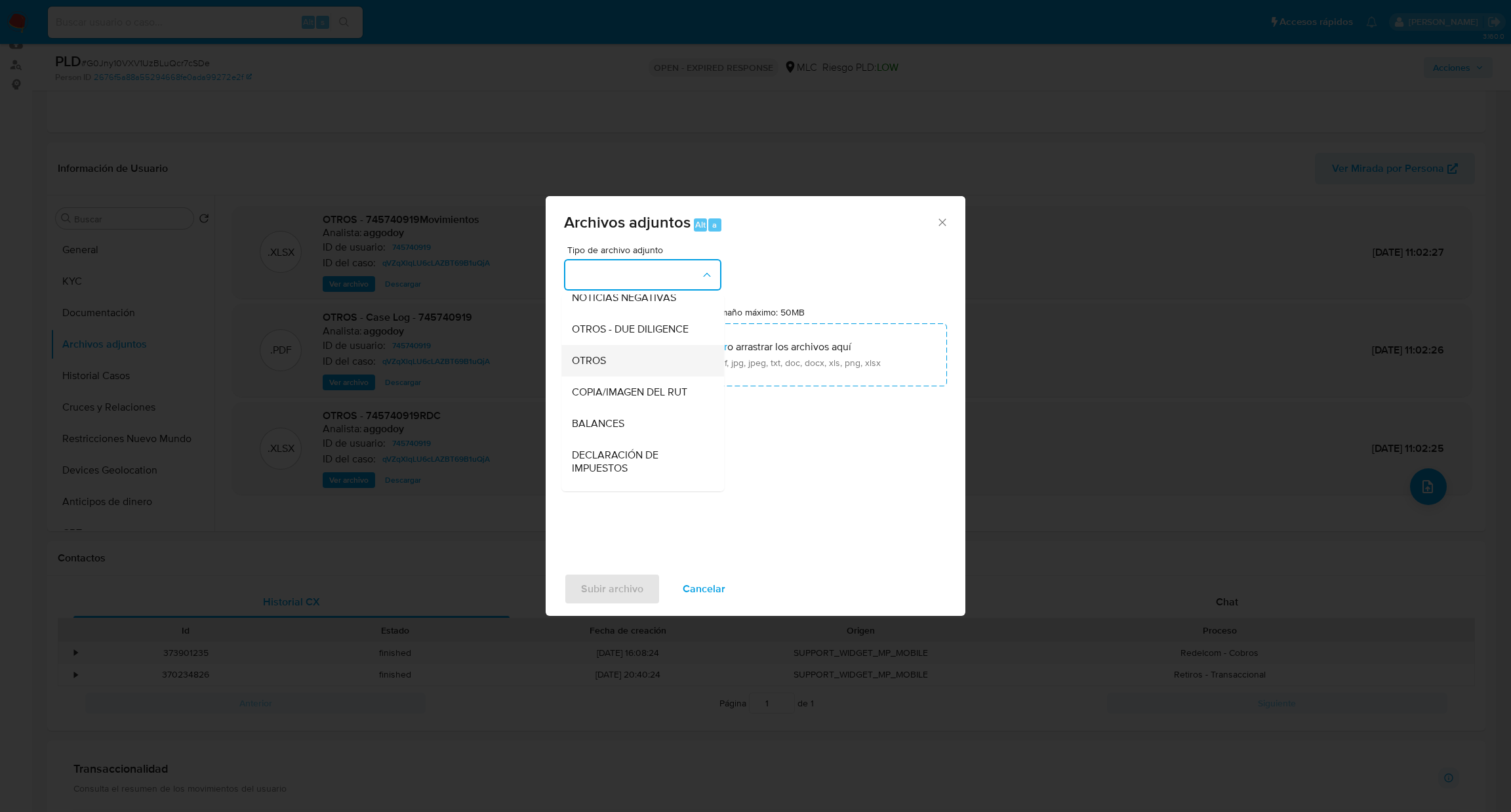
click at [631, 375] on div "OTROS" at bounding box center [639, 361] width 134 height 31
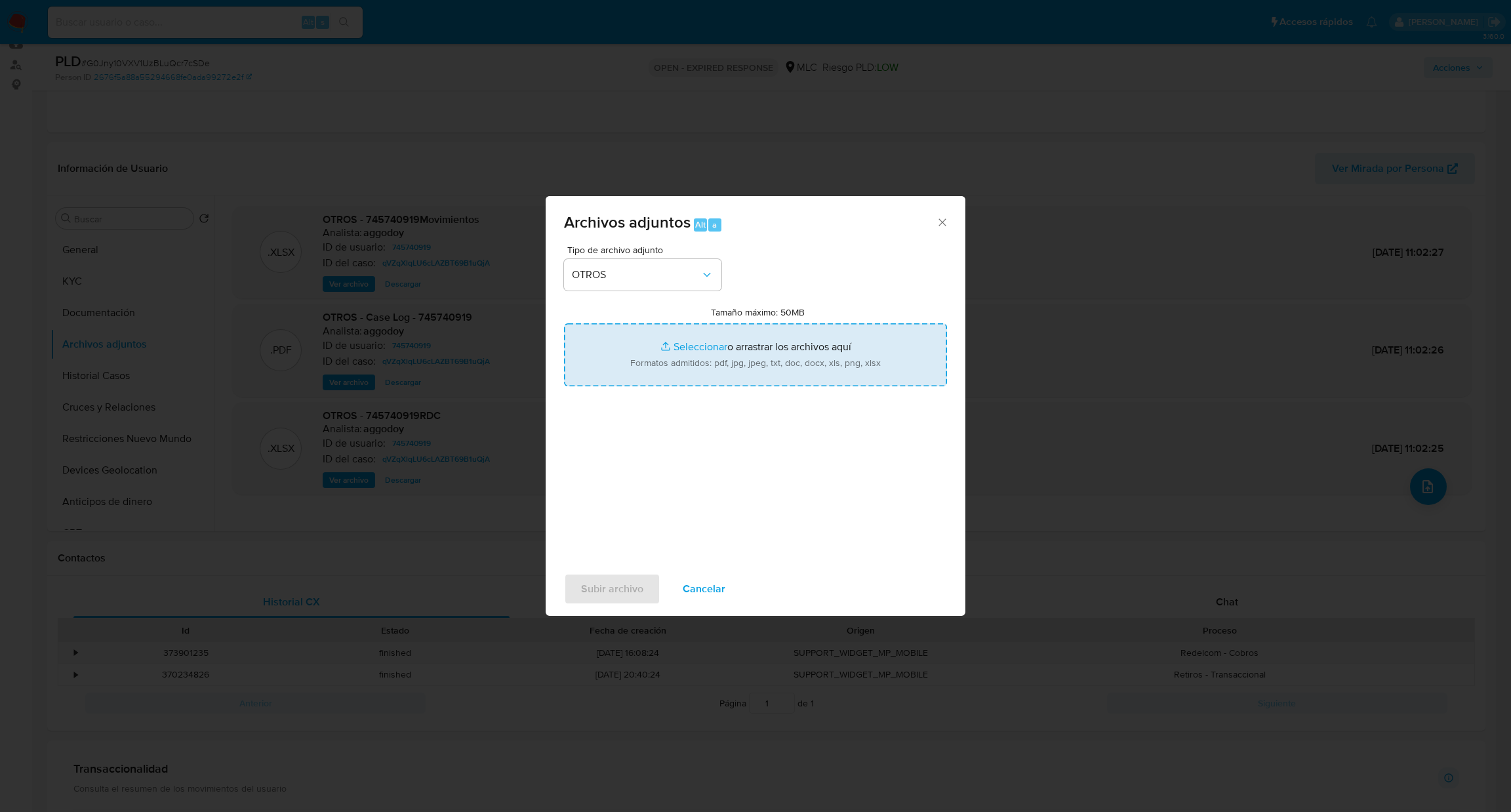
click at [640, 375] on input "Tamaño máximo: 50MB Seleccionar archivos" at bounding box center [756, 354] width 383 height 63
click at [674, 366] on input "Tamaño máximo: 50MB Seleccionar archivos" at bounding box center [756, 354] width 383 height 63
type input "C:\fakepath\Case Log - 745740919.pdf"
click at [688, 356] on input "Tamaño máximo: 50MB Seleccionar archivos" at bounding box center [756, 354] width 383 height 63
type input "C:\fakepath\745740919Movimientos.xlsx"
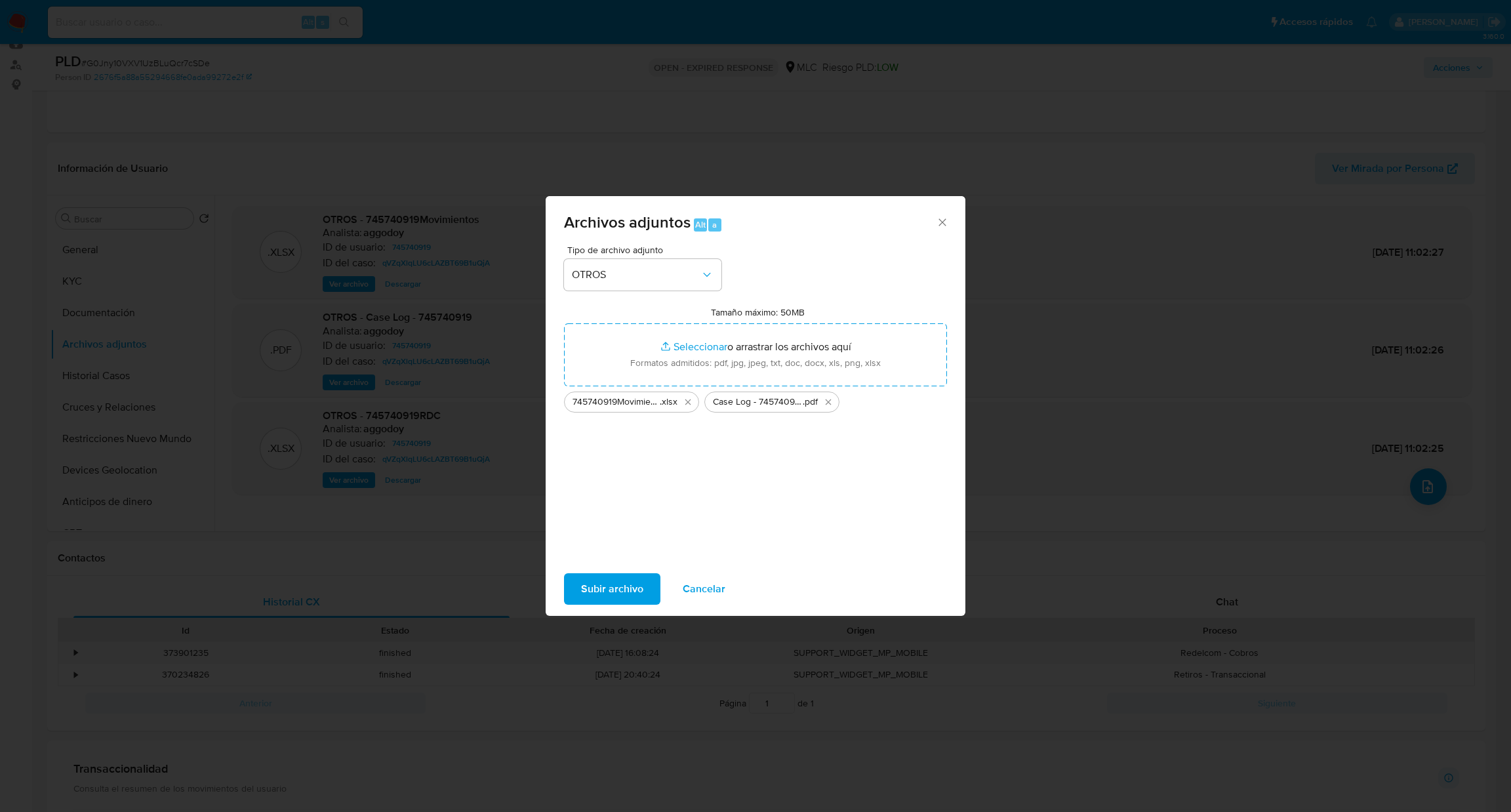
click at [604, 587] on span "Subir archivo" at bounding box center [612, 588] width 62 height 29
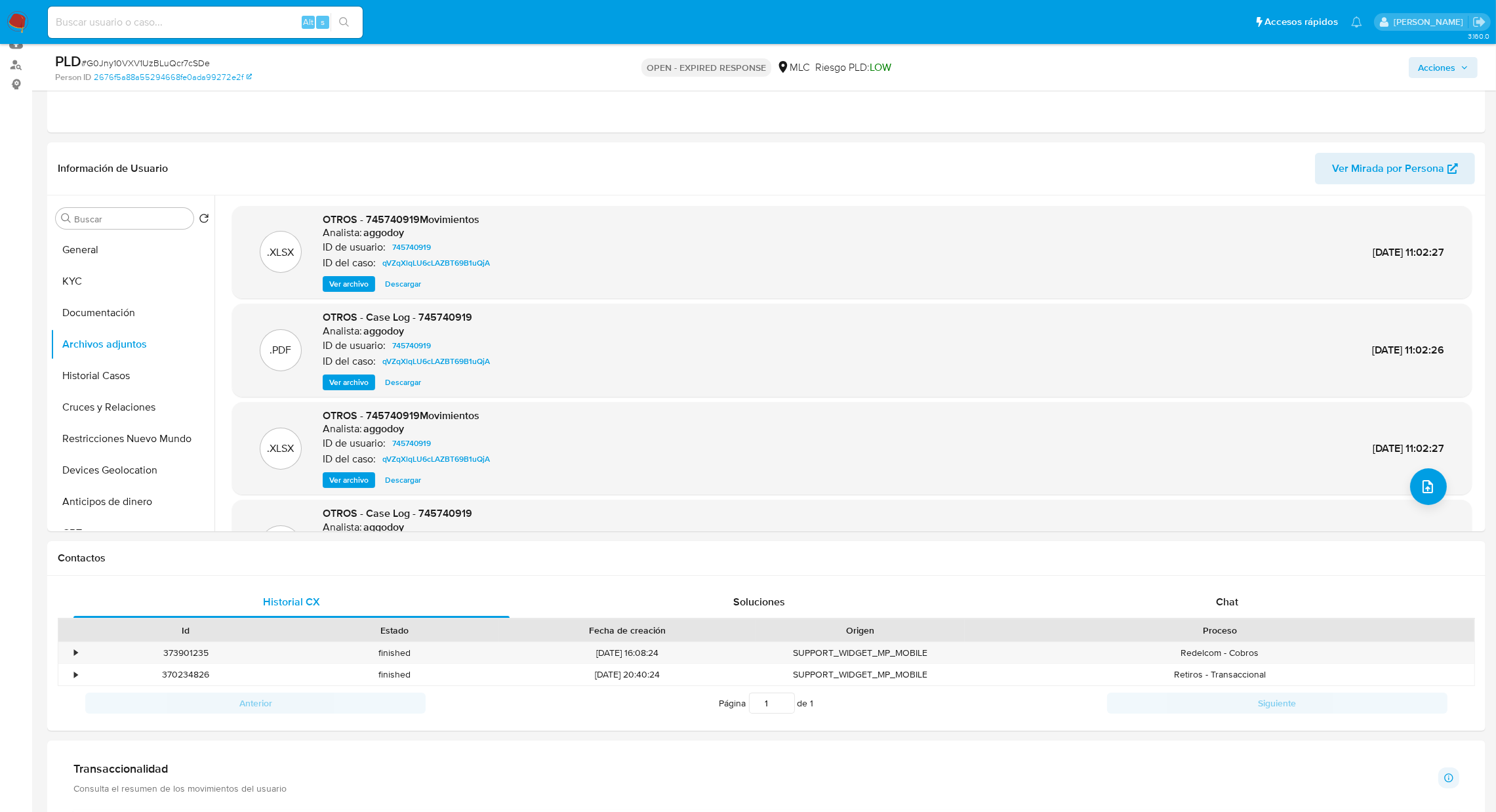
click at [1436, 70] on span "Acciones" at bounding box center [1436, 68] width 37 height 21
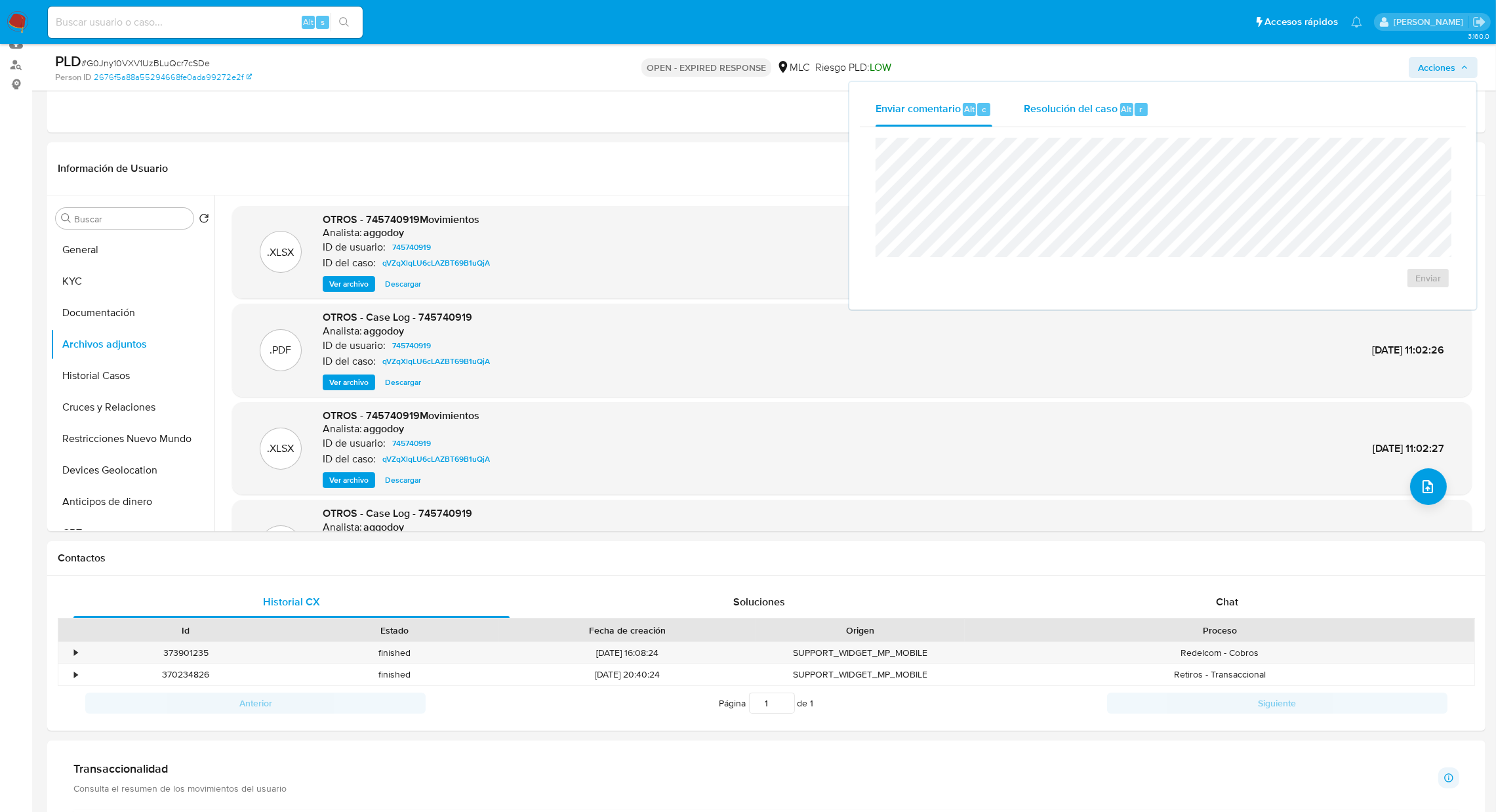
click at [1040, 120] on div "Resolución del caso Alt r" at bounding box center [1086, 109] width 125 height 34
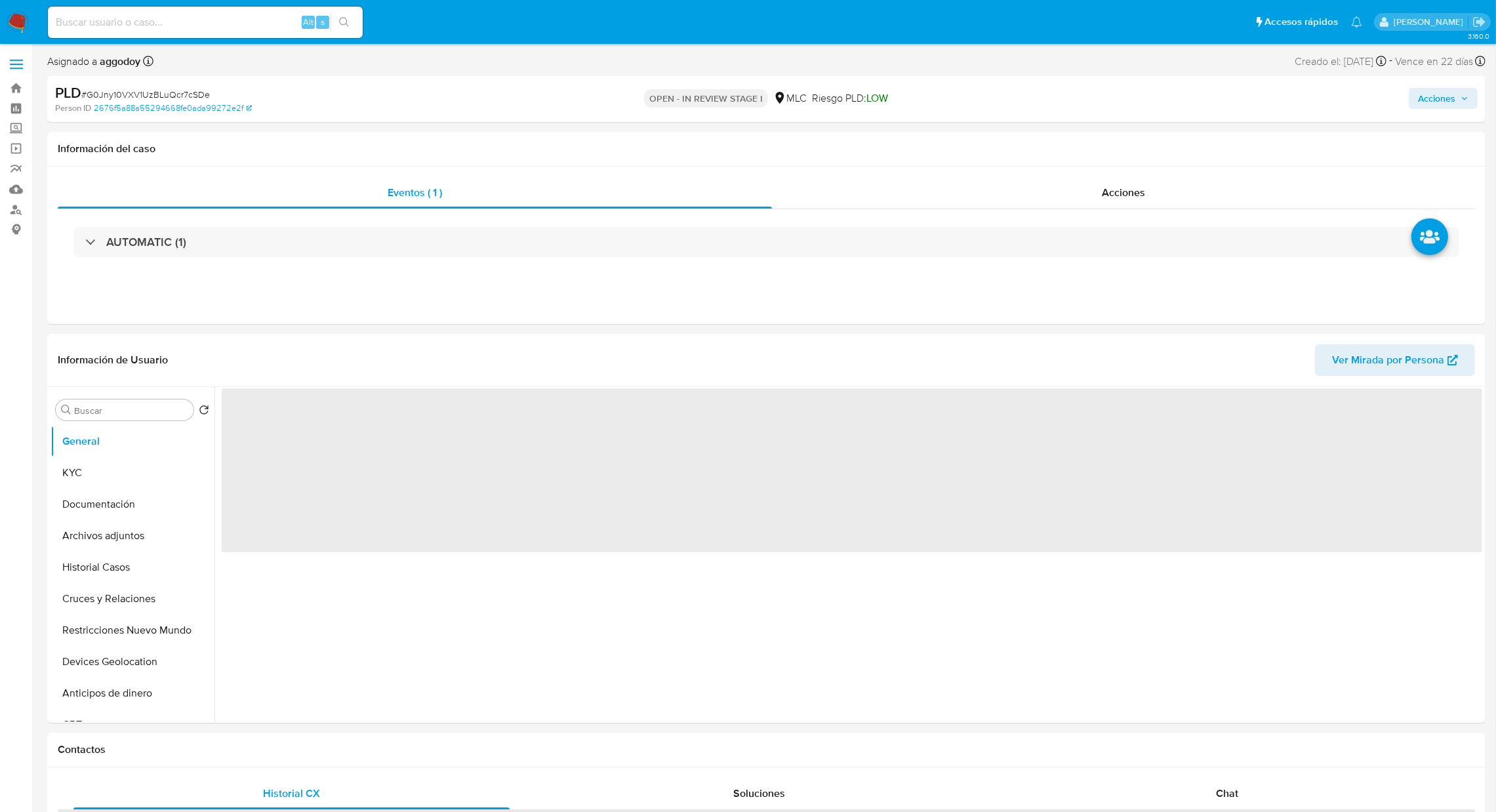
click at [1460, 110] on div "Acciones" at bounding box center [1241, 99] width 471 height 31
select select "10"
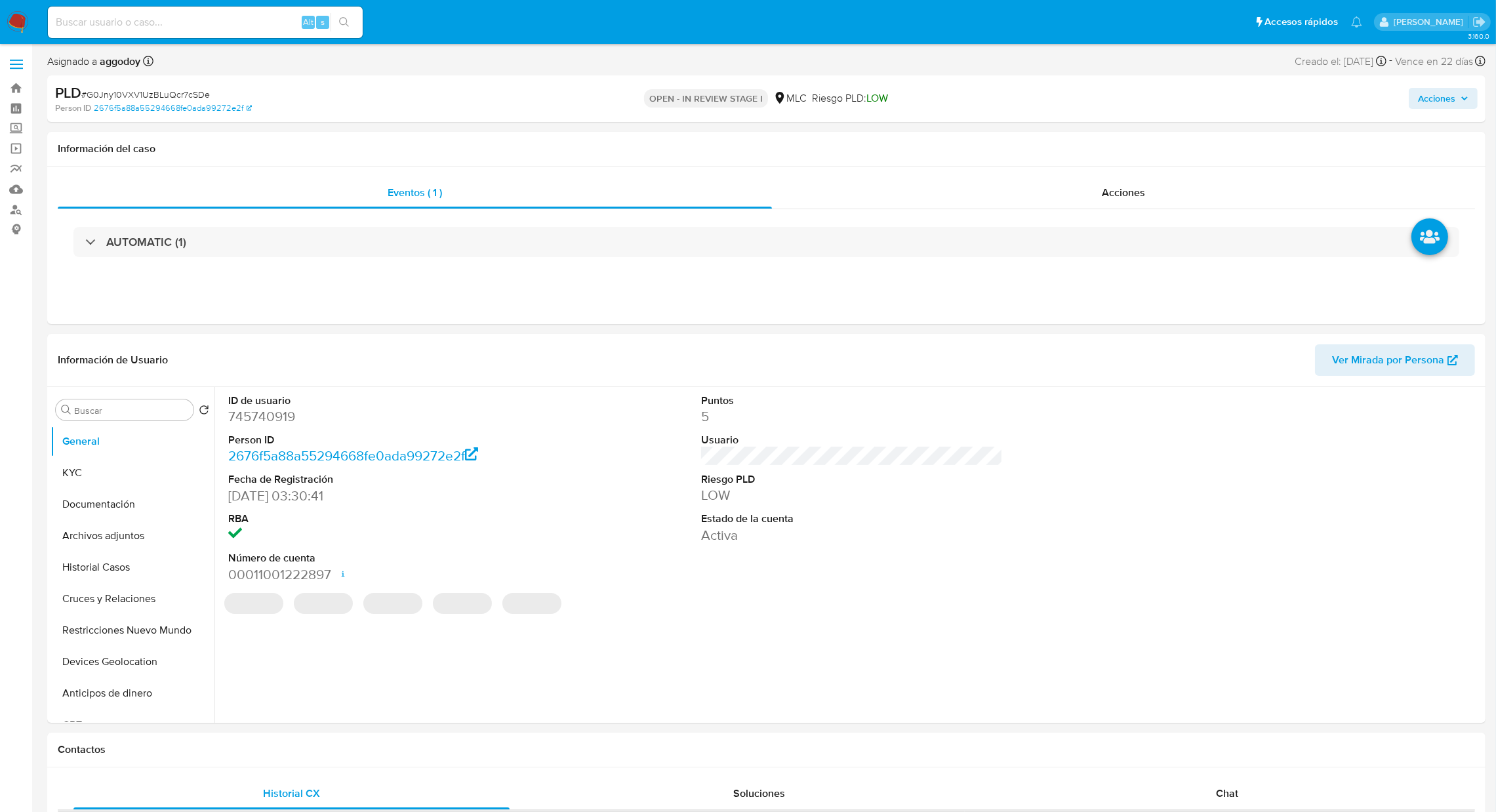
click at [1458, 104] on span "Acciones" at bounding box center [1443, 98] width 50 height 18
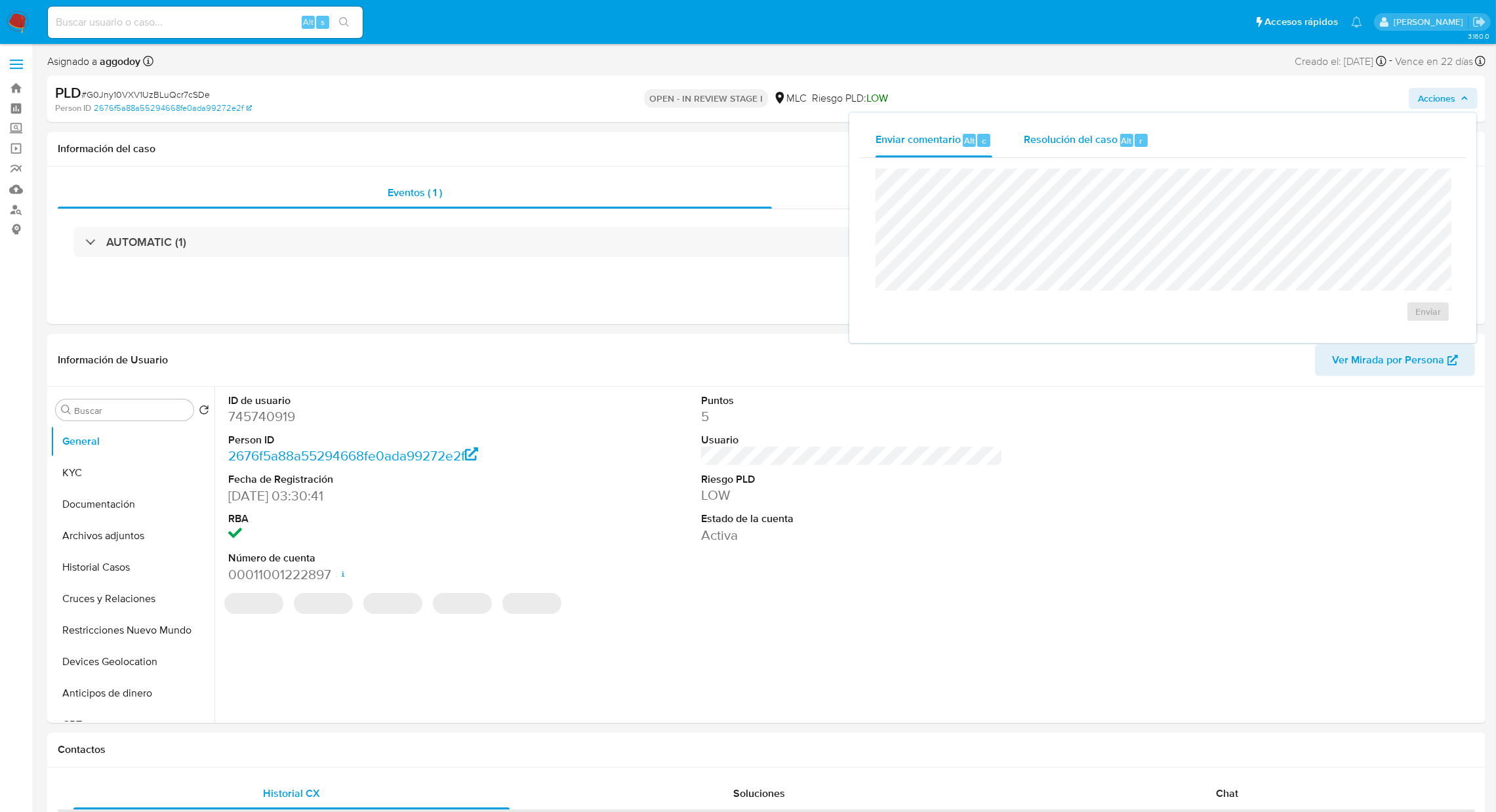
click at [1101, 149] on div "Resolución del caso Alt r" at bounding box center [1086, 140] width 125 height 34
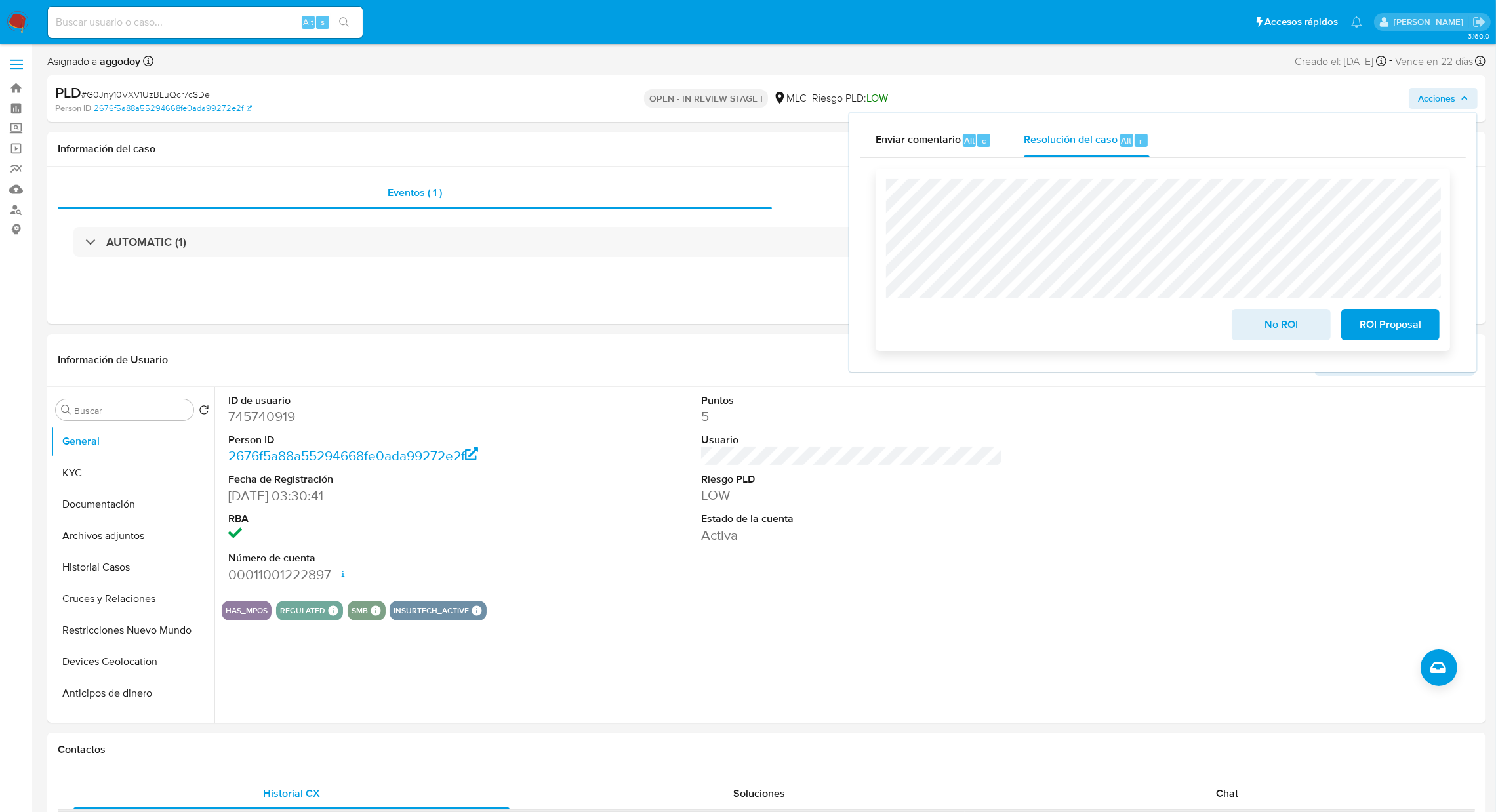
click at [1379, 327] on span "ROI Proposal" at bounding box center [1390, 324] width 64 height 29
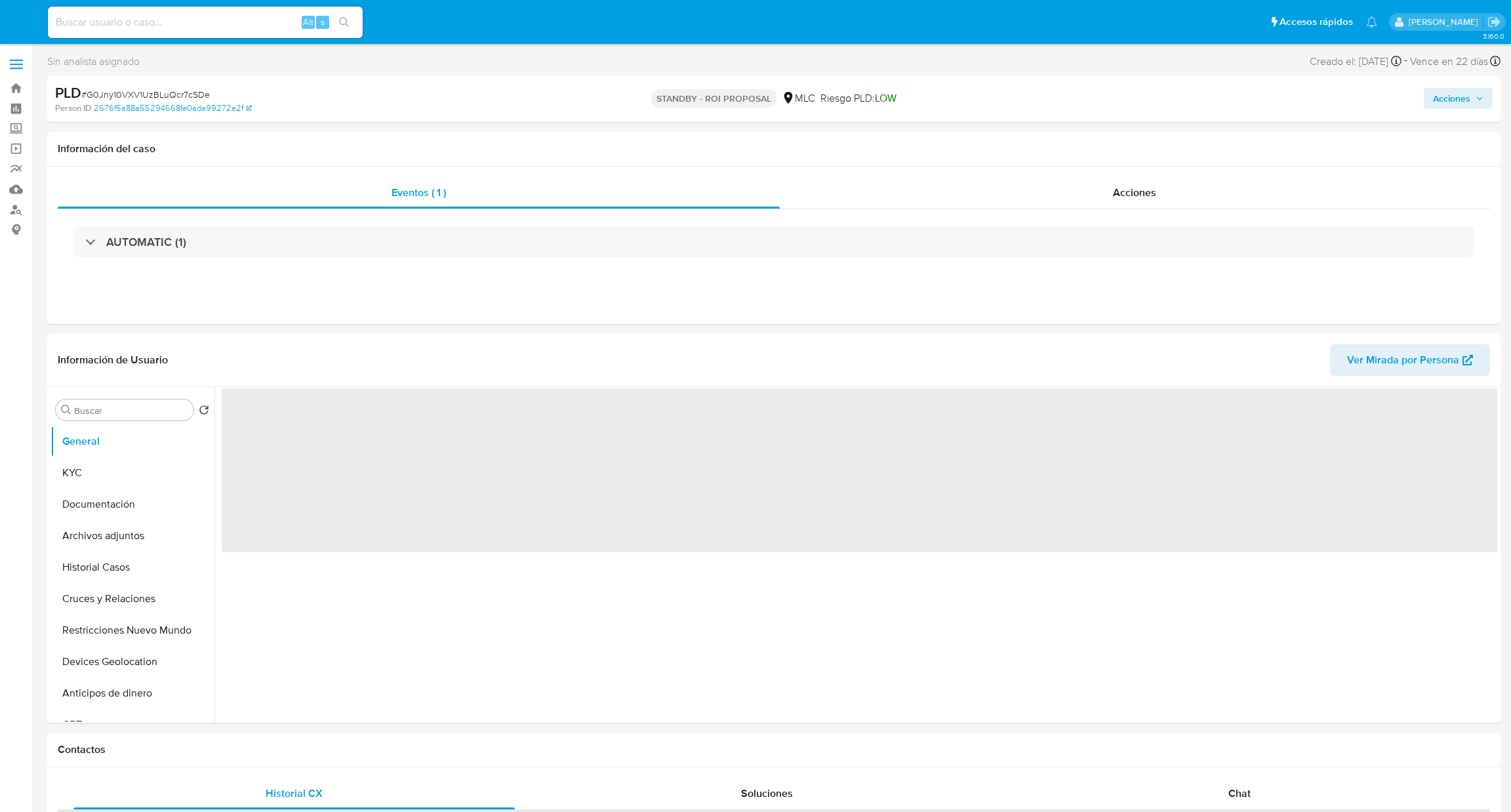
select select "10"
